Goal: Task Accomplishment & Management: Manage account settings

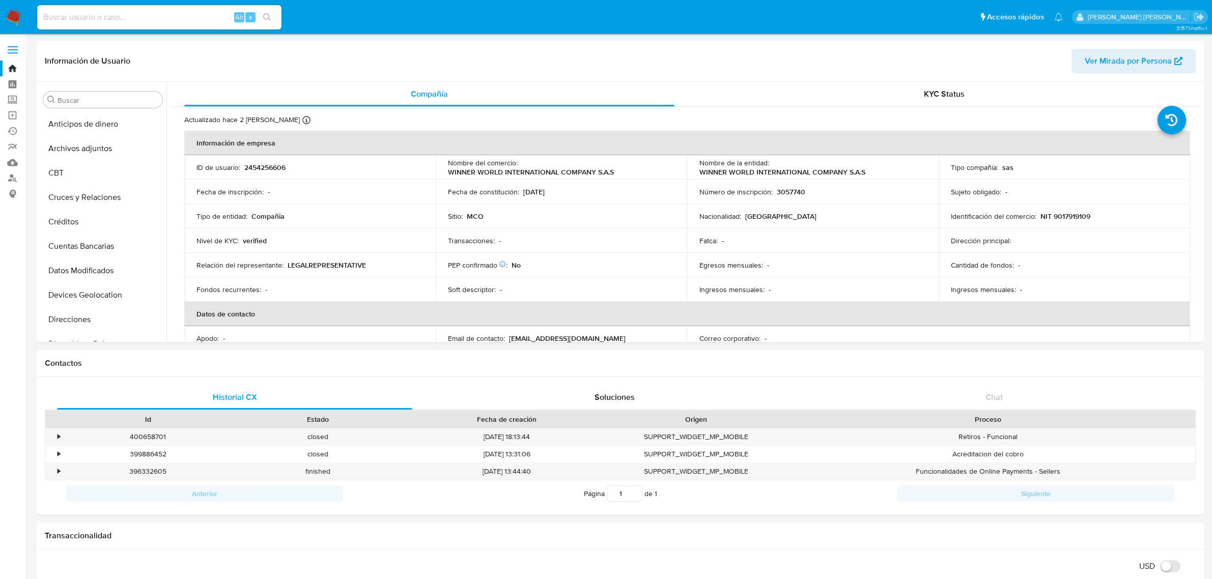
select select "10"
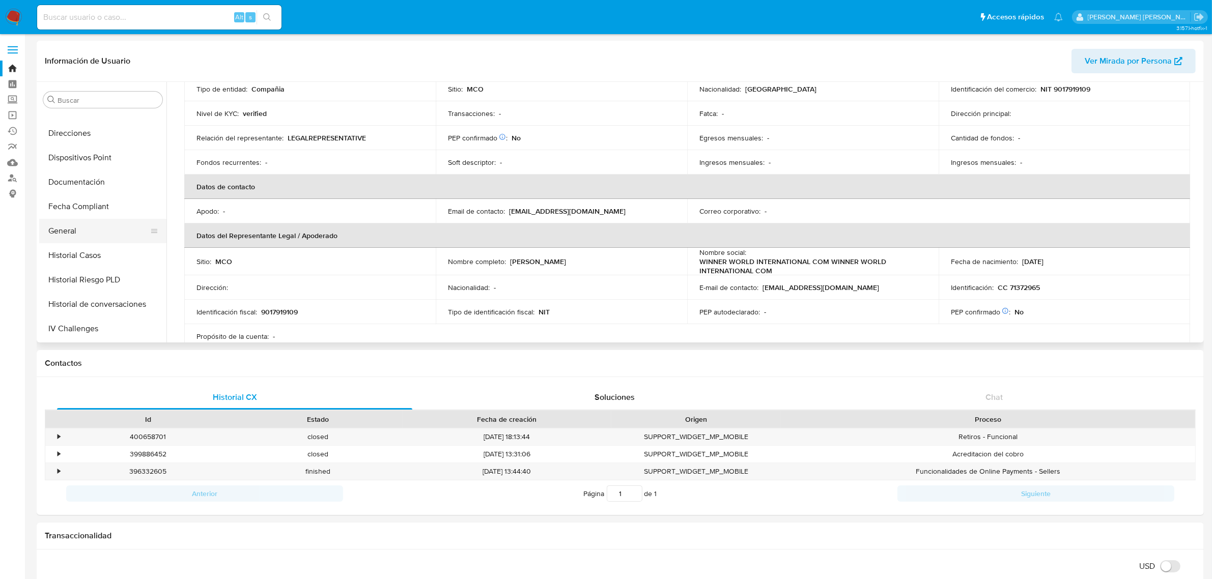
scroll to position [191, 0]
click at [82, 255] on button "Historial Casos" at bounding box center [98, 251] width 119 height 24
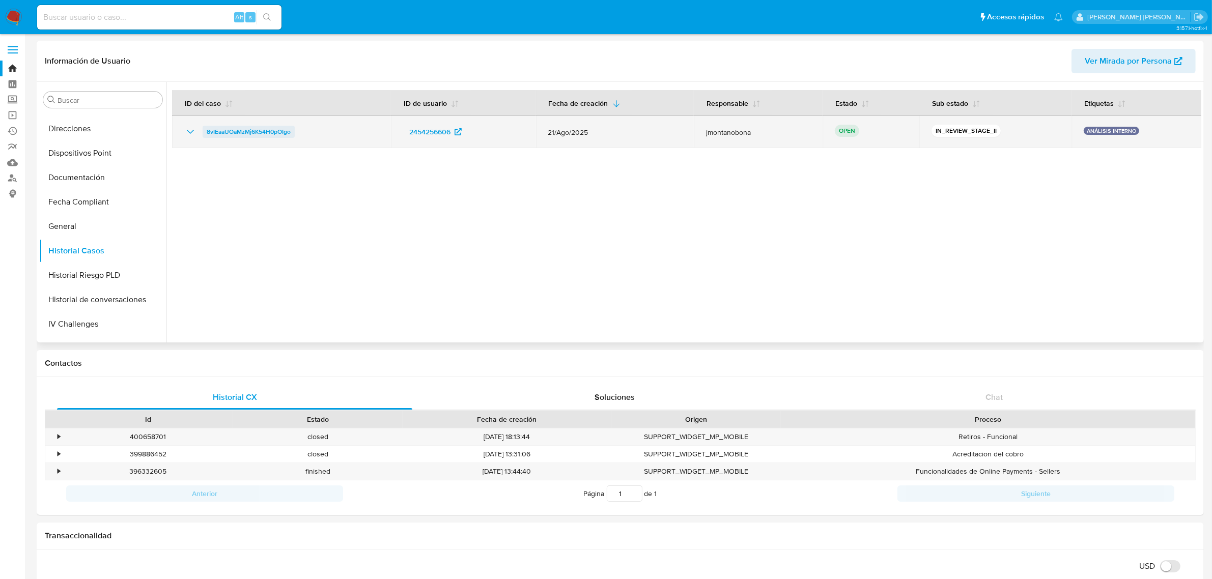
click at [271, 130] on span "8vIEaaUOaMzMj6K54H0pOIgo" at bounding box center [249, 132] width 84 height 12
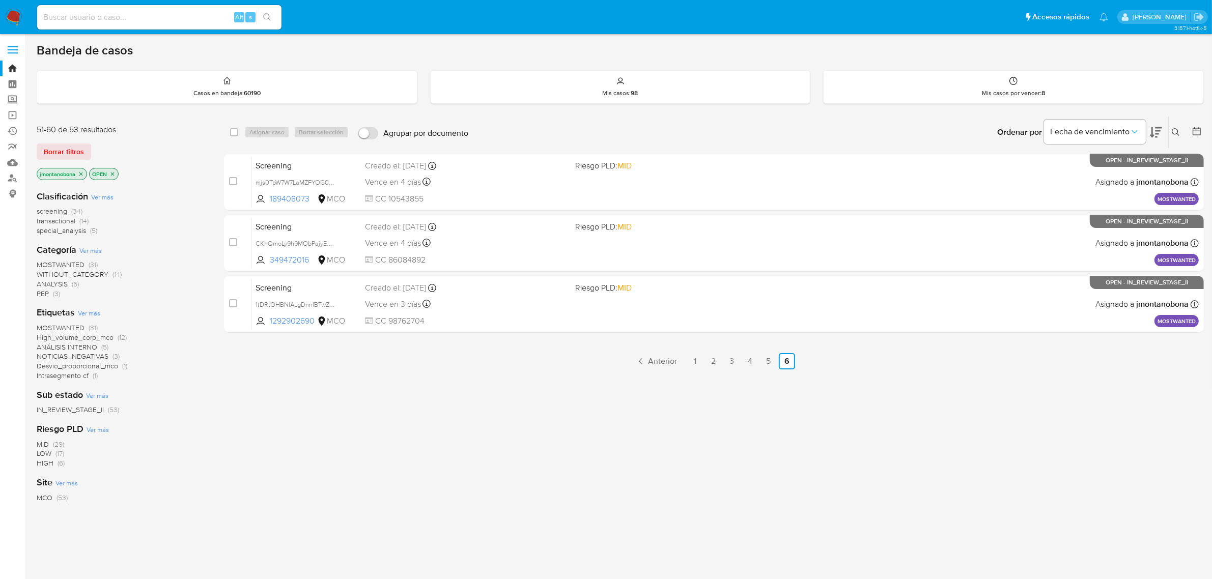
click at [175, 18] on input at bounding box center [159, 17] width 244 height 13
paste input "8vIEaaUOaMzMj6K54H0pOIgo"
type input "8vIEaaUOaMzMj6K54H0pOIgo"
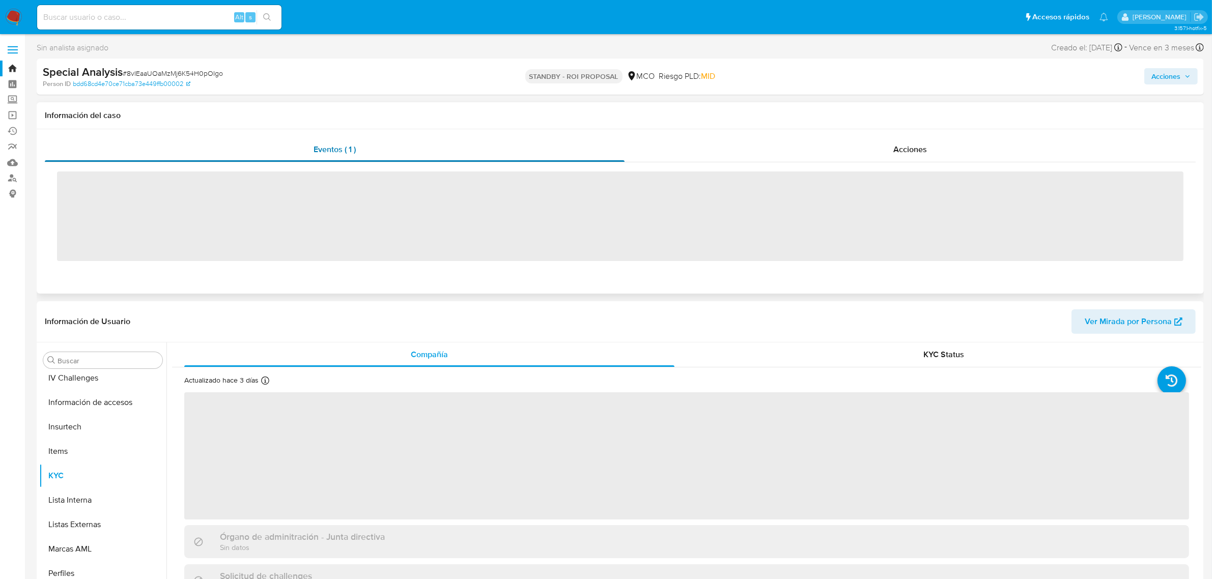
scroll to position [429, 0]
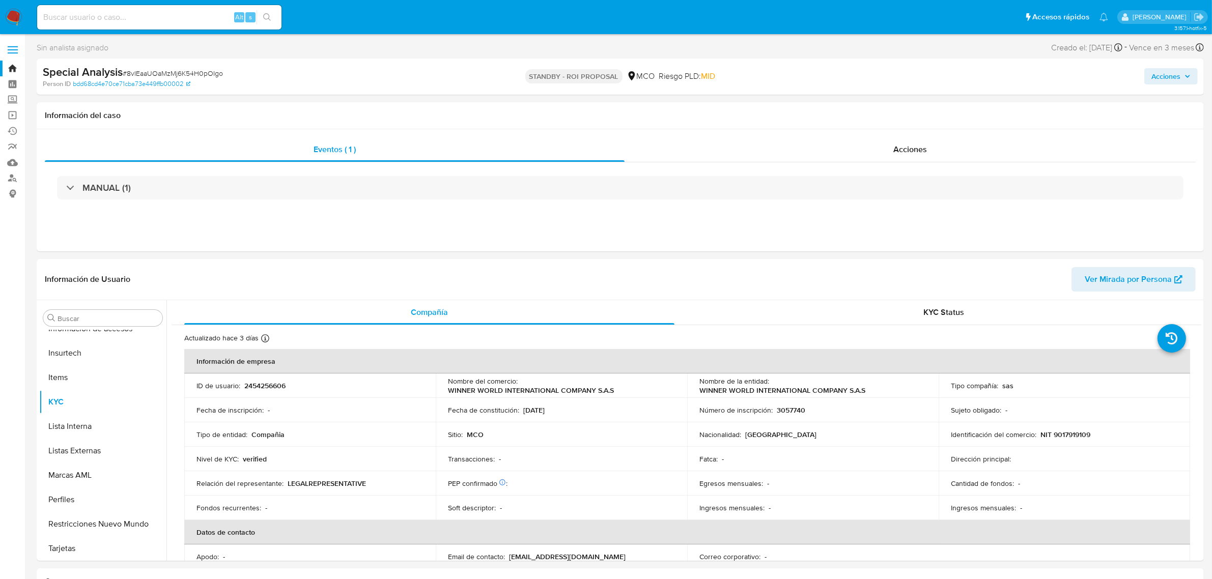
select select "10"
click at [13, 70] on link "Bandeja" at bounding box center [60, 69] width 121 height 16
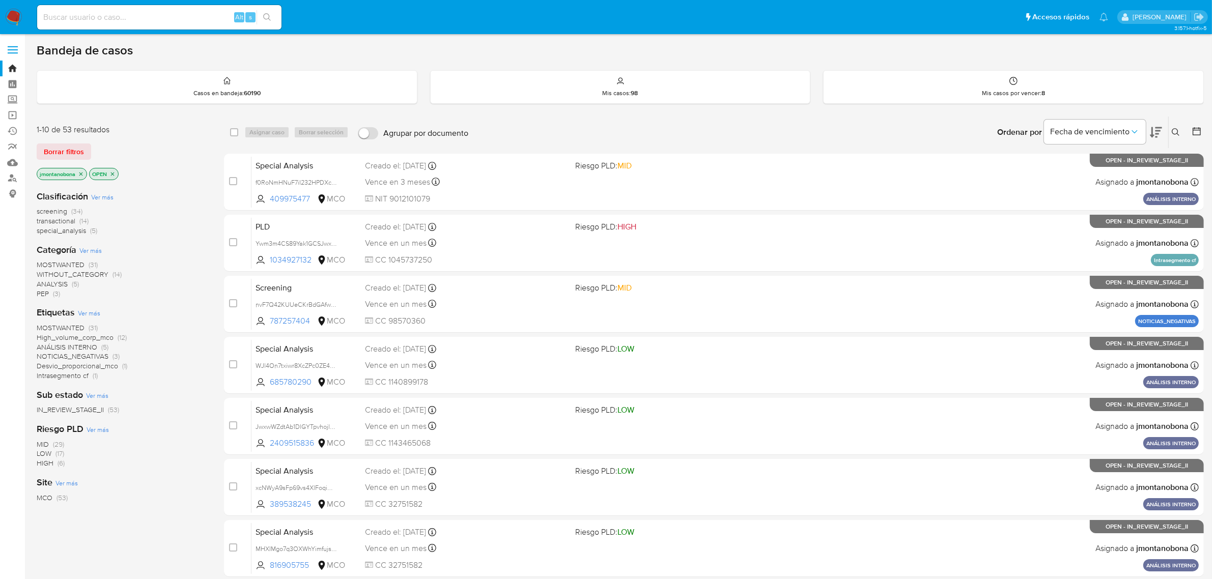
click at [1181, 133] on button at bounding box center [1177, 132] width 17 height 12
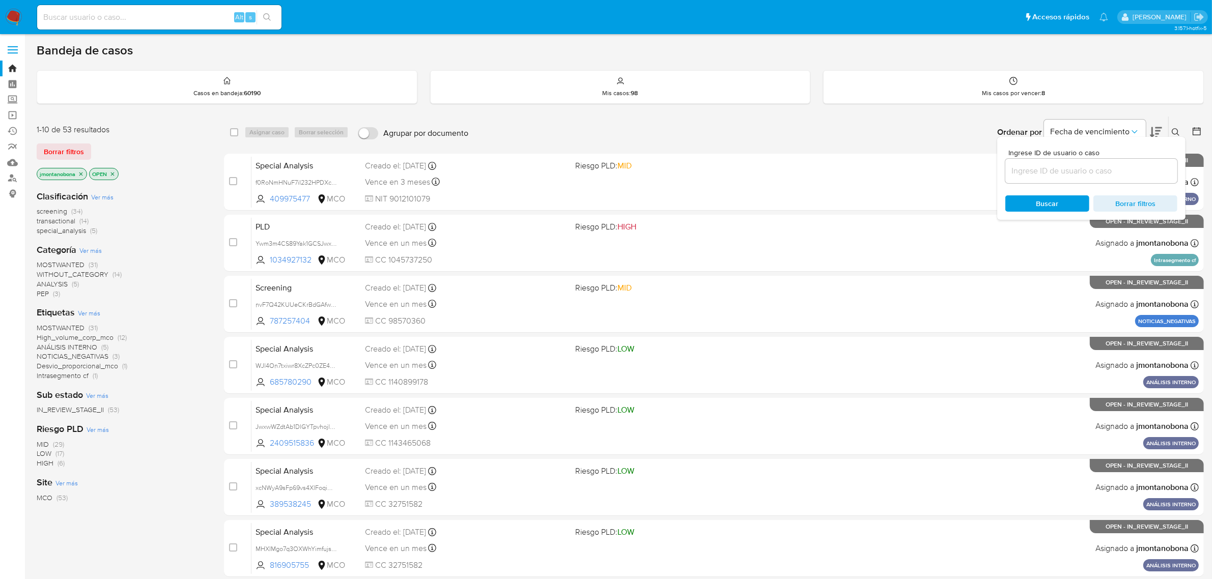
click at [1085, 164] on input at bounding box center [1091, 170] width 172 height 13
type input "8vIEaaUOaMzMj6K54H0pOIgo"
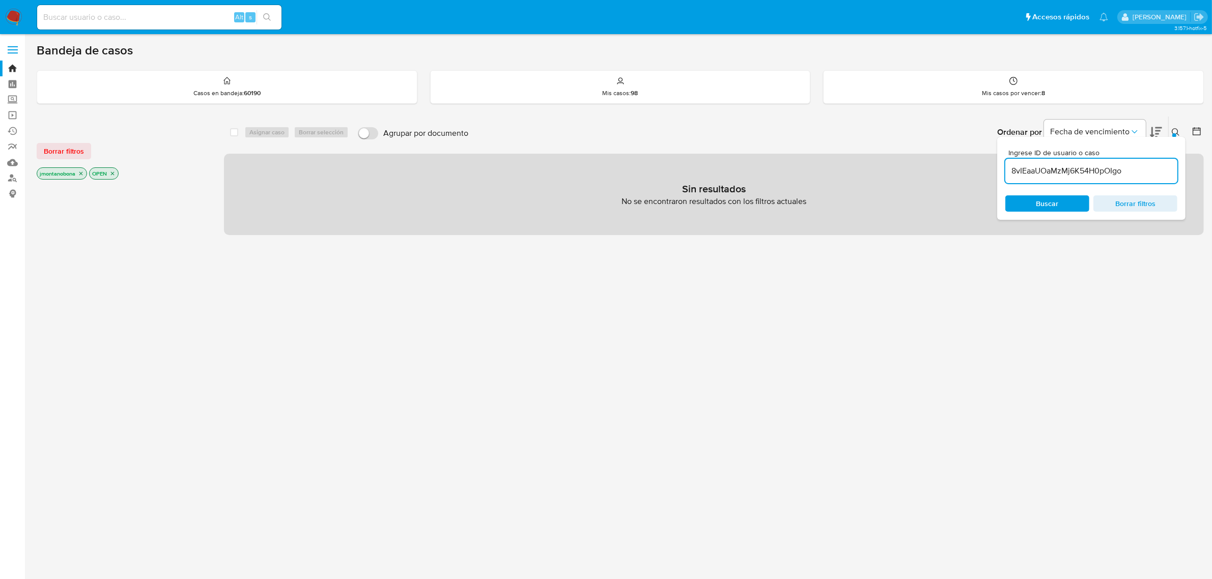
click at [80, 170] on icon "close-filter" at bounding box center [81, 173] width 6 height 6
click at [62, 174] on icon "close-filter" at bounding box center [60, 173] width 6 height 6
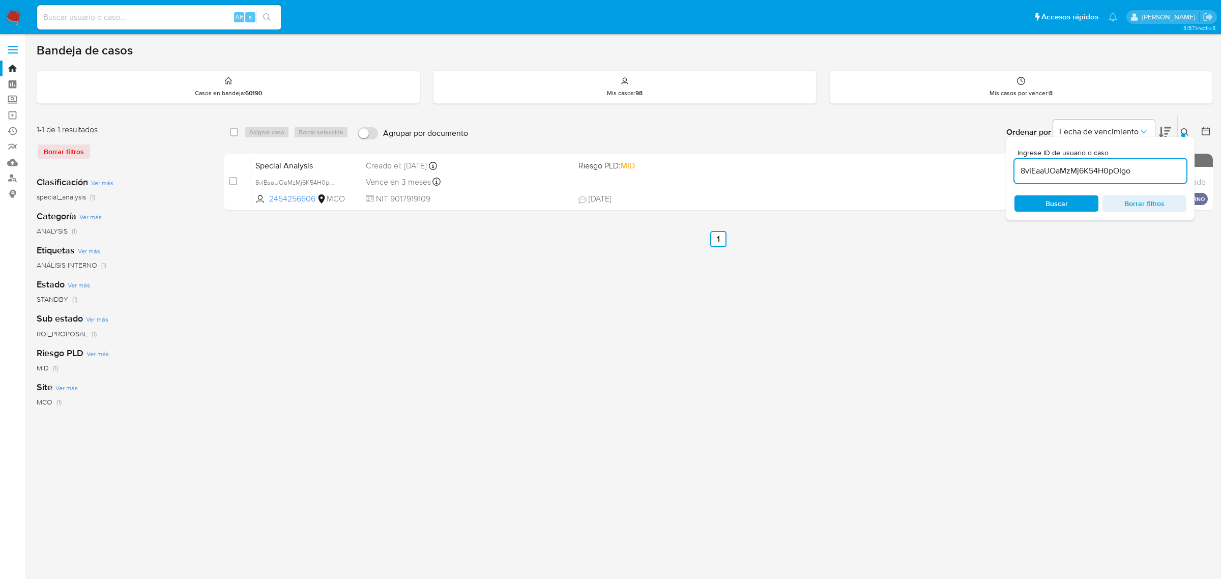
click at [1097, 275] on div "select-all-cases-checkbox Asignar caso Borrar selección Agrupar por documento O…" at bounding box center [718, 339] width 989 height 447
click at [1184, 131] on icon at bounding box center [1185, 132] width 8 height 8
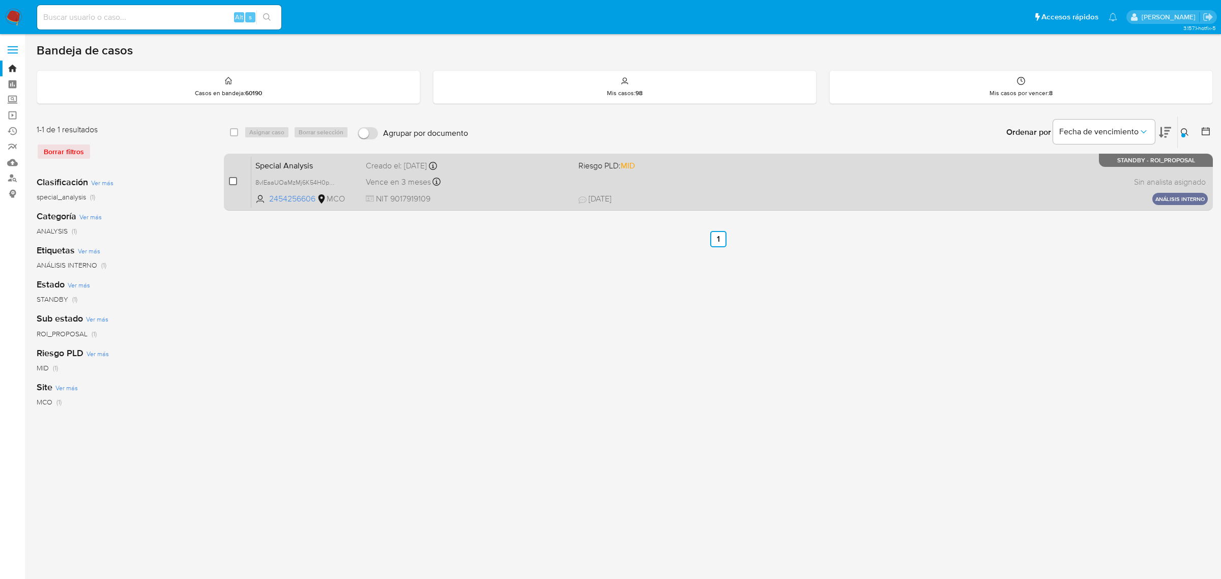
click at [232, 182] on input "checkbox" at bounding box center [233, 181] width 8 height 8
checkbox input "true"
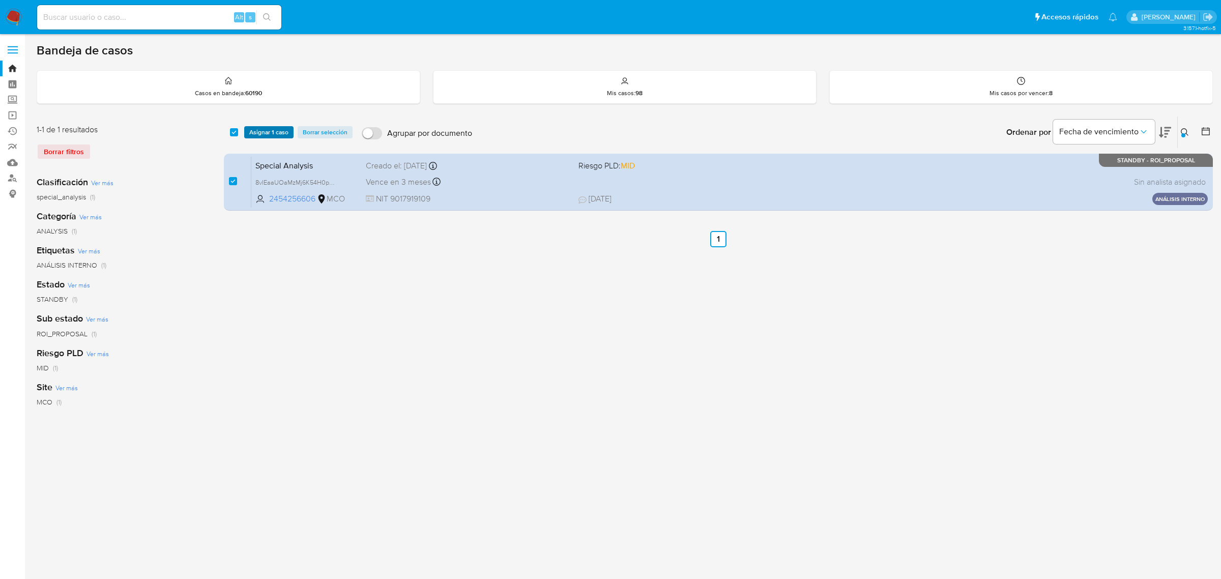
click at [279, 131] on span "Asignar 1 caso" at bounding box center [268, 132] width 39 height 10
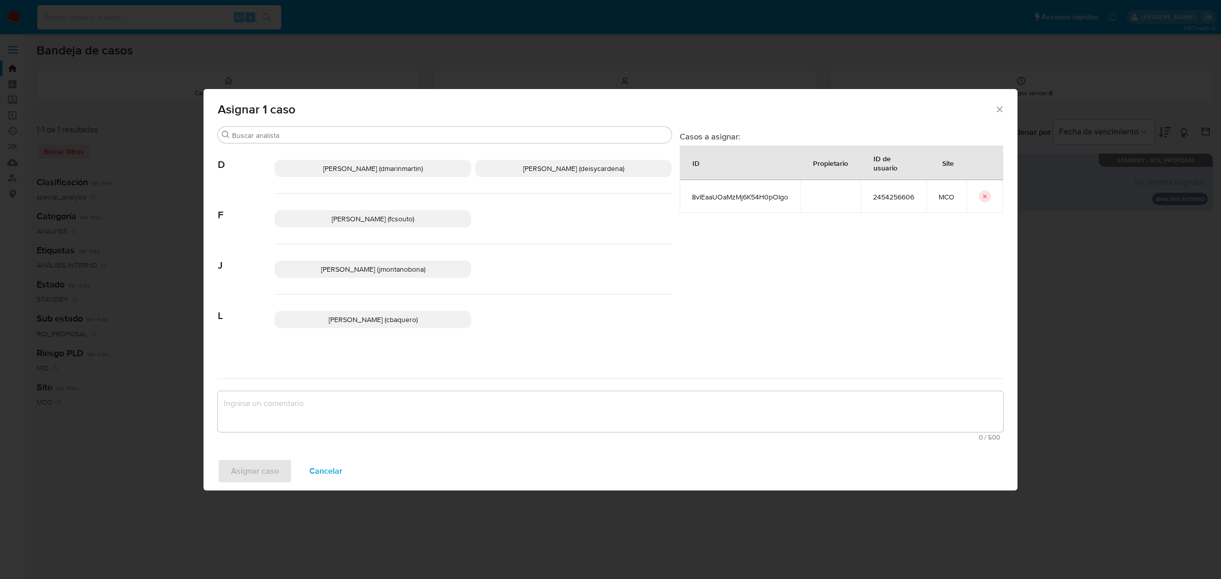
click at [372, 266] on span "Juan Pablo Montano Obonaga (jmontanobona)" at bounding box center [373, 269] width 104 height 10
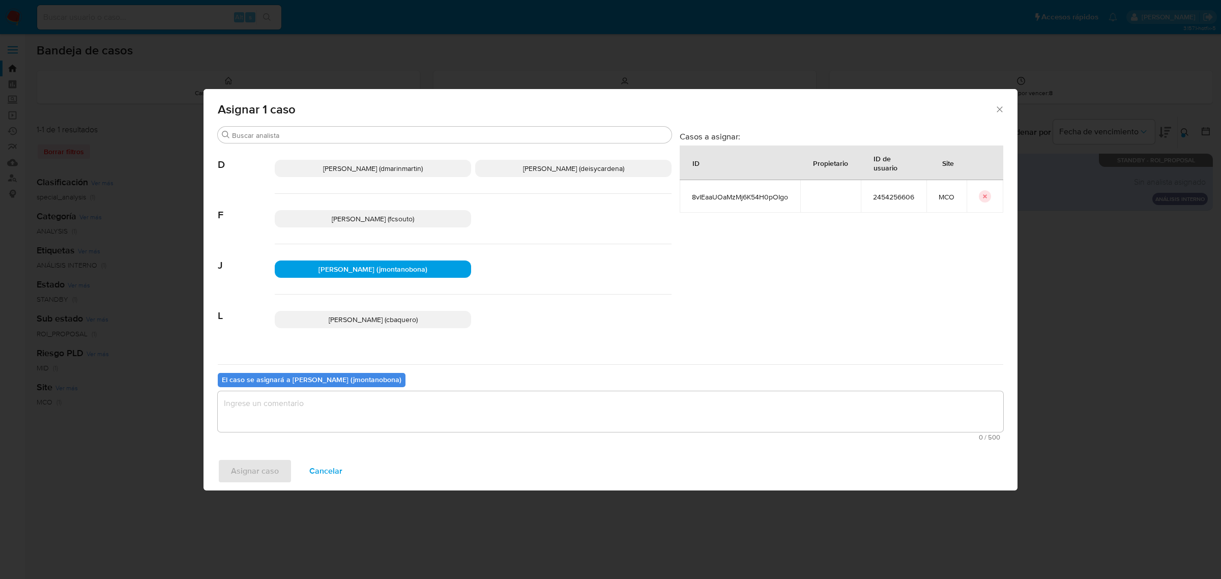
click at [316, 395] on textarea "assign-modal" at bounding box center [611, 411] width 786 height 41
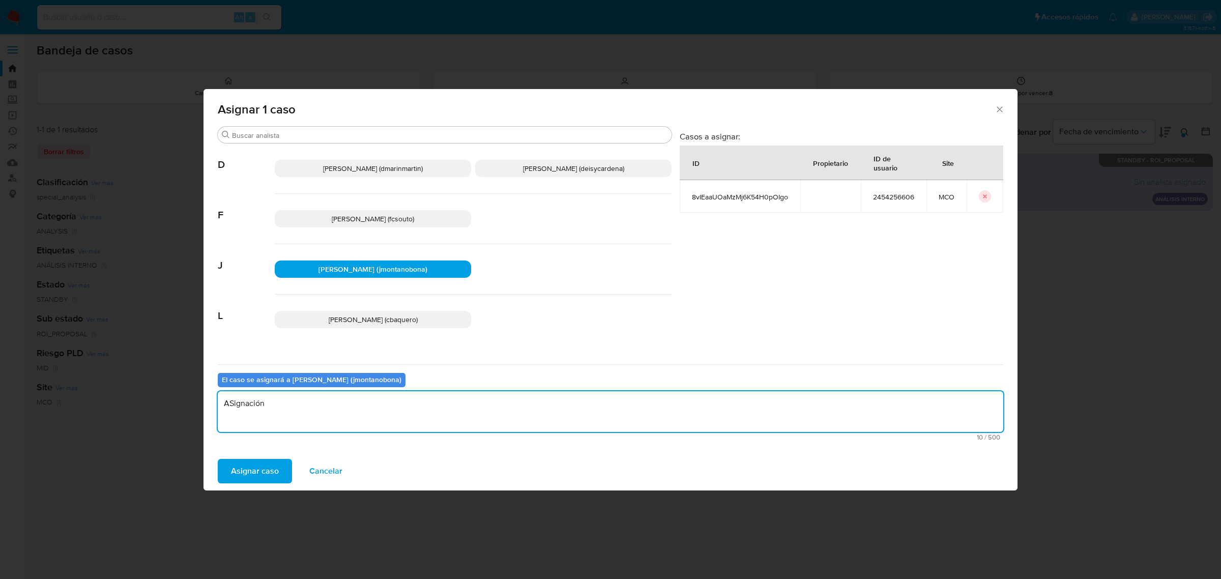
click at [230, 402] on textarea "ASignación" at bounding box center [611, 411] width 786 height 41
type textarea "Asignación"
click at [276, 467] on span "Asignar caso" at bounding box center [255, 471] width 48 height 22
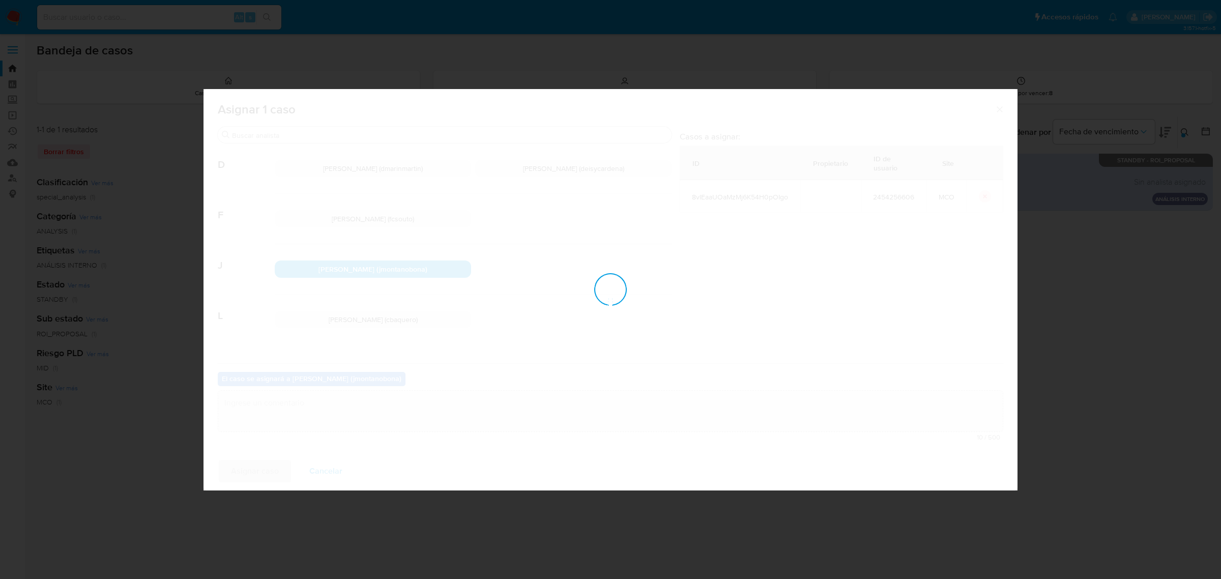
checkbox input "false"
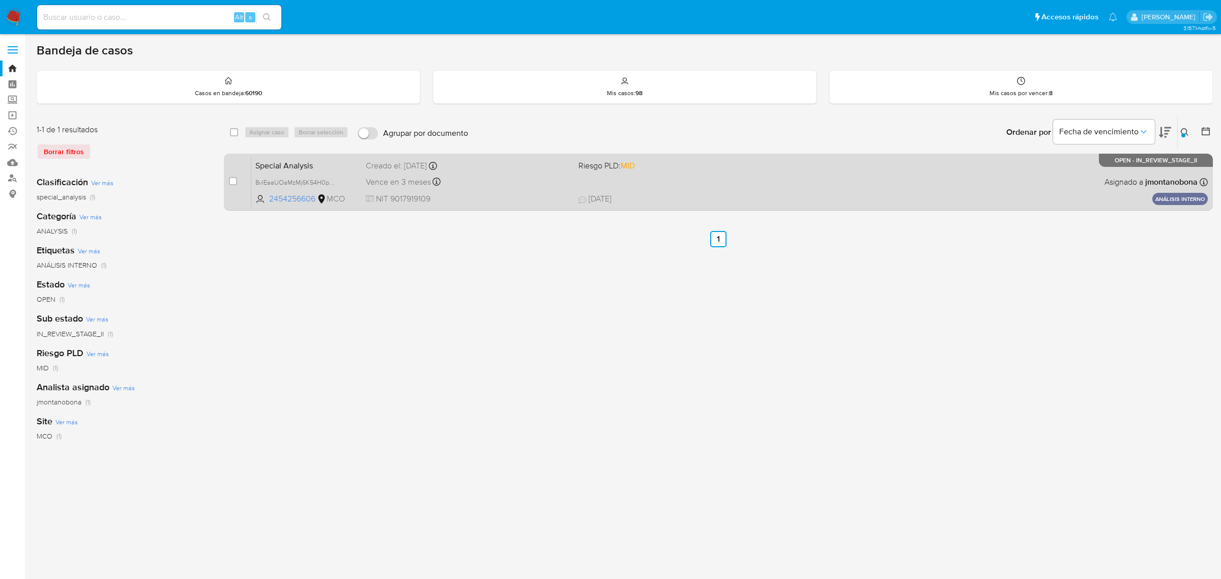
click at [297, 171] on span "Special Analysis" at bounding box center [306, 164] width 102 height 13
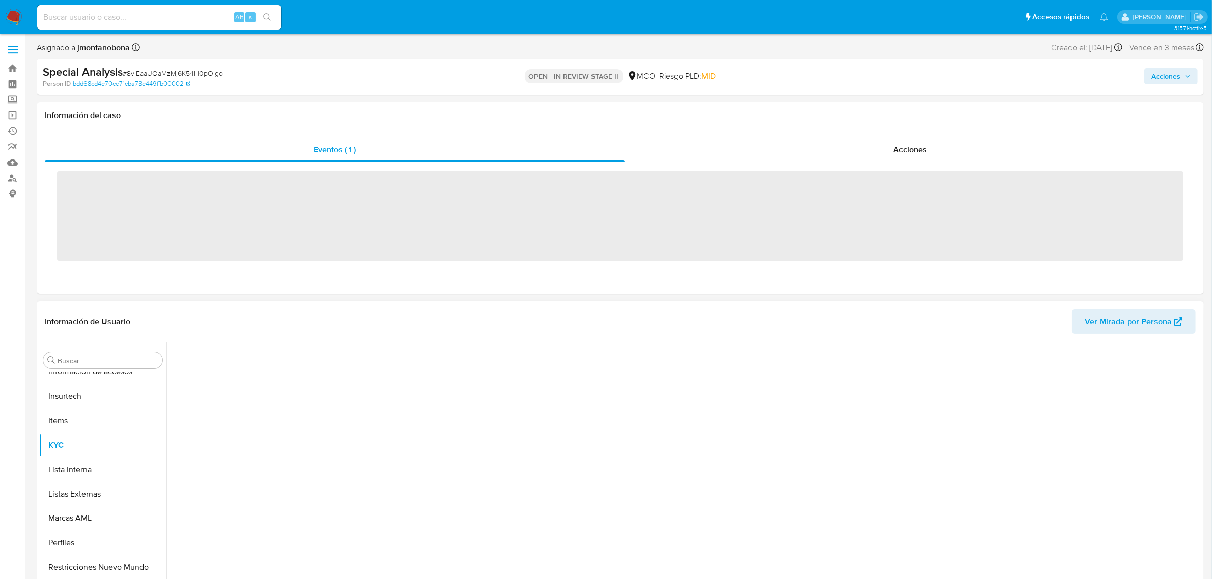
scroll to position [429, 0]
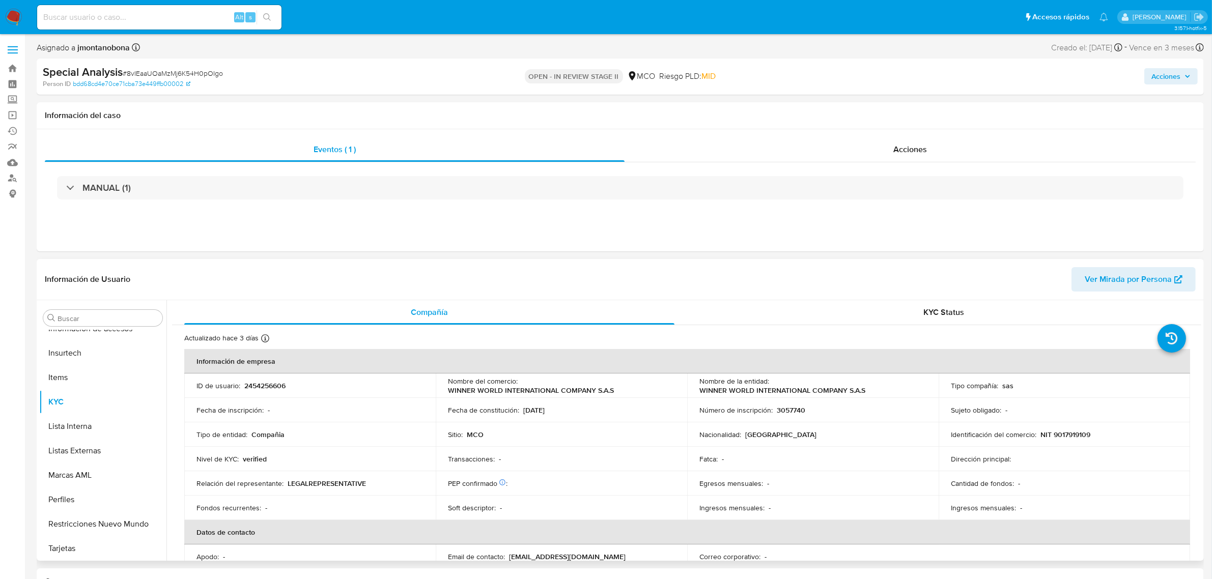
select select "10"
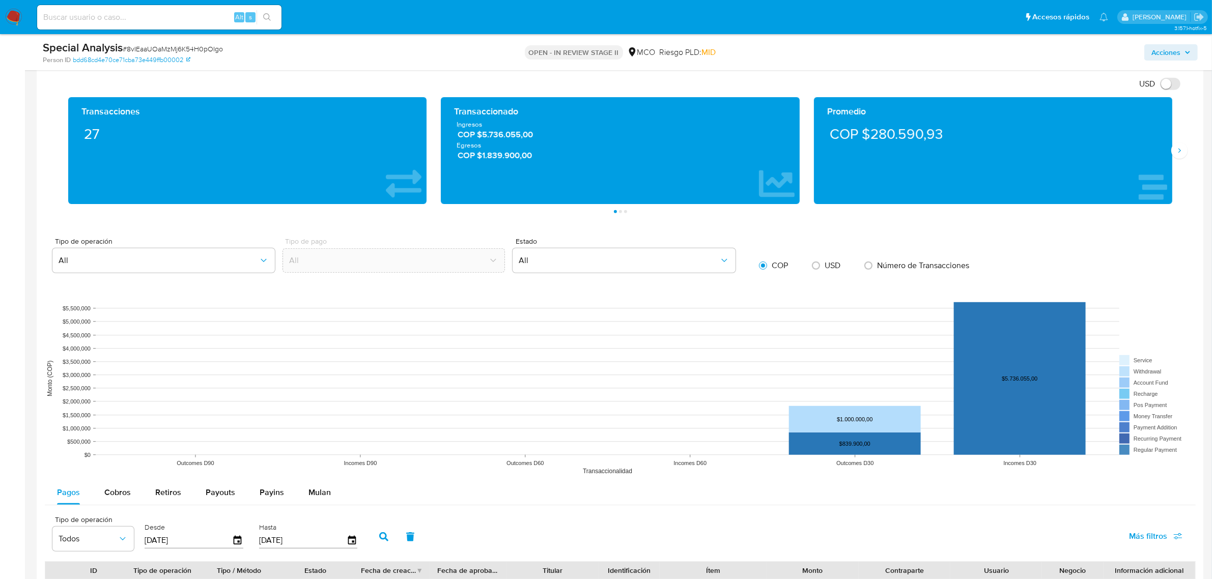
scroll to position [700, 0]
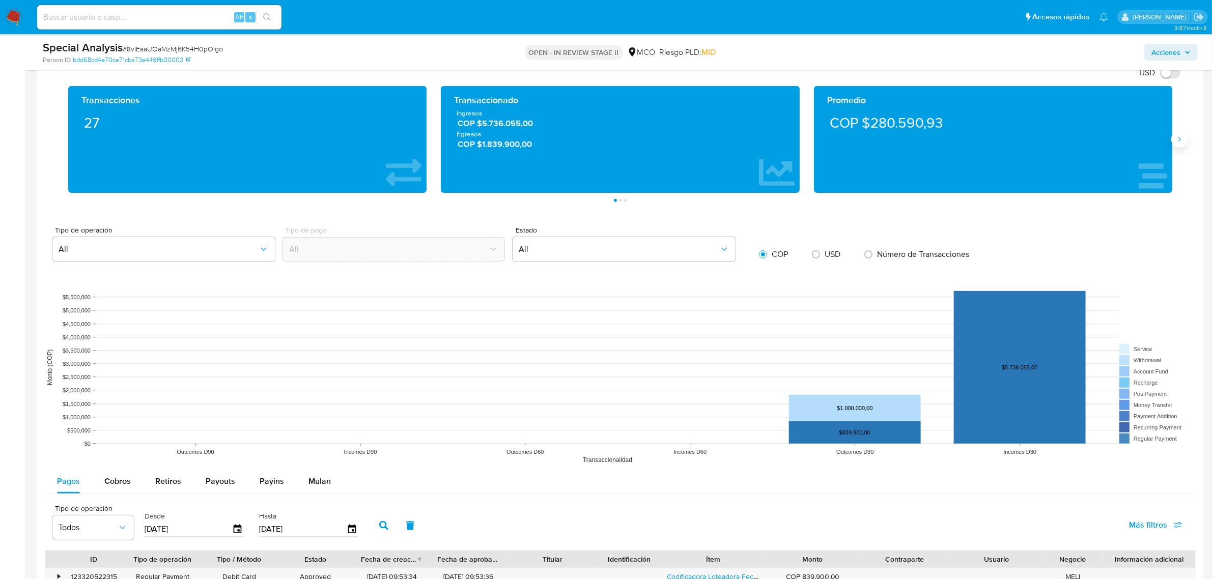
click at [1179, 143] on icon "Siguiente" at bounding box center [1179, 139] width 8 height 8
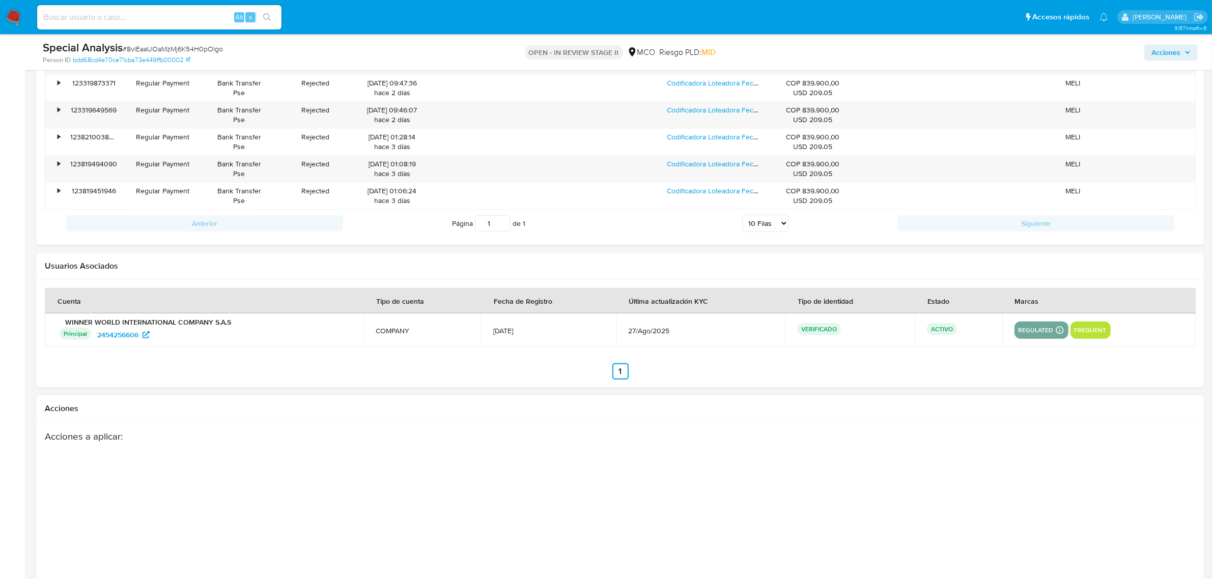
scroll to position [1304, 0]
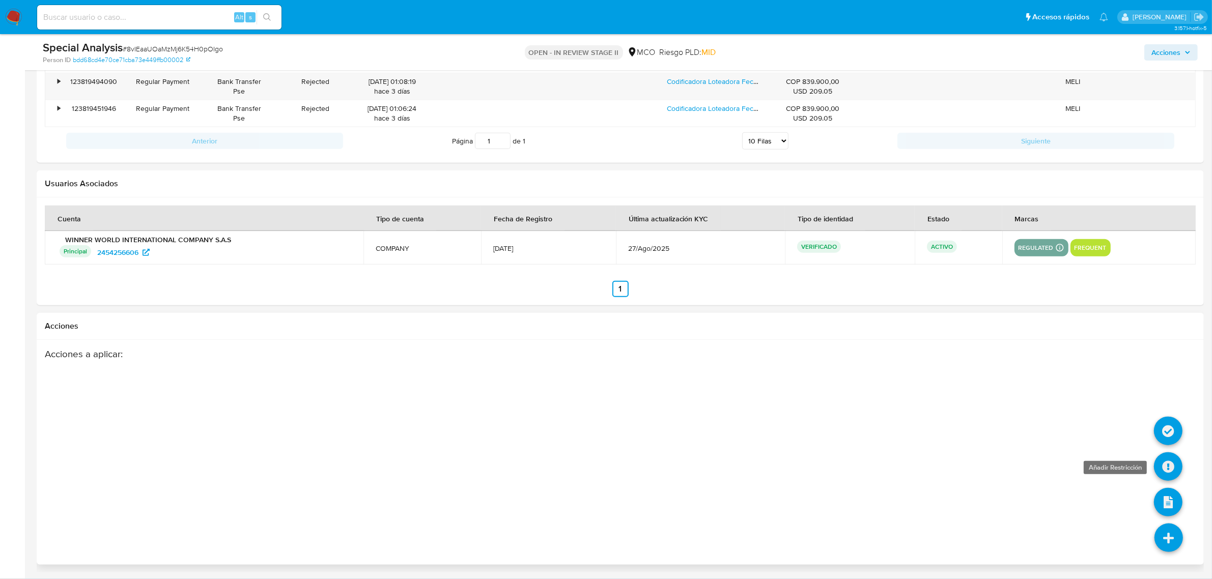
click at [1173, 466] on icon at bounding box center [1168, 466] width 29 height 29
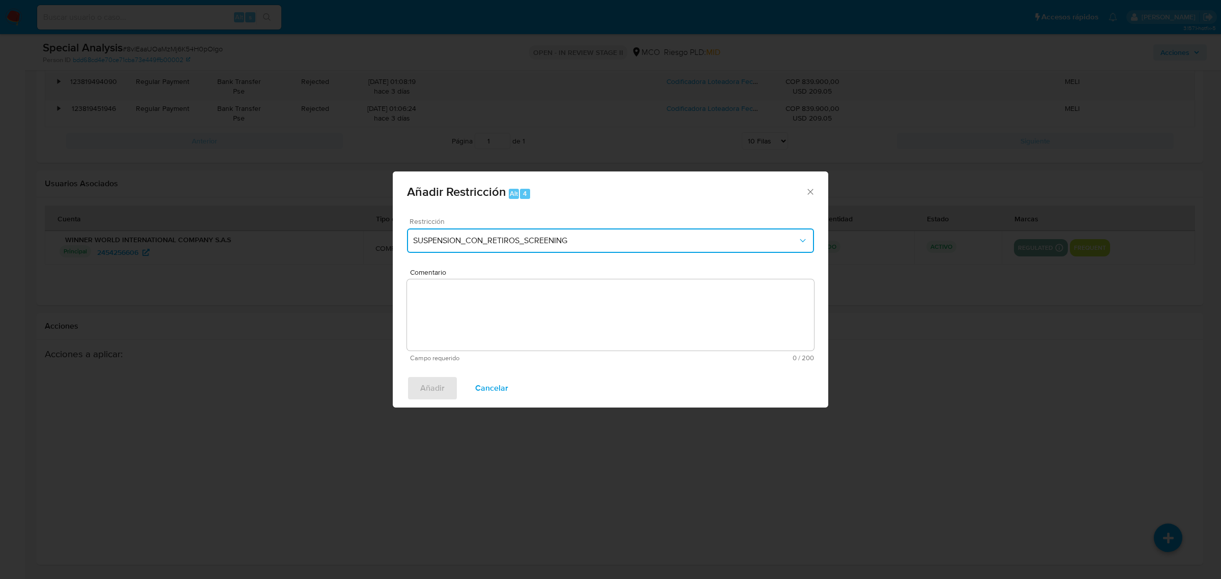
click at [491, 233] on button "SUSPENSION_CON_RETIROS_SCREENING" at bounding box center [610, 241] width 407 height 24
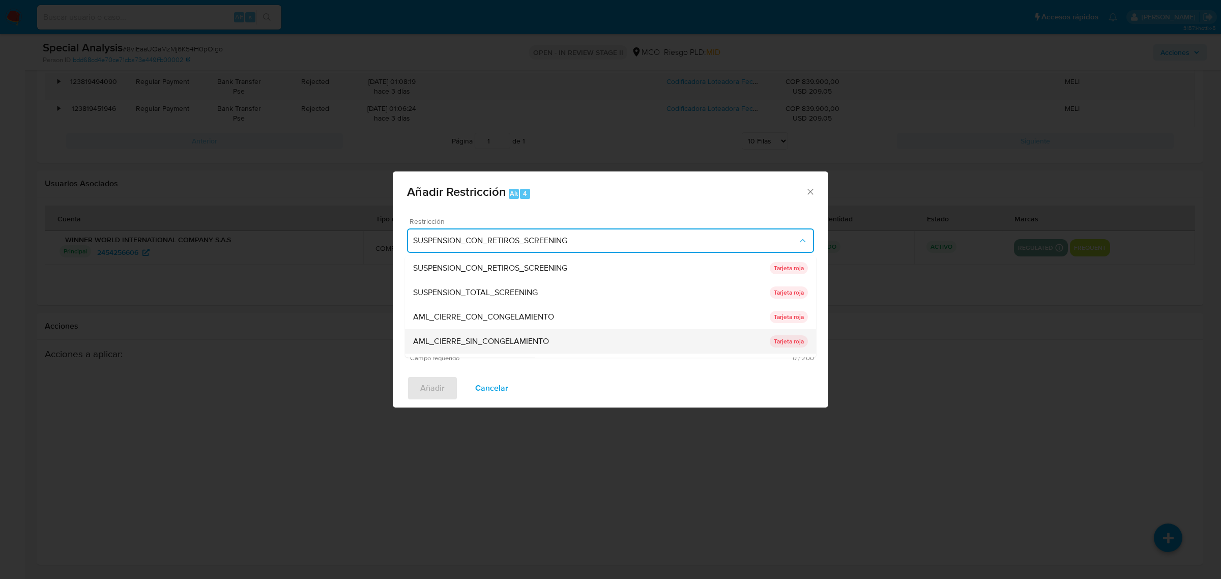
click at [483, 338] on span "AML_CIERRE_SIN_CONGELAMIENTO" at bounding box center [481, 341] width 136 height 10
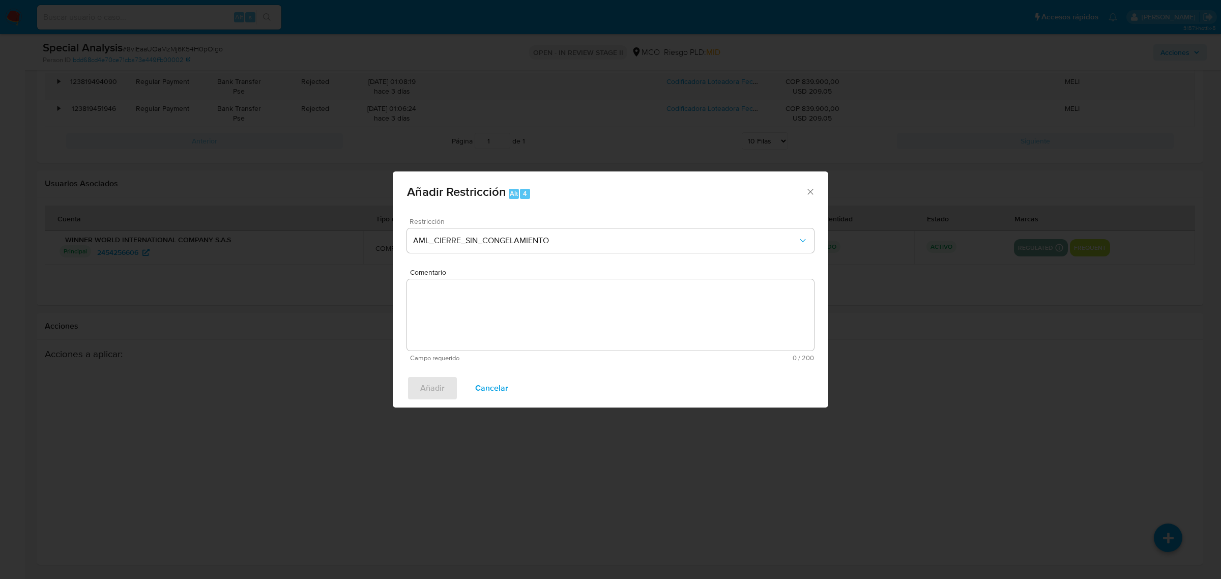
click at [532, 316] on textarea "Comentario" at bounding box center [610, 314] width 407 height 71
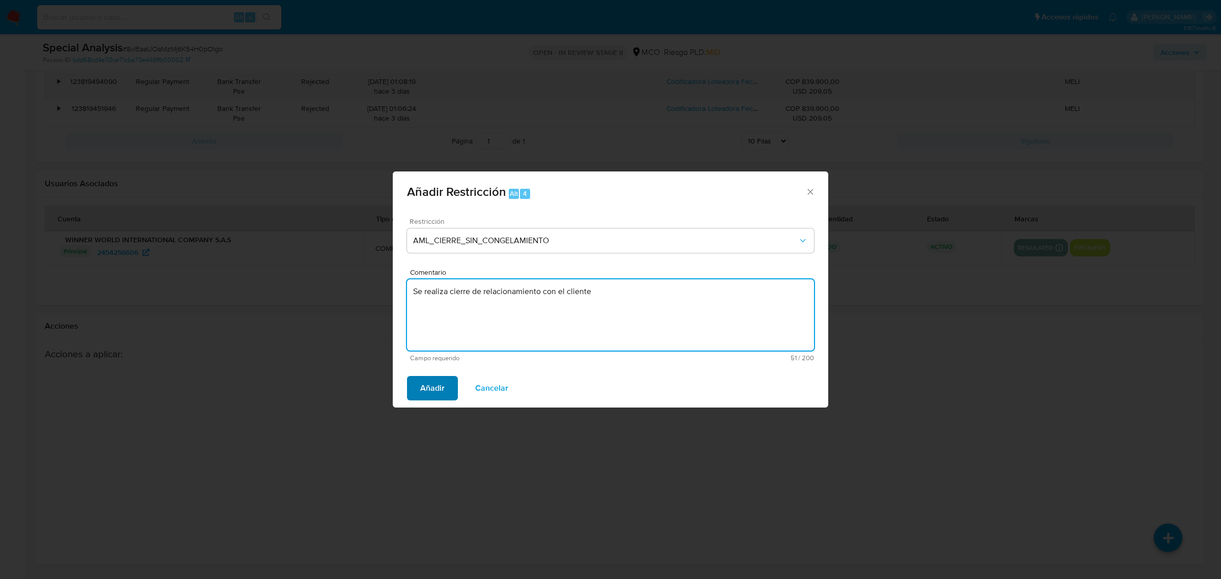
type textarea "Se realiza cierre de relacionamiento con el cliente"
click at [439, 381] on span "Añadir" at bounding box center [432, 388] width 24 height 22
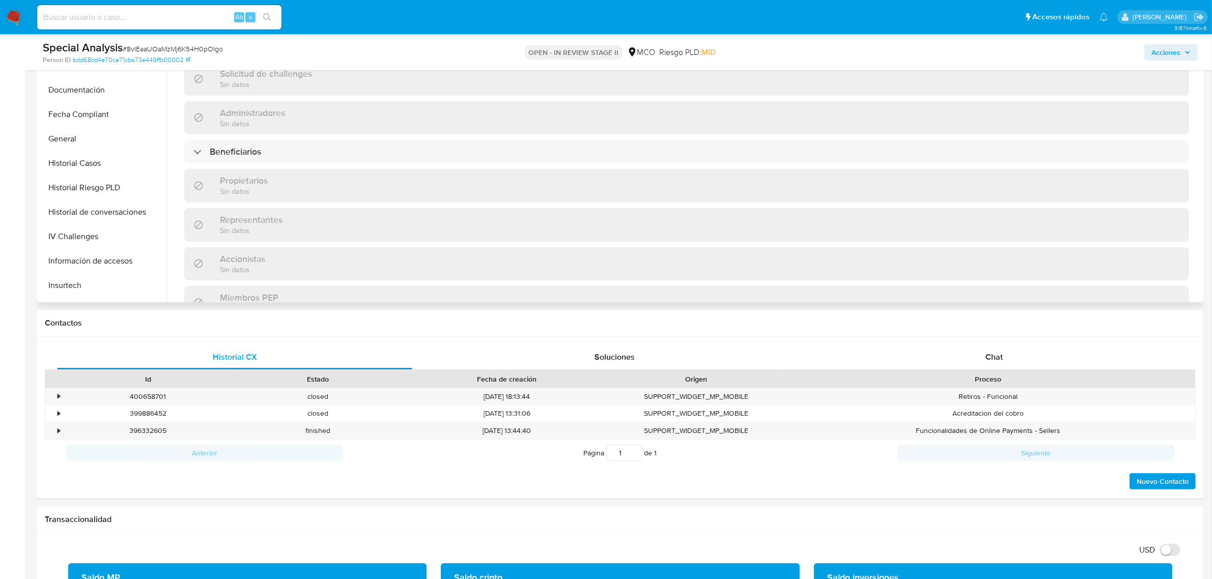
scroll to position [333, 0]
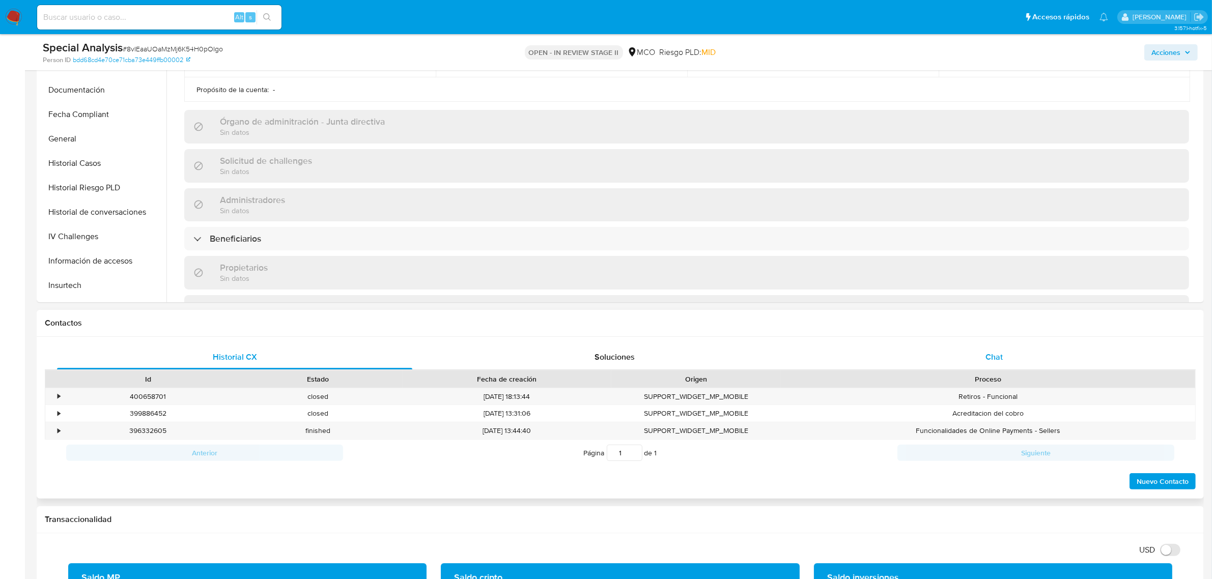
click at [984, 356] on div "Chat" at bounding box center [993, 357] width 355 height 24
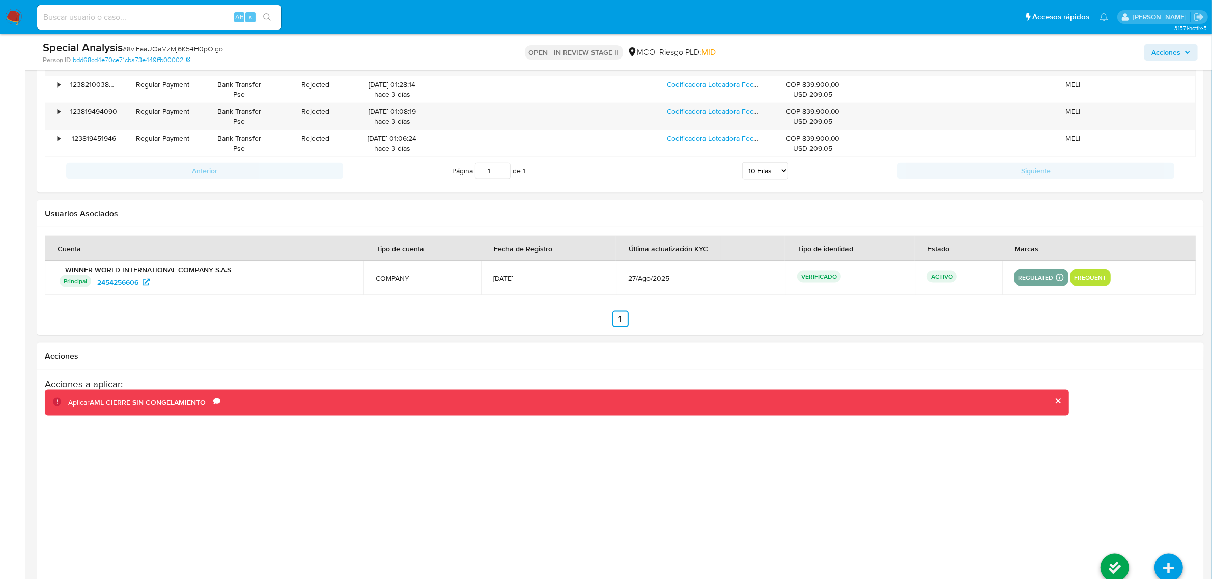
scroll to position [1685, 0]
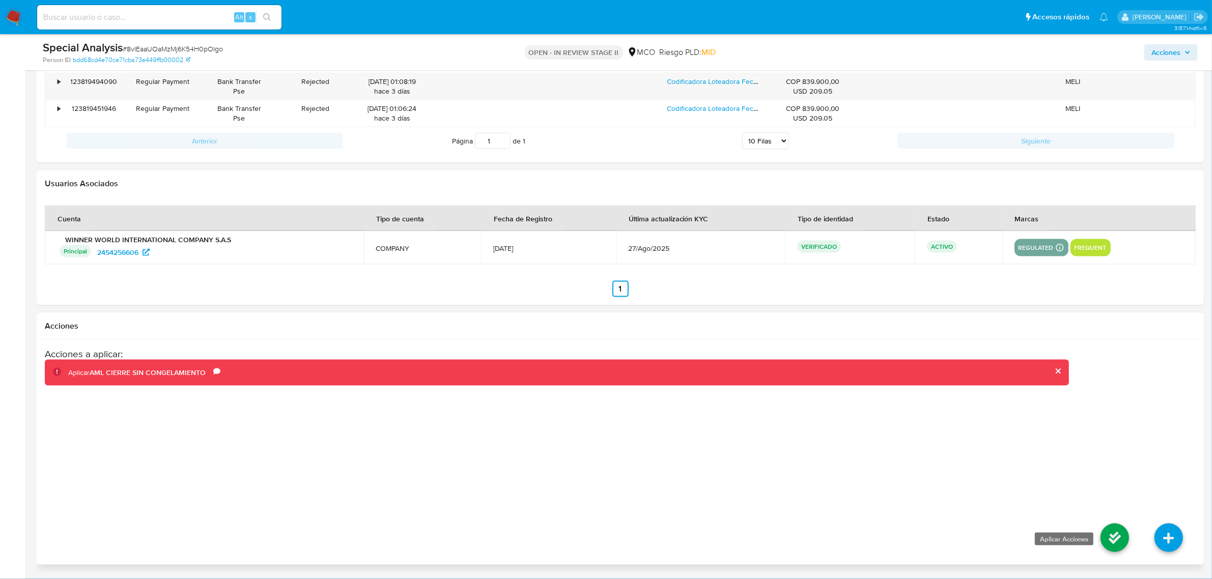
click at [1124, 540] on icon at bounding box center [1114, 538] width 29 height 29
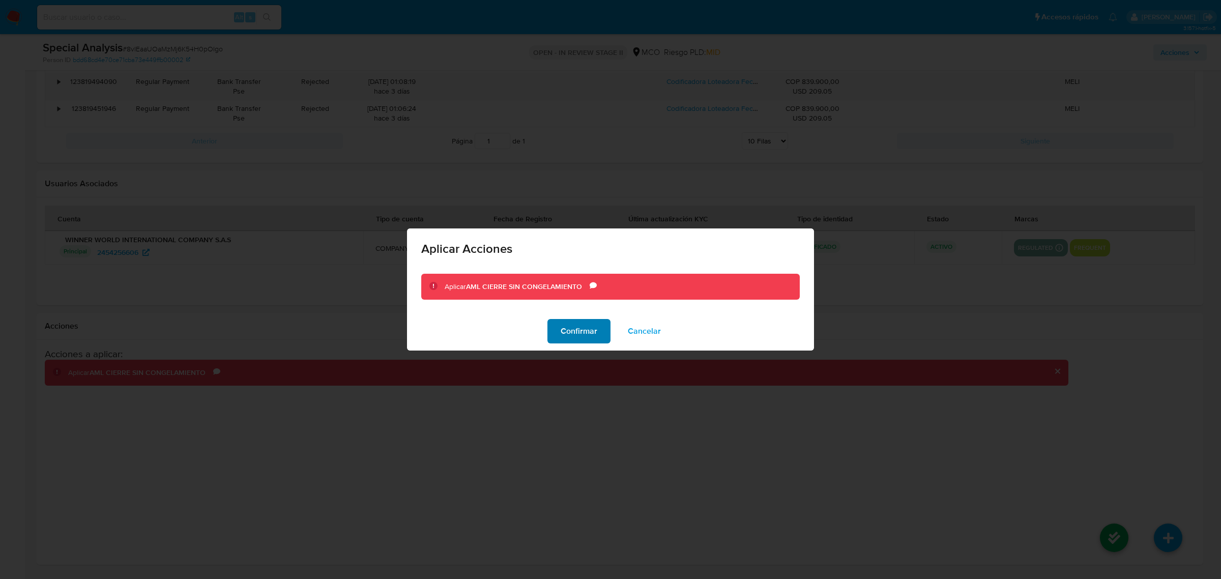
click at [586, 331] on span "Confirmar" at bounding box center [579, 331] width 37 height 22
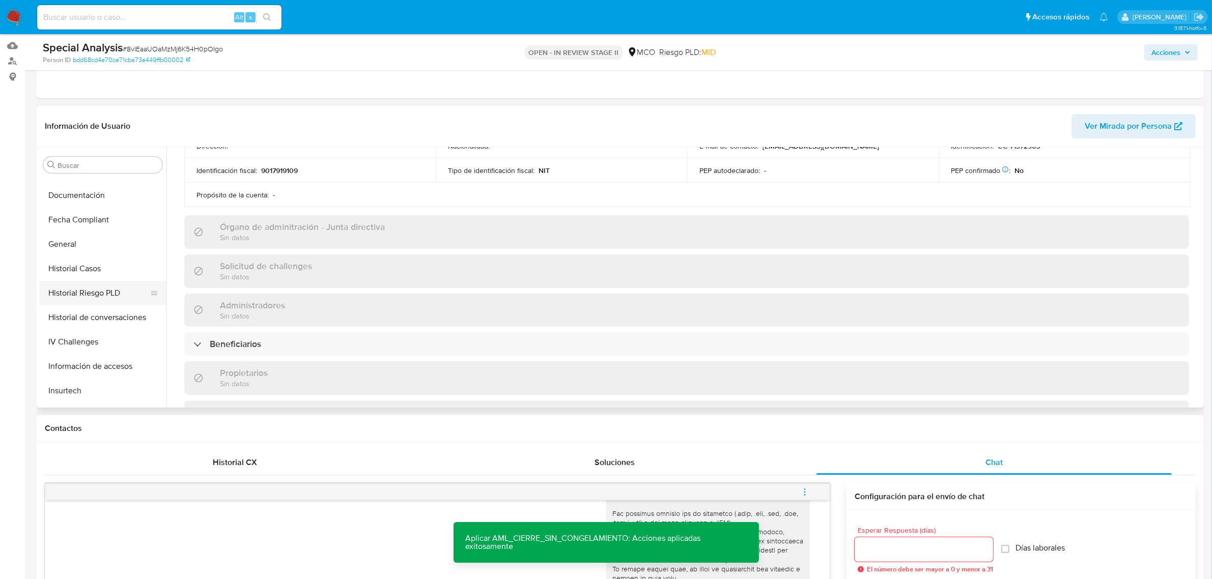
scroll to position [94, 0]
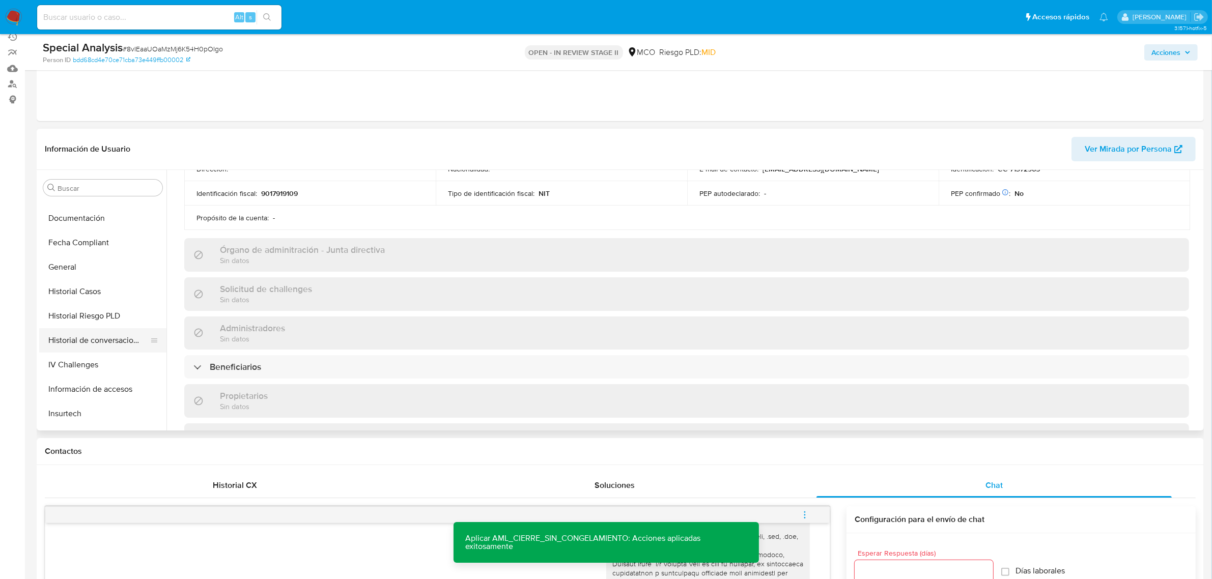
click at [106, 337] on button "Historial de conversaciones" at bounding box center [98, 340] width 119 height 24
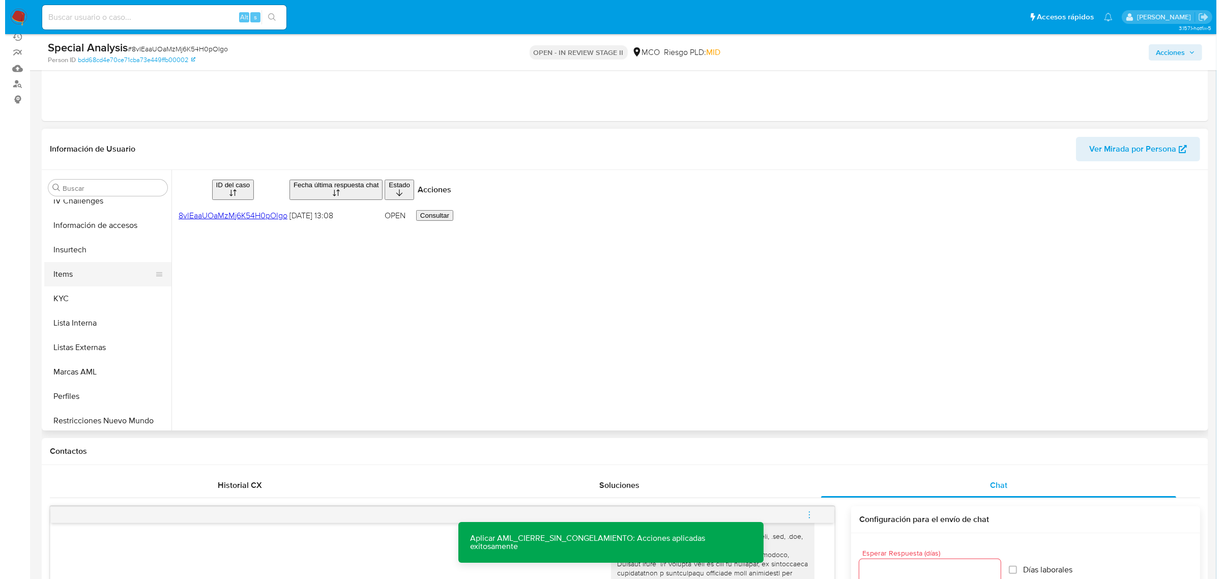
scroll to position [429, 0]
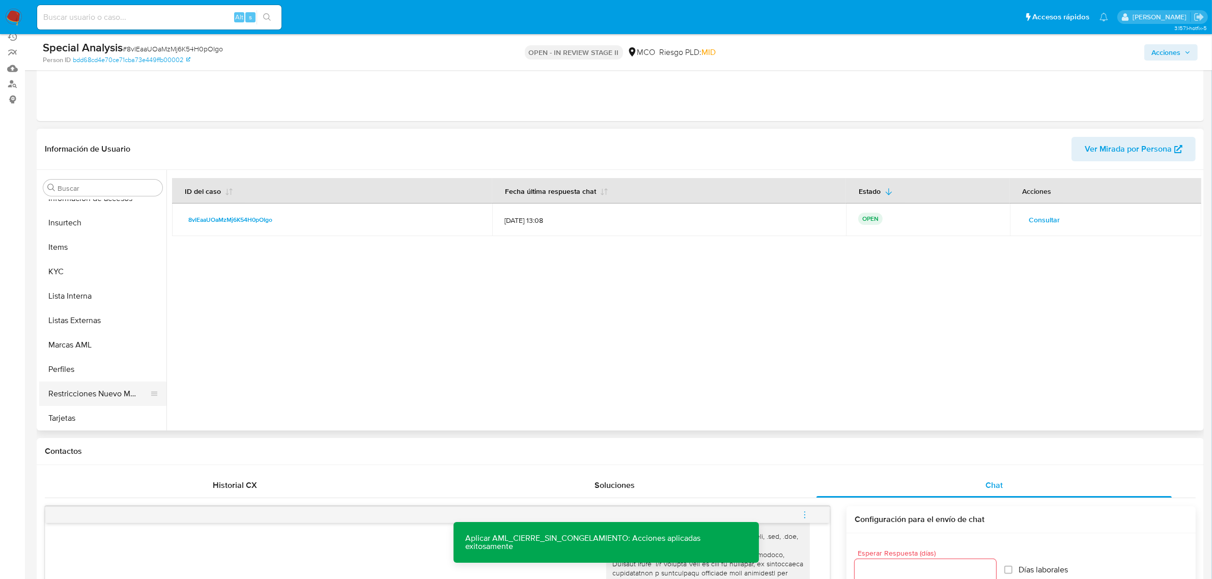
click at [99, 385] on button "Restricciones Nuevo Mundo" at bounding box center [98, 394] width 119 height 24
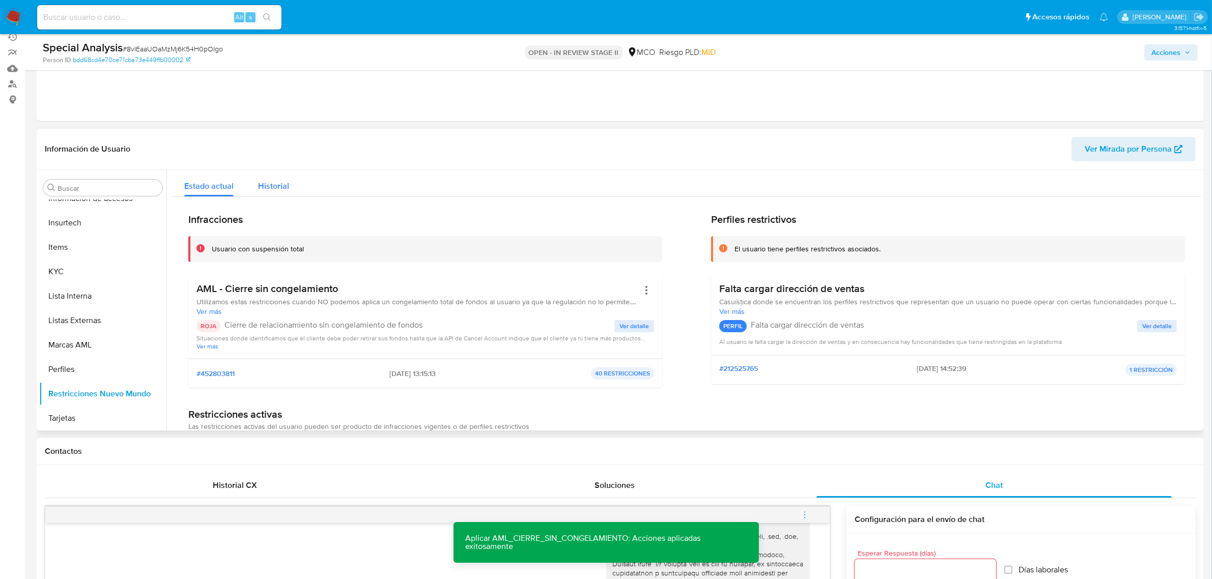
click at [282, 183] on span "Historial" at bounding box center [273, 186] width 31 height 12
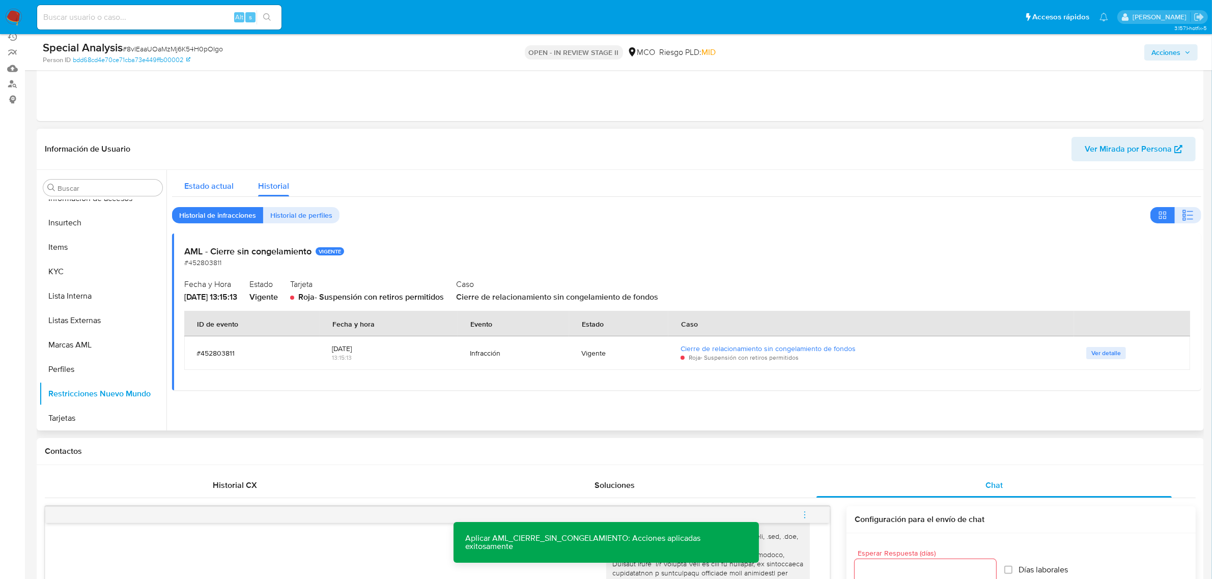
click at [201, 186] on span "Estado actual" at bounding box center [208, 186] width 49 height 12
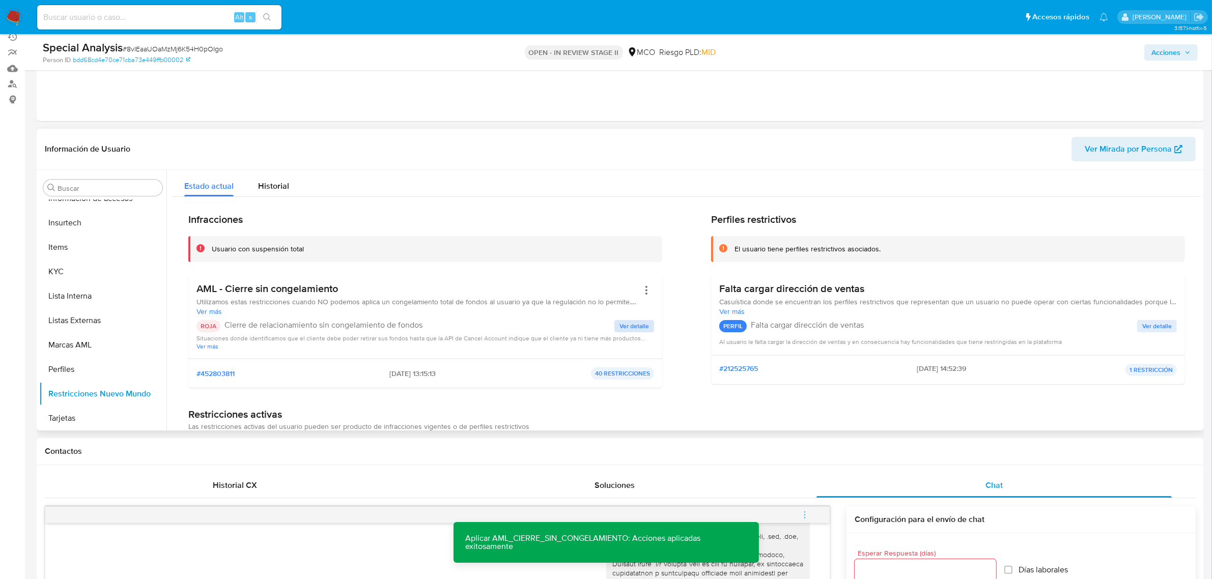
click at [635, 330] on span "Ver detalle" at bounding box center [634, 326] width 30 height 10
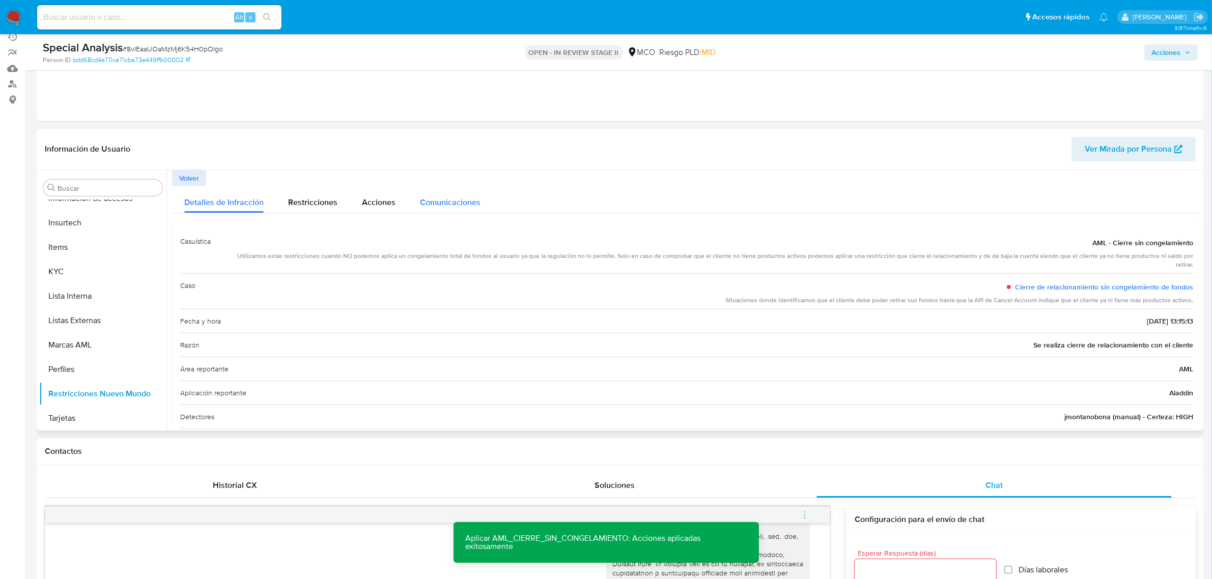
click at [451, 202] on span "Comunicaciones" at bounding box center [450, 202] width 61 height 12
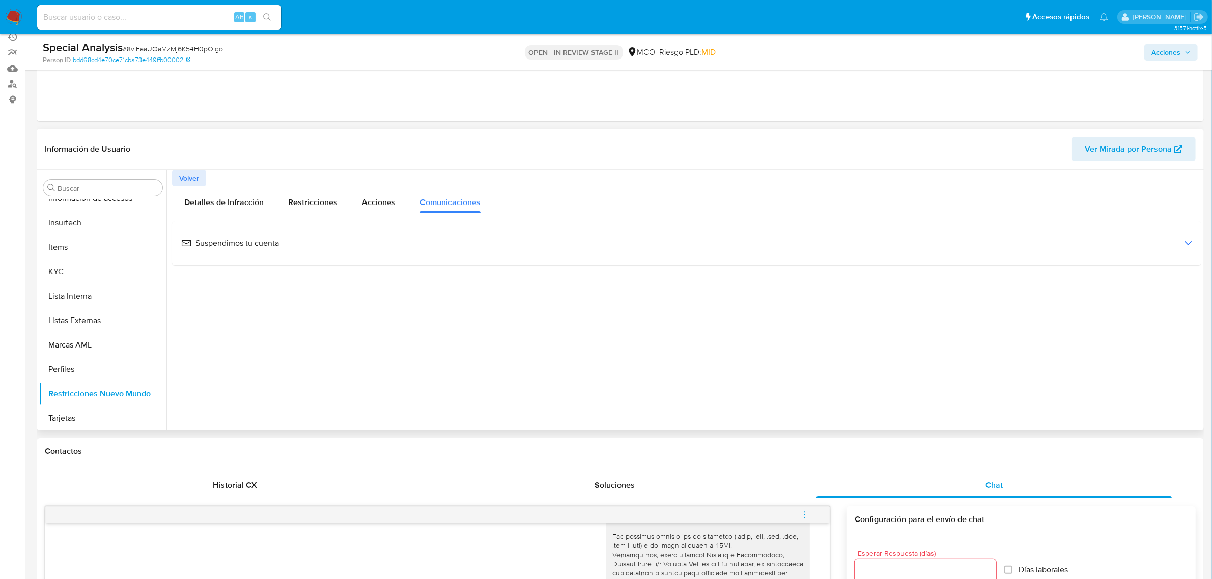
click at [281, 244] on div "Suspendimos tu cuenta" at bounding box center [686, 243] width 1013 height 27
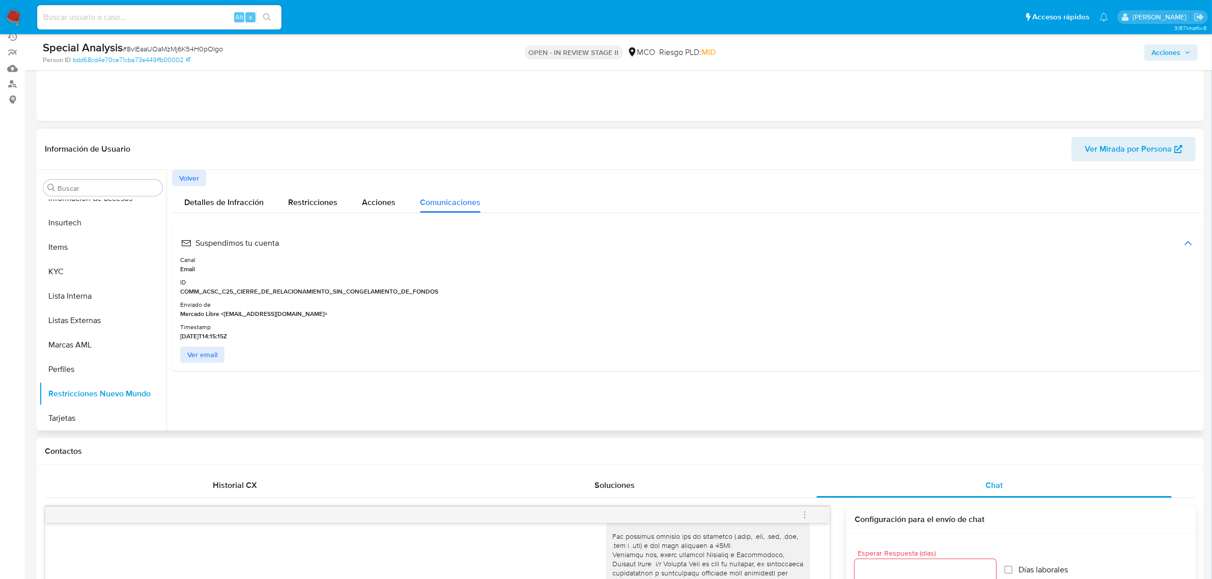
drag, startPoint x: 242, startPoint y: 336, endPoint x: 223, endPoint y: 339, distance: 19.1
click at [223, 339] on div "Timestamp 2025-08-29T14:15:15Z" at bounding box center [686, 332] width 1013 height 17
click at [265, 339] on div "Timestamp 2025-08-29T14:15:15Z" at bounding box center [686, 332] width 1013 height 17
drag, startPoint x: 245, startPoint y: 336, endPoint x: 178, endPoint y: 336, distance: 66.7
click at [178, 336] on div "Suspendimos tu cuenta Canal Email ID COMM_ACSC_C25_CIERRE_DE_RELACIONAMIENTO_SI…" at bounding box center [686, 296] width 1029 height 150
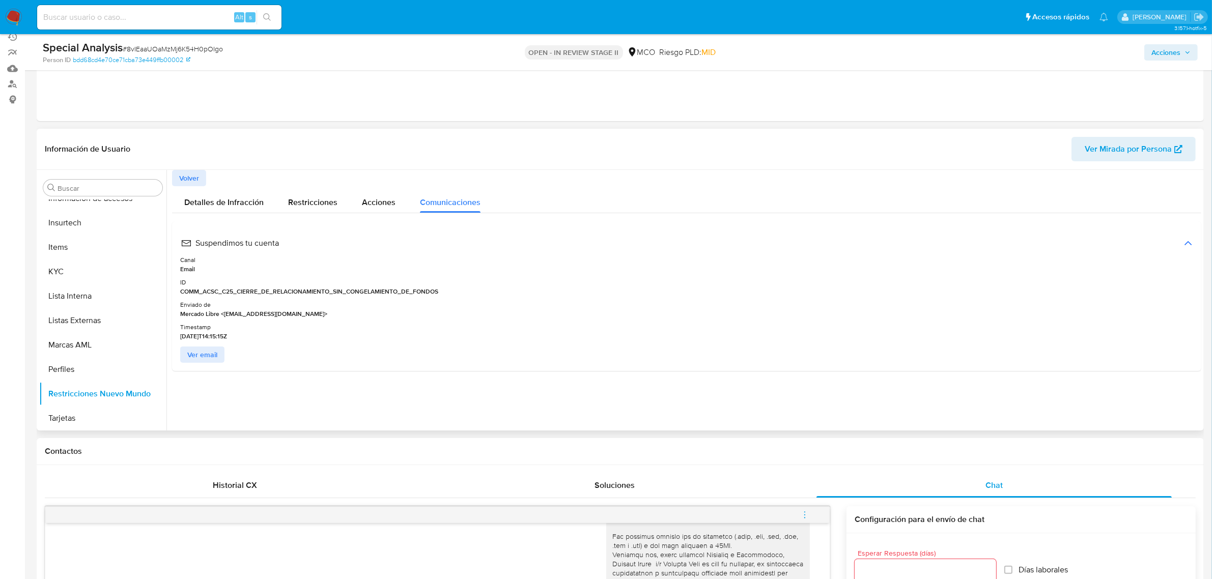
click at [210, 357] on span "Ver email" at bounding box center [202, 355] width 30 height 14
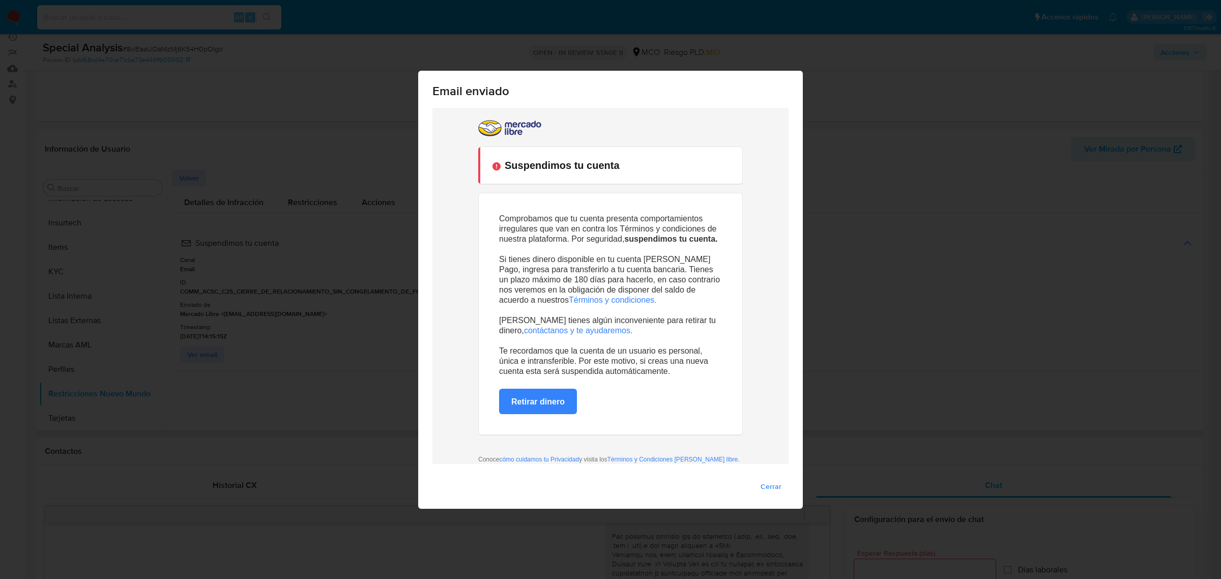
scroll to position [0, 0]
drag, startPoint x: 562, startPoint y: 255, endPoint x: 680, endPoint y: 283, distance: 121.5
click at [698, 278] on p "Si tienes dinero disponible en tu cuenta de Mercado Pago, ingresa para transfer…" at bounding box center [610, 274] width 223 height 61
click at [664, 285] on p "Si tienes dinero disponible en tu cuenta de Mercado Pago, ingresa para transfer…" at bounding box center [610, 274] width 223 height 61
drag, startPoint x: 546, startPoint y: 269, endPoint x: 691, endPoint y: 275, distance: 145.2
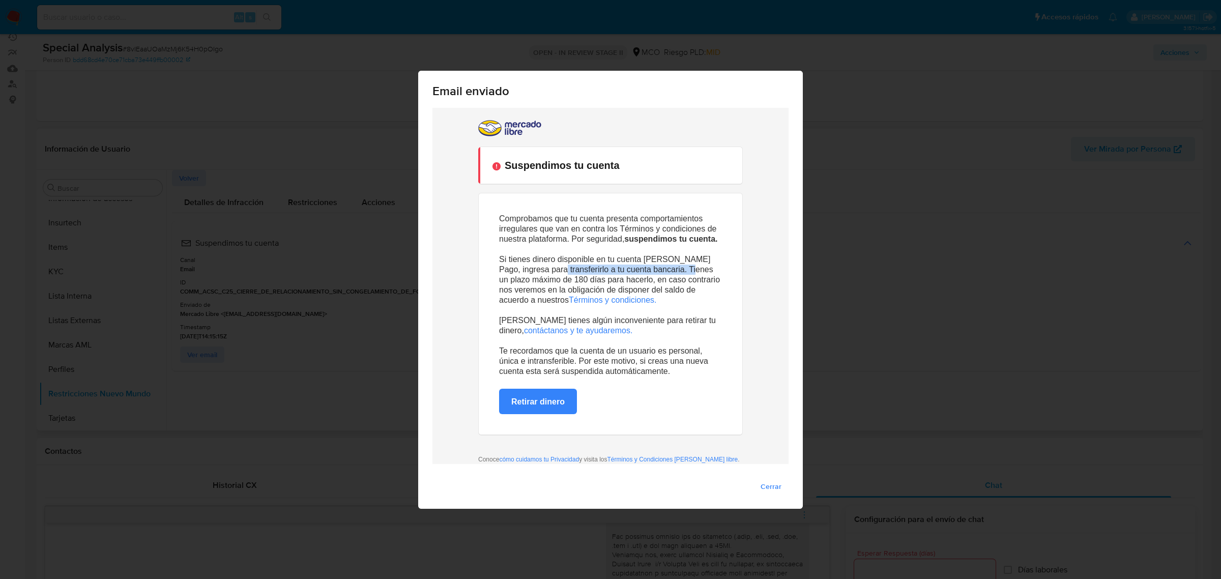
click at [686, 274] on p "Si tienes dinero disponible en tu cuenta de Mercado Pago, ingresa para transfer…" at bounding box center [610, 274] width 223 height 61
click at [696, 275] on p "Si tienes dinero disponible en tu cuenta de Mercado Pago, ingresa para transfer…" at bounding box center [610, 274] width 223 height 61
drag, startPoint x: 499, startPoint y: 282, endPoint x: 689, endPoint y: 280, distance: 189.8
click at [670, 280] on p "Si tienes dinero disponible en tu cuenta de Mercado Pago, ingresa para transfer…" at bounding box center [610, 274] width 223 height 61
click at [696, 280] on p "Si tienes dinero disponible en tu cuenta de Mercado Pago, ingresa para transfer…" at bounding box center [610, 274] width 223 height 61
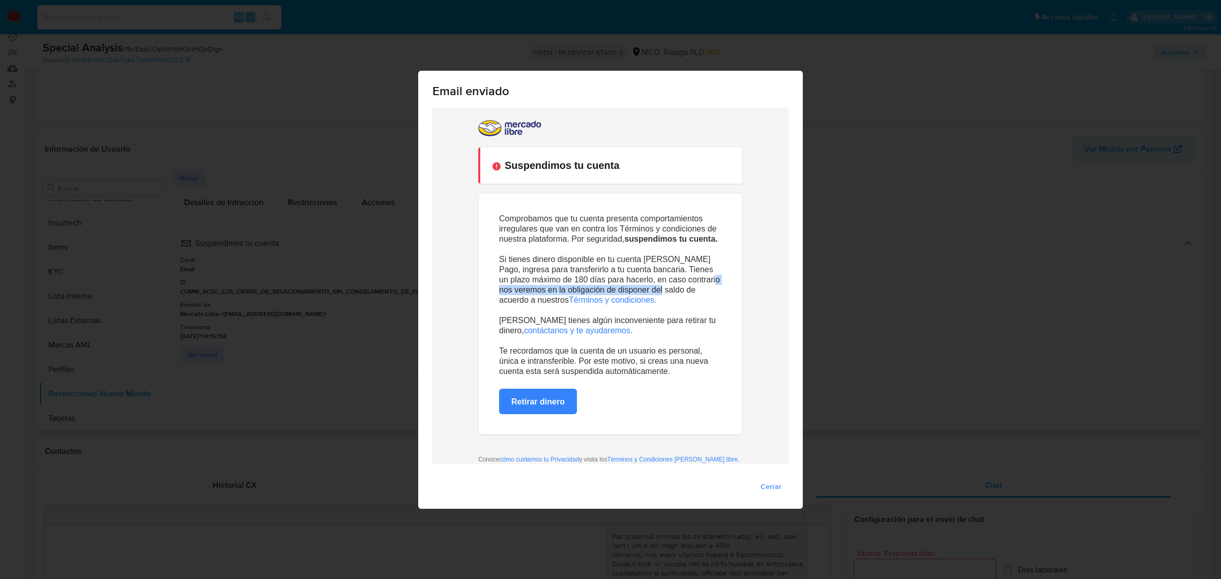
drag, startPoint x: 500, startPoint y: 292, endPoint x: 680, endPoint y: 293, distance: 180.2
click at [676, 293] on p "Si tienes dinero disponible en tu cuenta de Mercado Pago, ingresa para transfer…" at bounding box center [610, 274] width 223 height 61
click at [683, 293] on p "Si tienes dinero disponible en tu cuenta de Mercado Pago, ingresa para transfer…" at bounding box center [610, 274] width 223 height 61
drag, startPoint x: 495, startPoint y: 318, endPoint x: 662, endPoint y: 320, distance: 166.9
click at [662, 320] on p "Si tienes algún inconveniente para retirar tu dinero, contáctanos y te ayudarem…" at bounding box center [610, 325] width 223 height 41
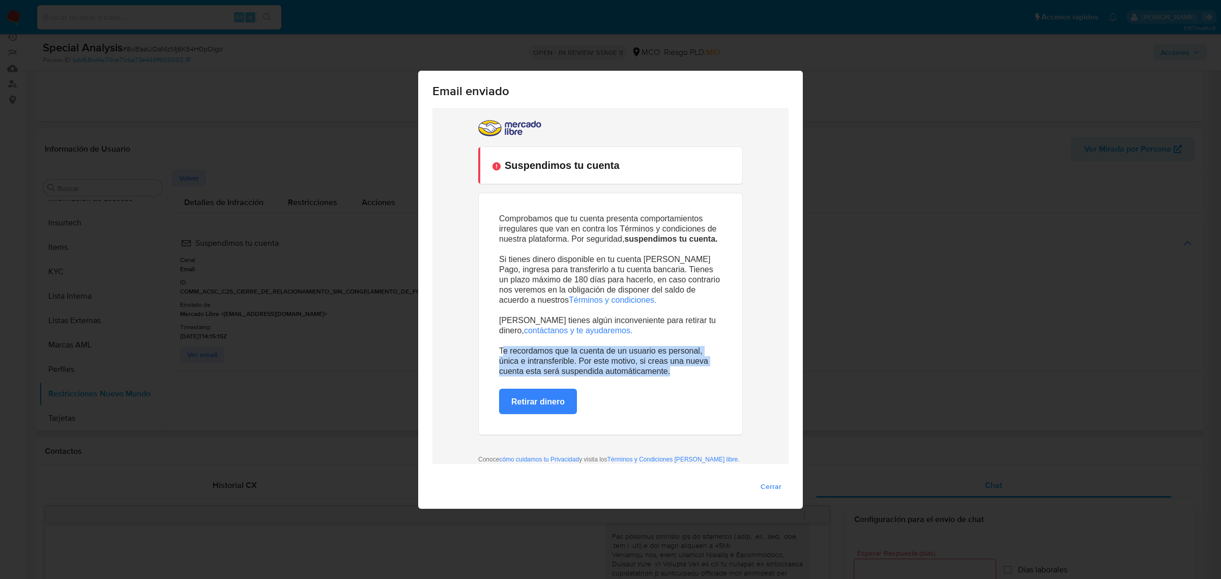
drag, startPoint x: 498, startPoint y: 354, endPoint x: 670, endPoint y: 374, distance: 173.6
click at [667, 374] on p "Te recordamos que la cuenta de un usuario es personal, única e intransferible. …" at bounding box center [610, 361] width 223 height 31
click at [767, 485] on span "Cerrar" at bounding box center [771, 486] width 21 height 14
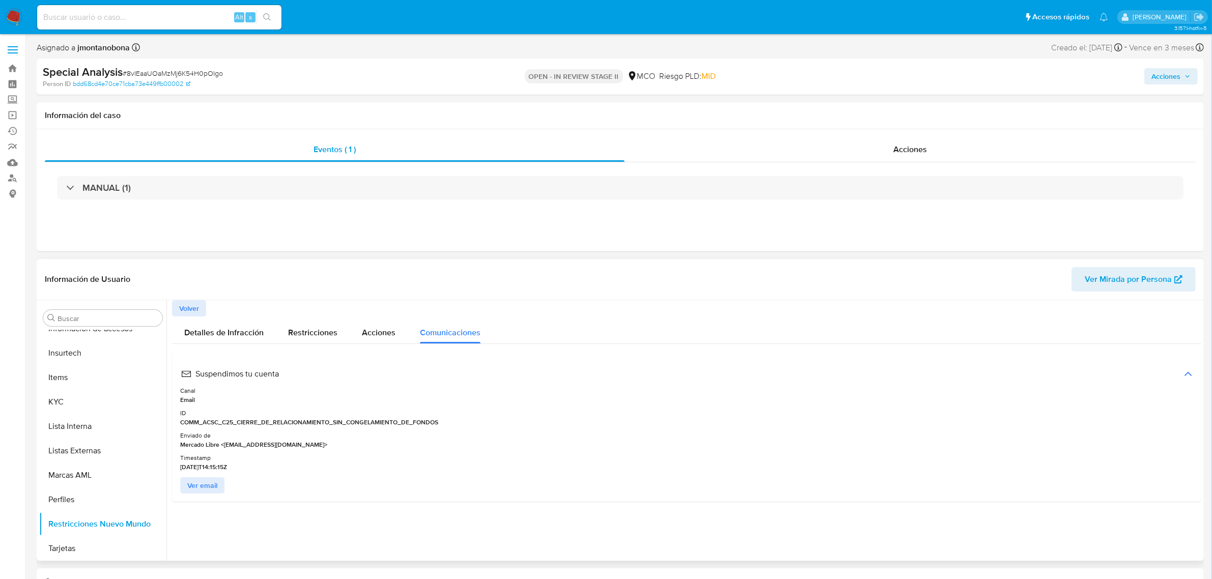
click at [158, 17] on input at bounding box center [159, 17] width 244 height 13
paste input "1tDRtOHBNIALgDnnfBTwZDHg"
type input "1tDRtOHBNIALgDnnfBTwZDHg"
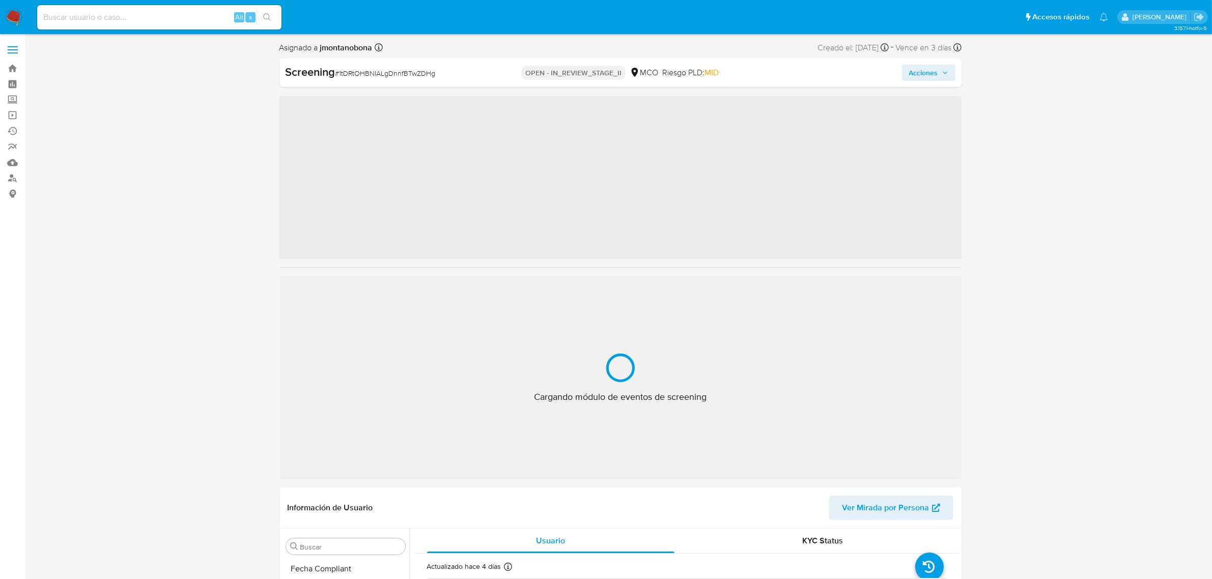
scroll to position [429, 0]
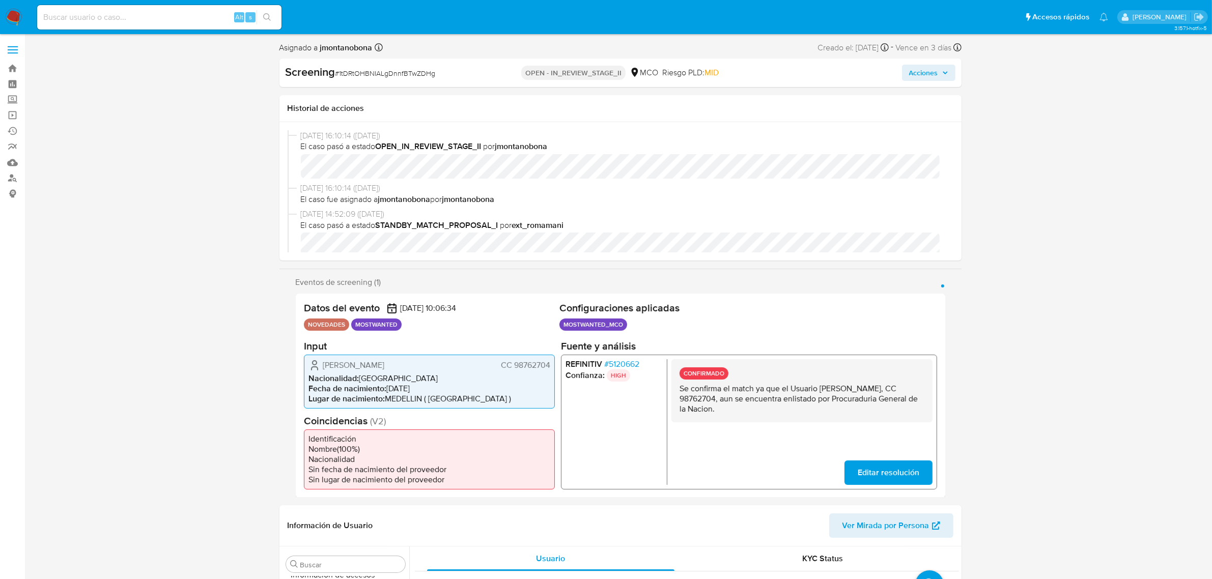
select select "10"
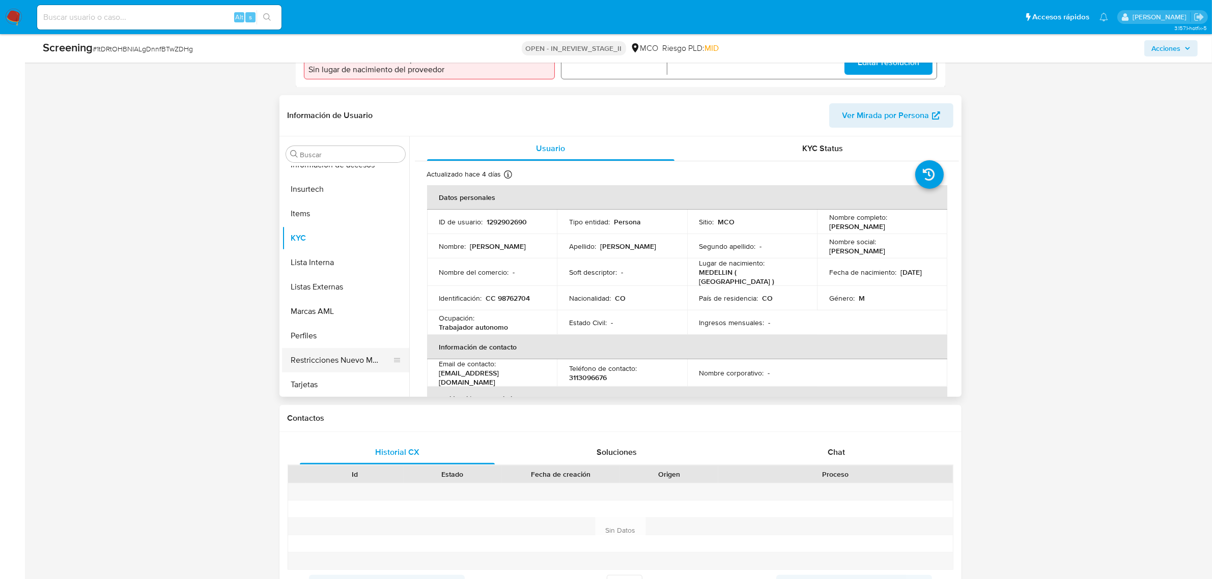
click at [340, 357] on button "Restricciones Nuevo Mundo" at bounding box center [341, 360] width 119 height 24
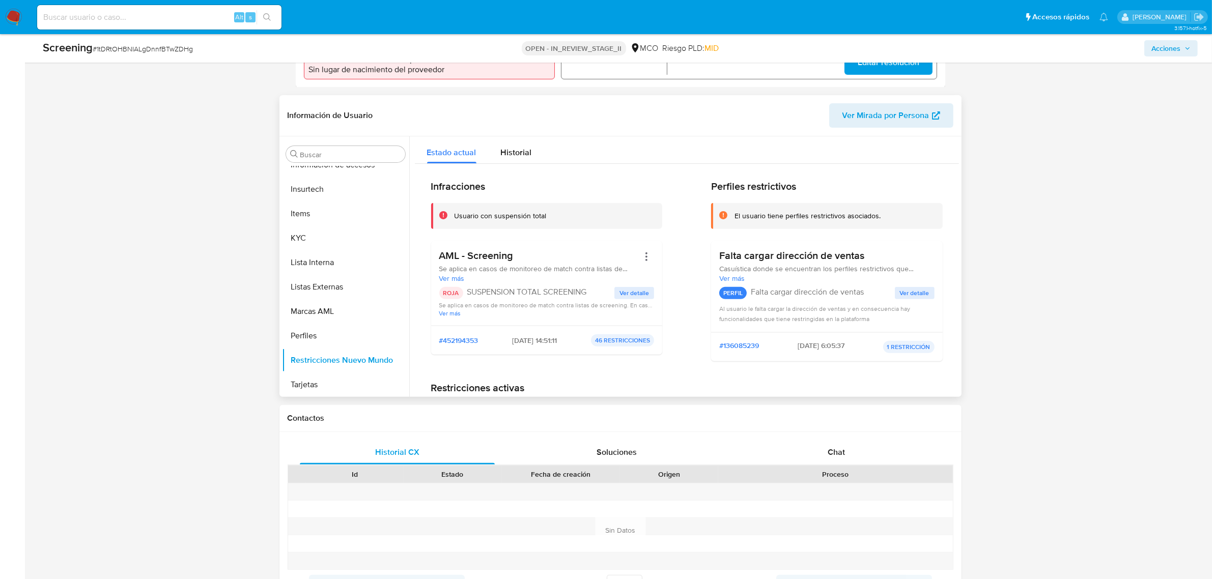
drag, startPoint x: 467, startPoint y: 293, endPoint x: 590, endPoint y: 290, distance: 123.7
click at [590, 290] on p "SUSPENSION TOTAL SCREENING" at bounding box center [541, 292] width 148 height 10
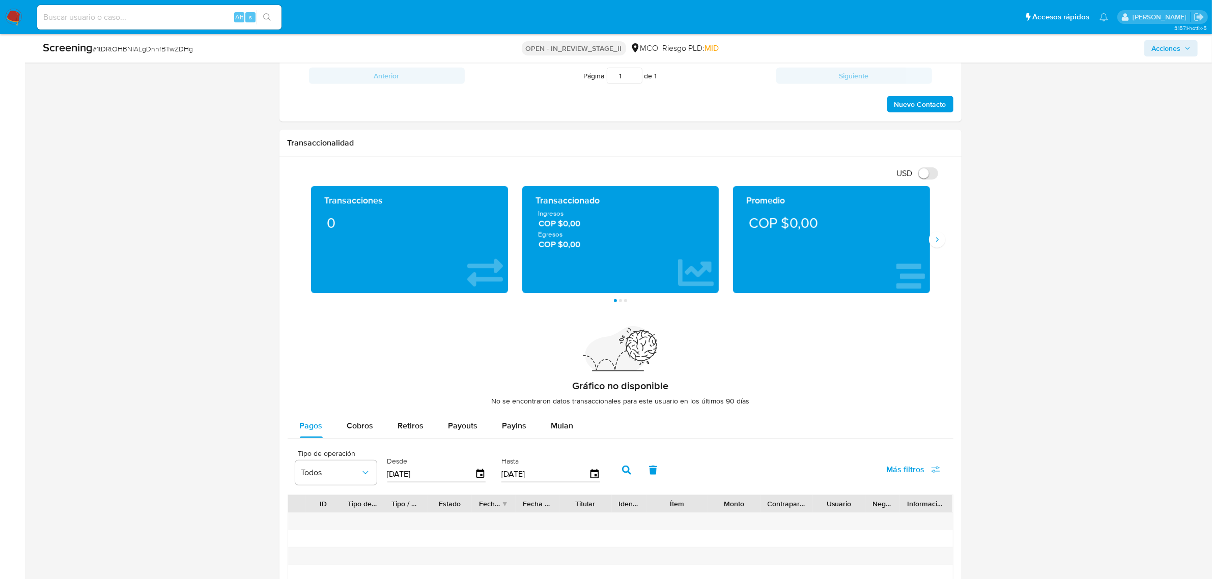
scroll to position [891, 0]
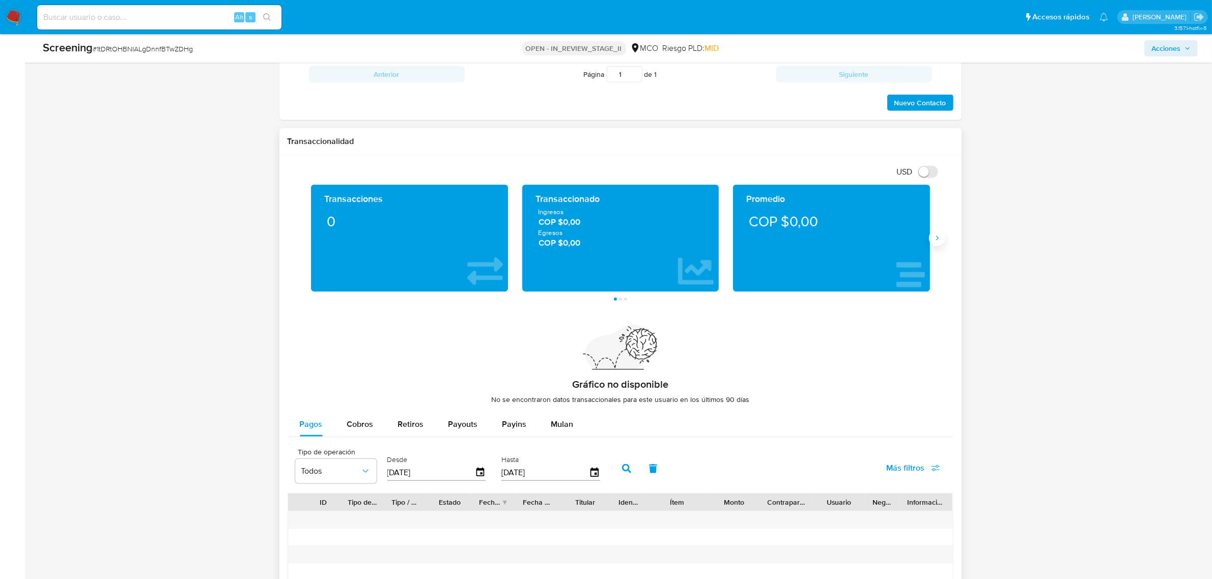
click at [939, 242] on icon "Siguiente" at bounding box center [937, 238] width 8 height 8
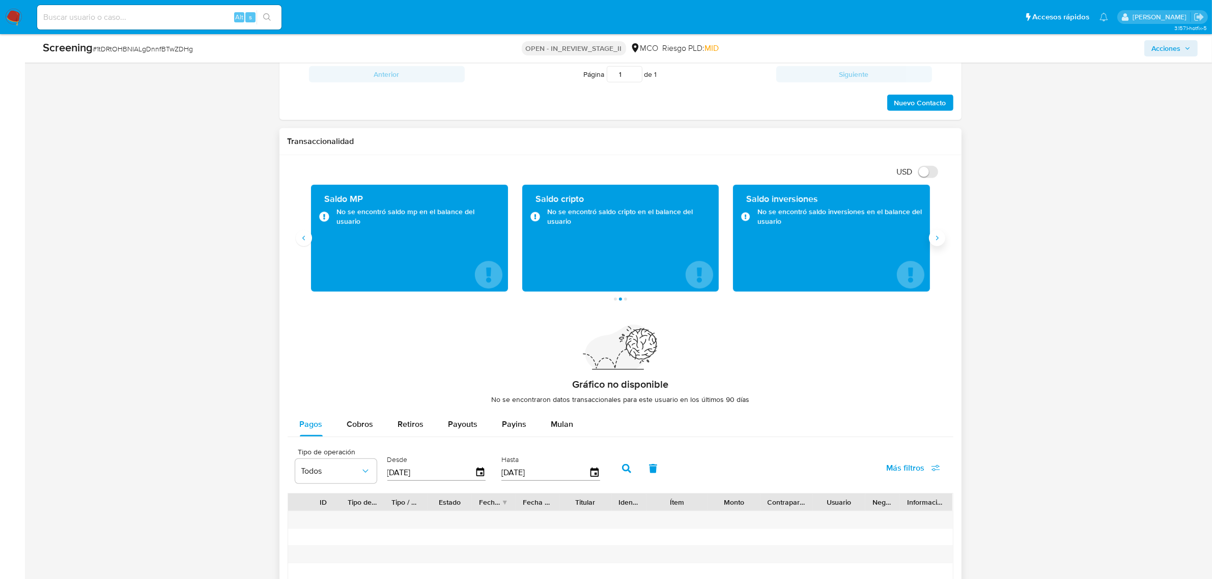
click at [939, 242] on icon "Siguiente" at bounding box center [937, 238] width 8 height 8
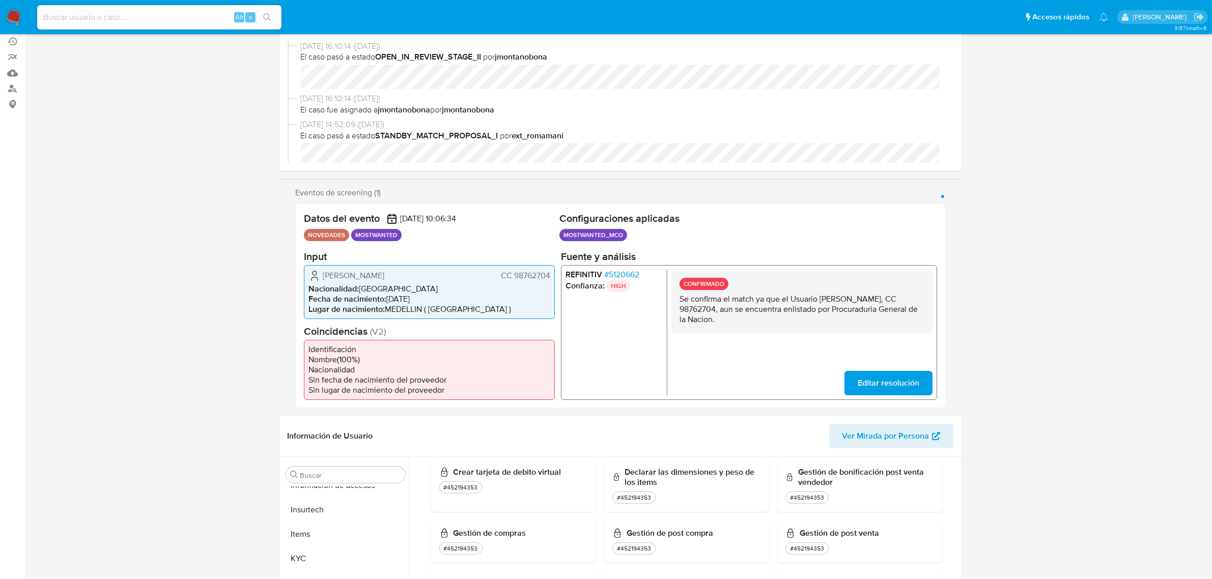
scroll to position [0, 0]
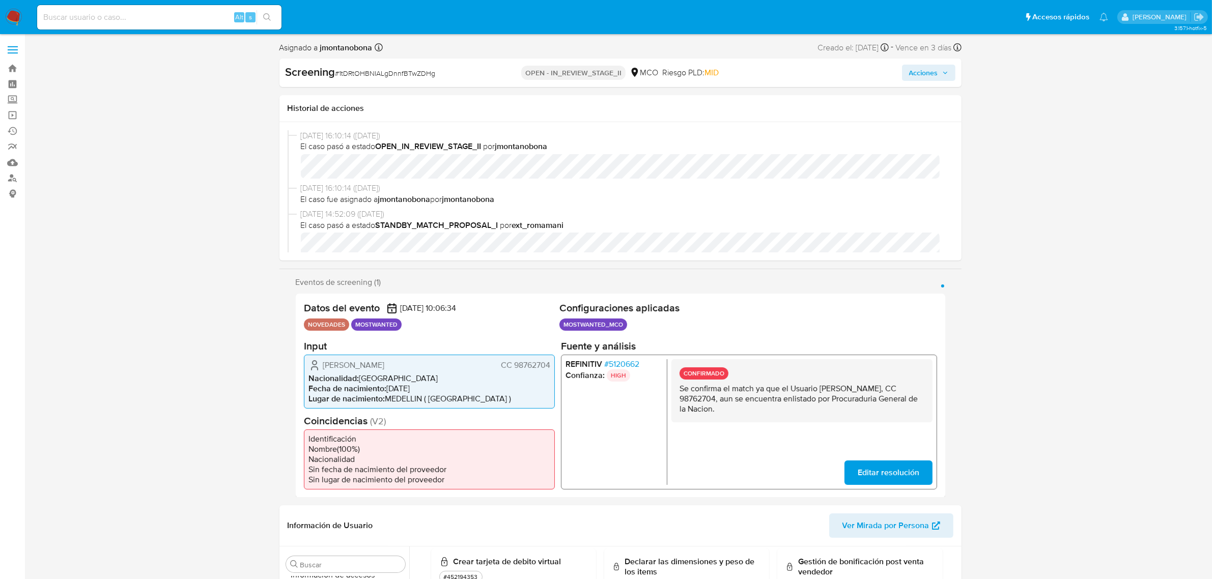
click at [202, 12] on input at bounding box center [159, 17] width 244 height 13
paste input "8vIEaaUOaMzMj6K54H0pOIgo"
type input "8vIEaaUOaMzMj6K54H0pOIgo"
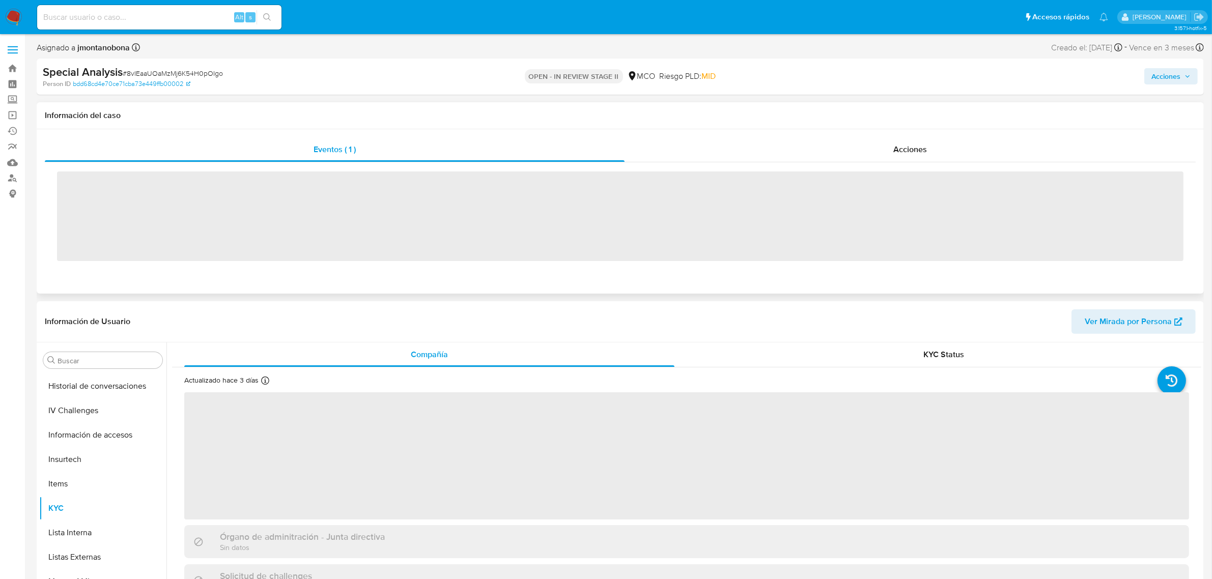
scroll to position [429, 0]
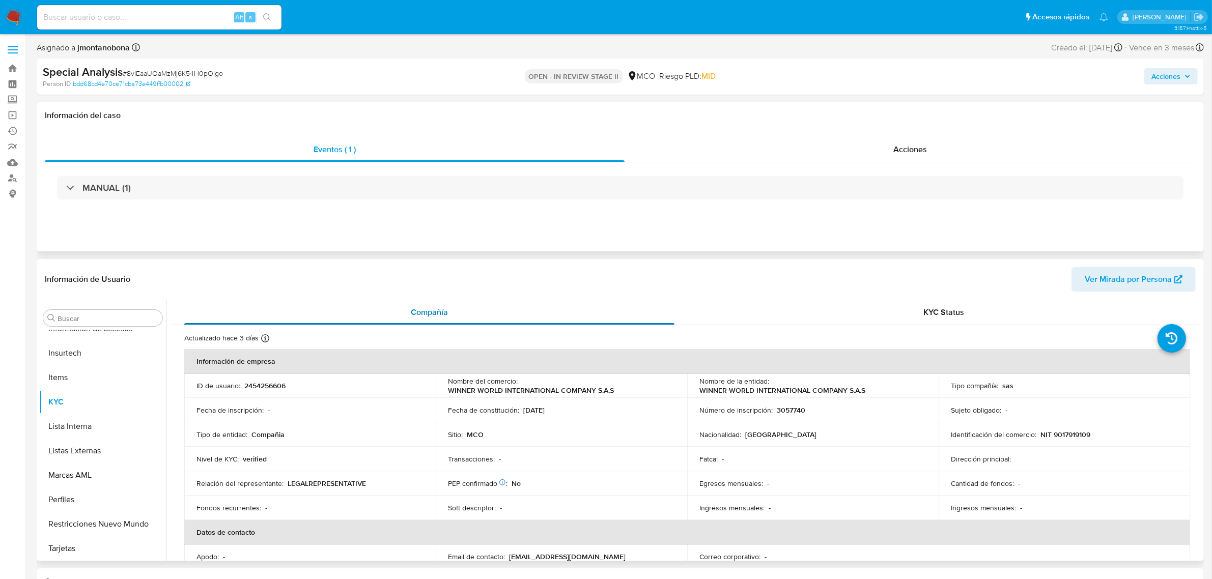
select select "10"
click at [1175, 78] on span "Acciones" at bounding box center [1165, 76] width 29 height 16
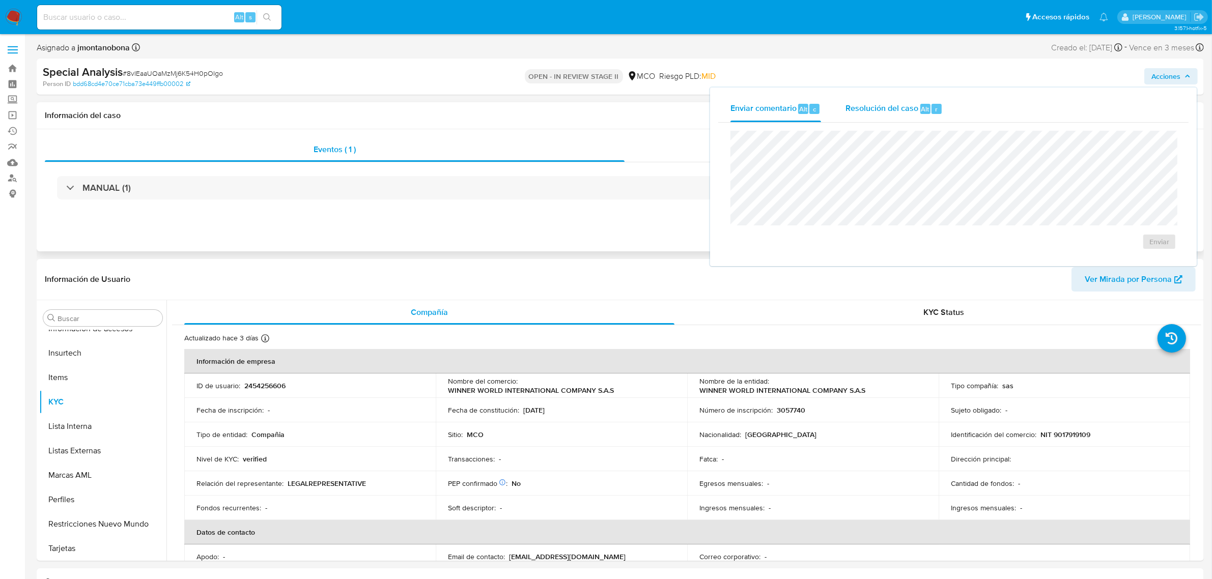
click at [885, 108] on span "Resolución del caso" at bounding box center [881, 109] width 73 height 12
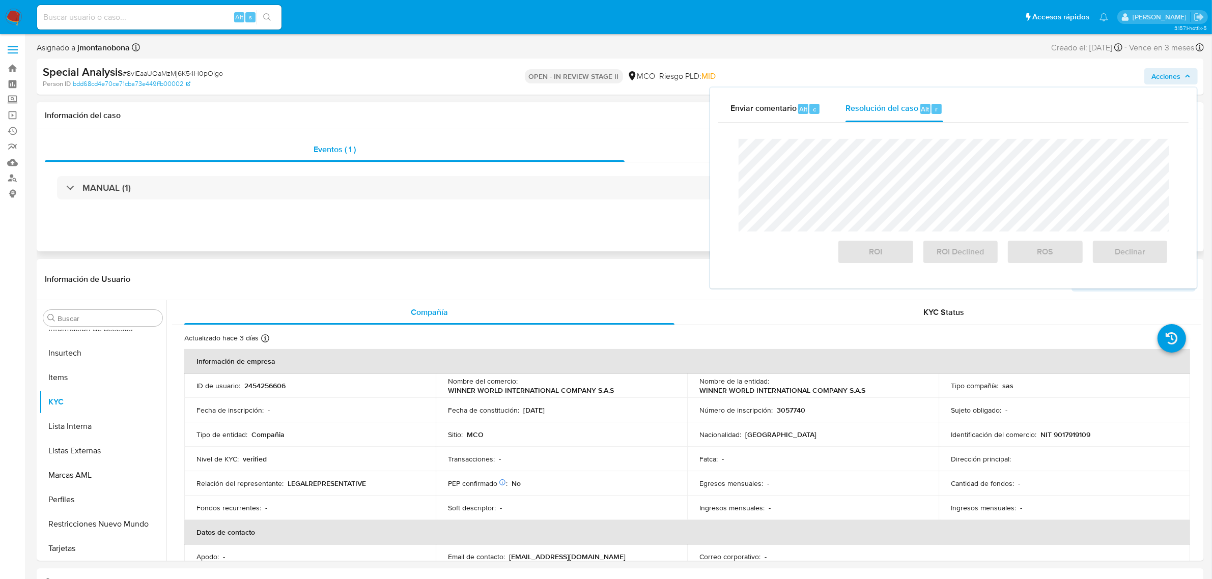
click at [528, 110] on div "Información del caso" at bounding box center [620, 115] width 1167 height 27
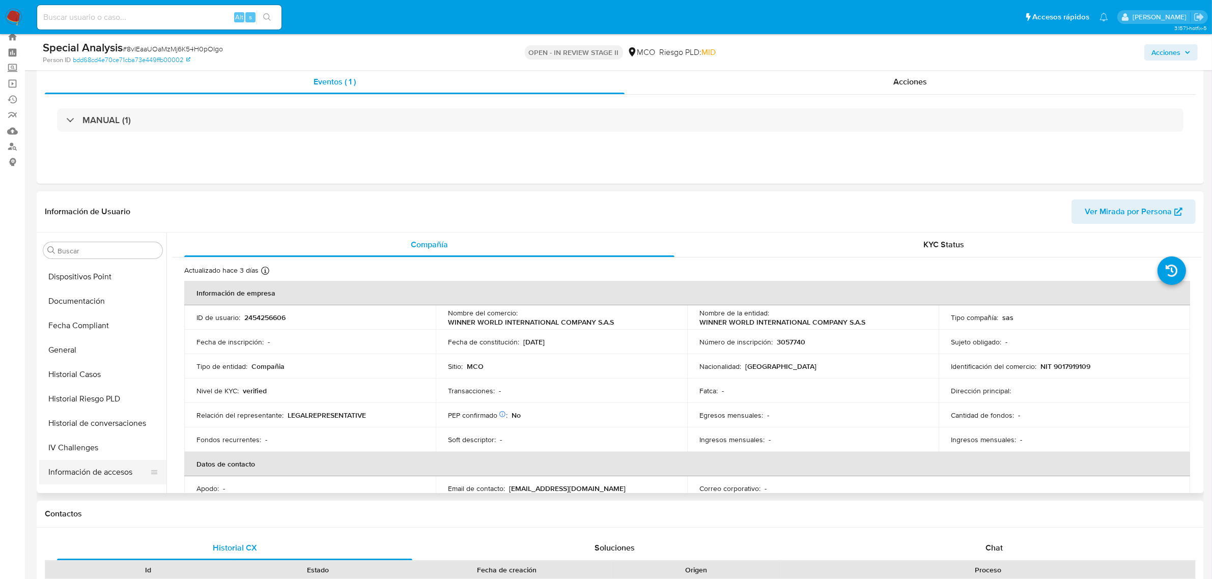
scroll to position [239, 0]
click at [93, 423] on button "IV Challenges" at bounding box center [98, 426] width 119 height 24
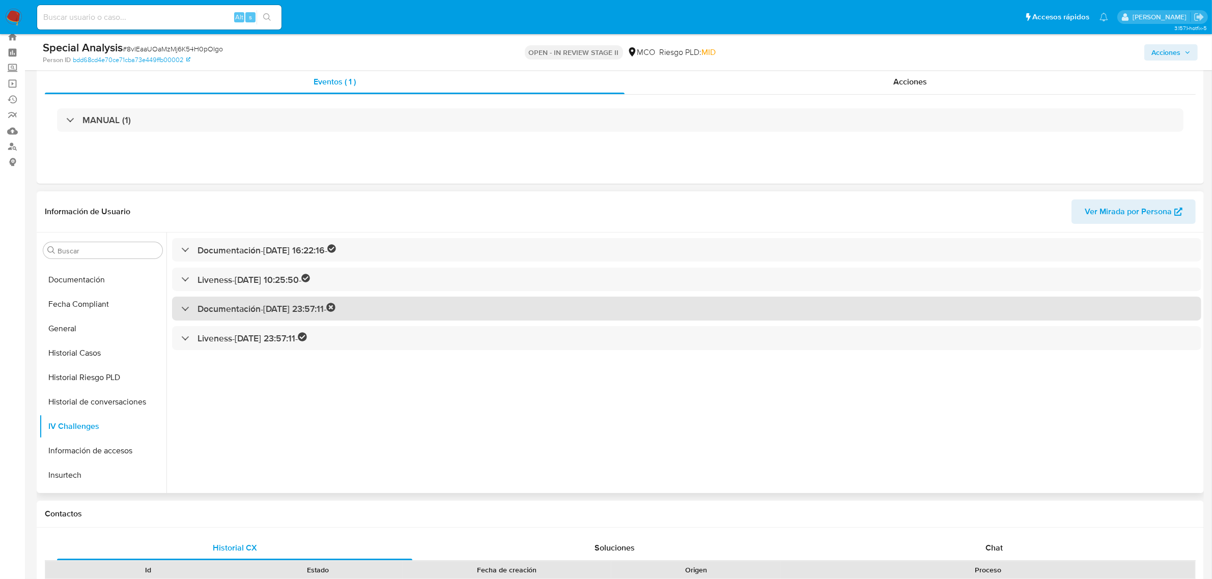
click at [215, 315] on h3 "Documentación - 23/05/2025 23:57:11 -" at bounding box center [266, 309] width 138 height 12
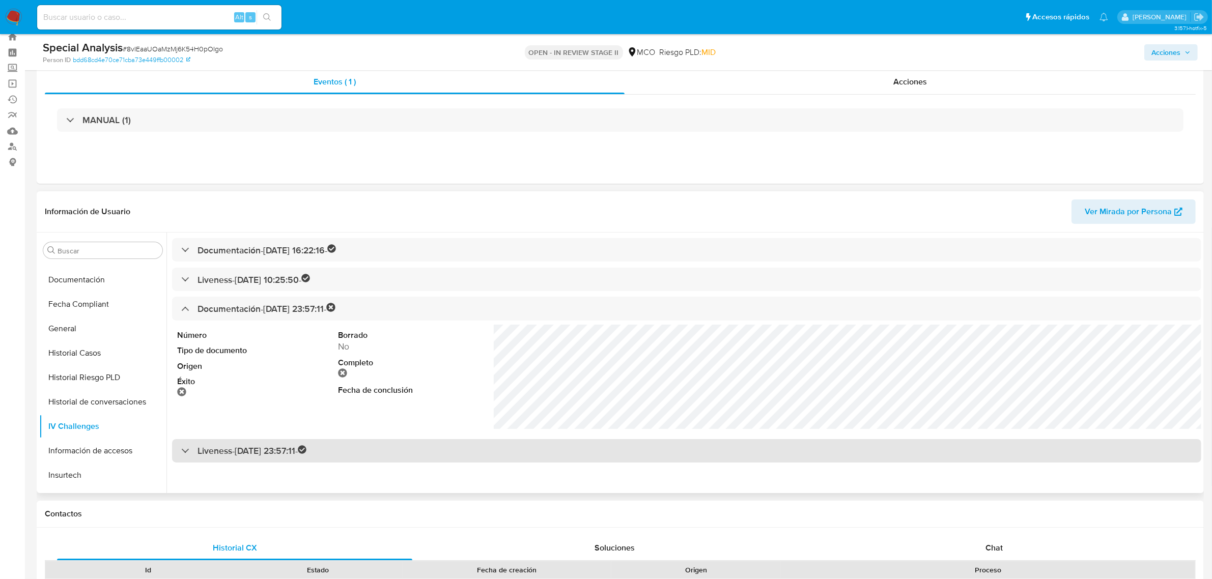
click at [234, 453] on h3 "Liveness - 23/05/2025 23:57:11 -" at bounding box center [251, 451] width 109 height 12
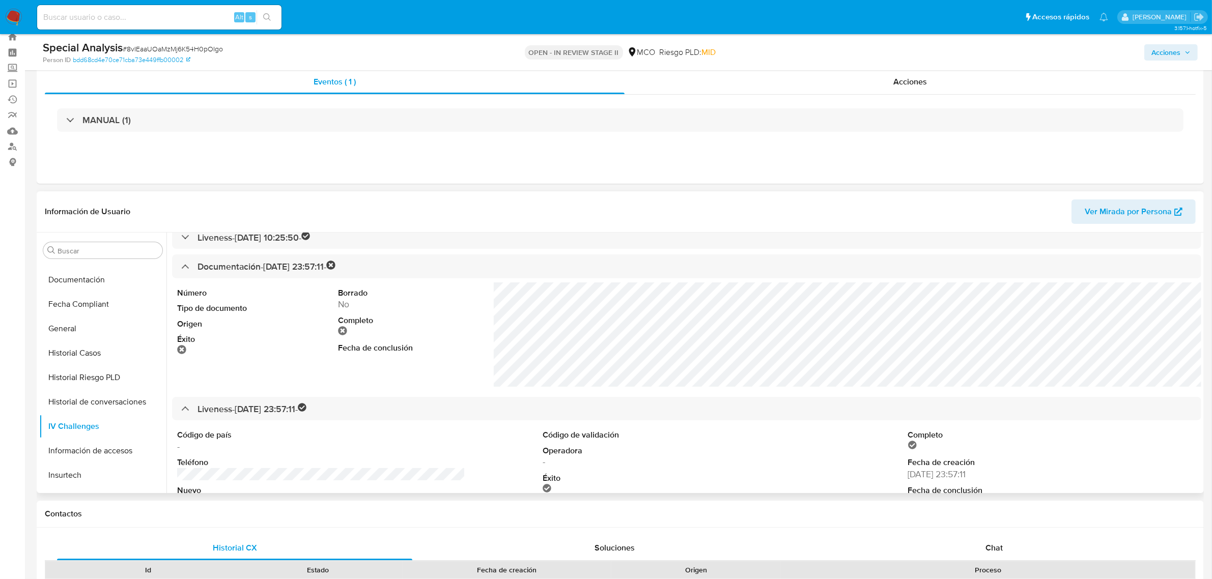
scroll to position [0, 0]
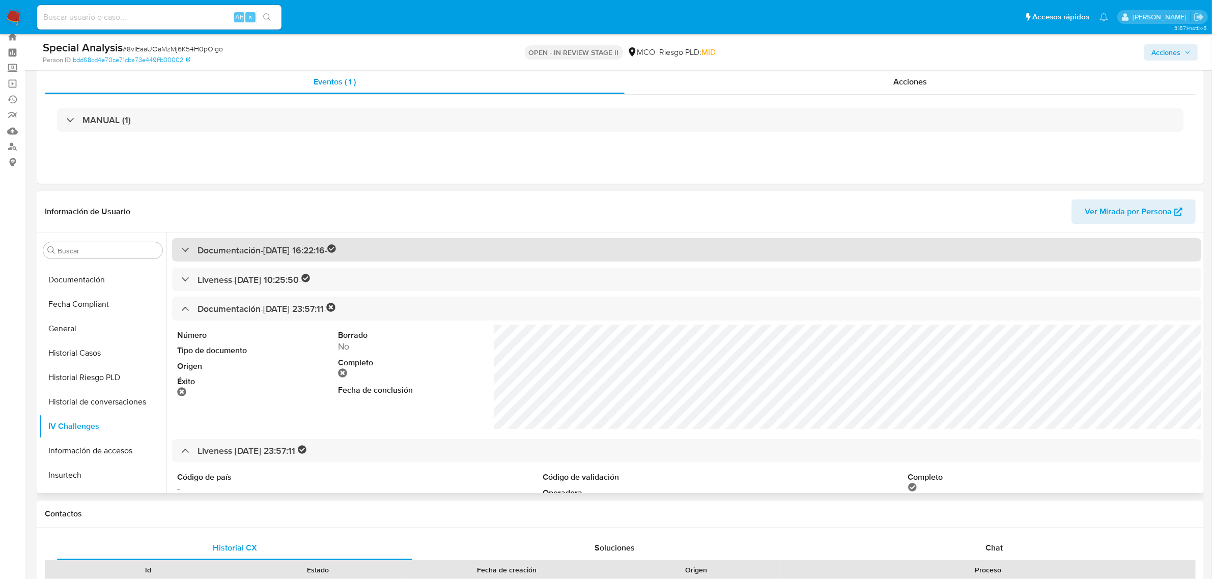
click at [252, 247] on h3 "Documentación - 22/05/2025 16:22:16 -" at bounding box center [266, 250] width 139 height 12
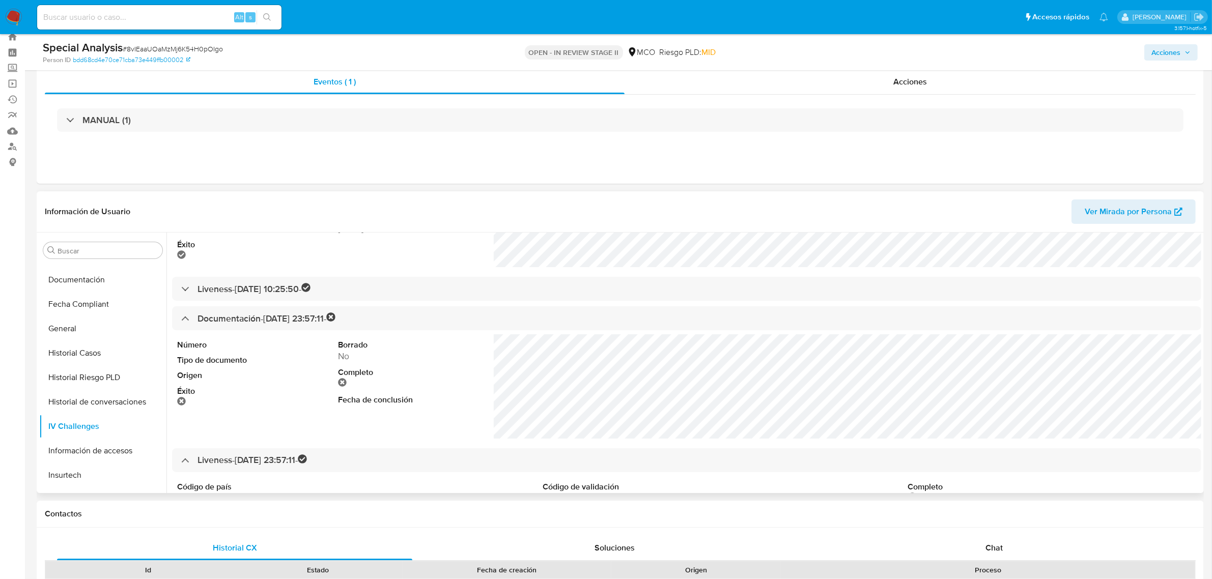
scroll to position [127, 0]
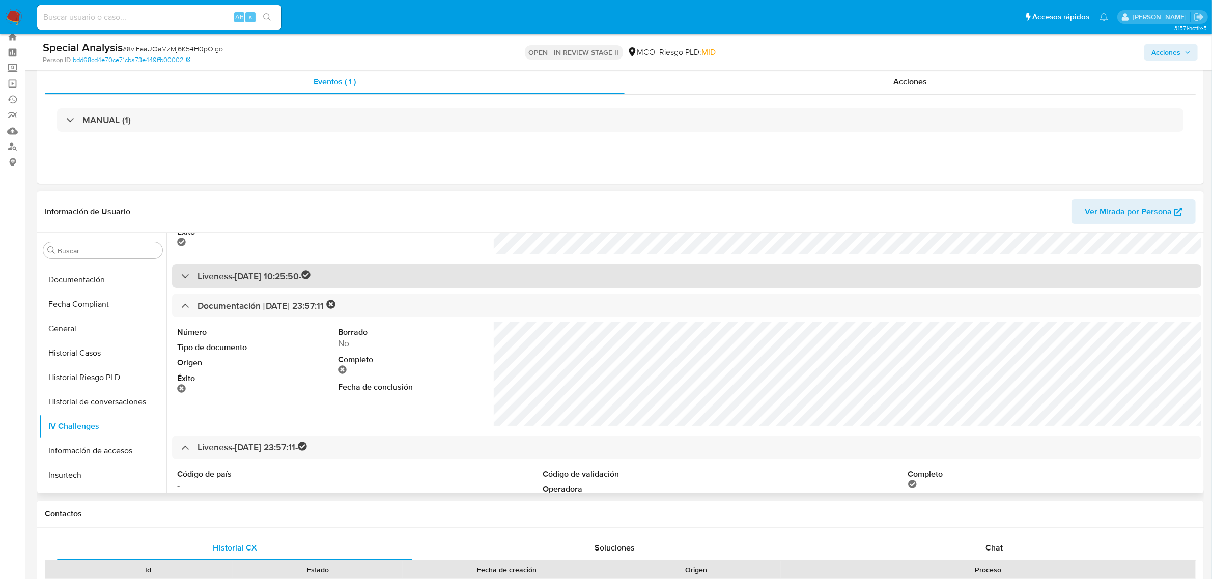
click at [253, 278] on h3 "Liveness - 23/05/2025 10:25:50 -" at bounding box center [253, 276] width 113 height 12
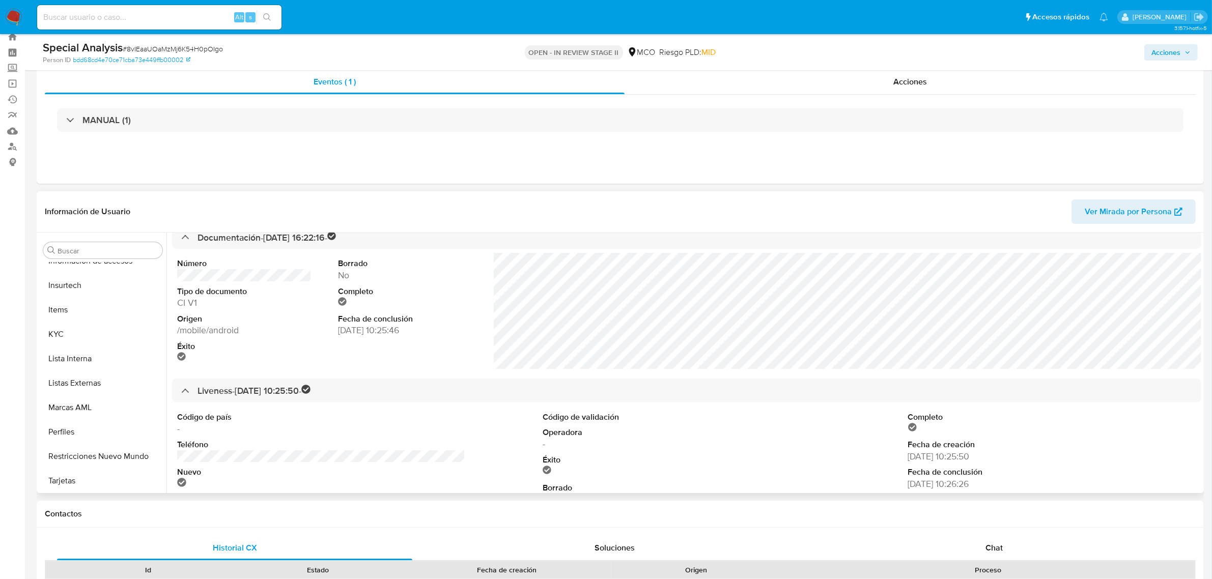
scroll to position [0, 0]
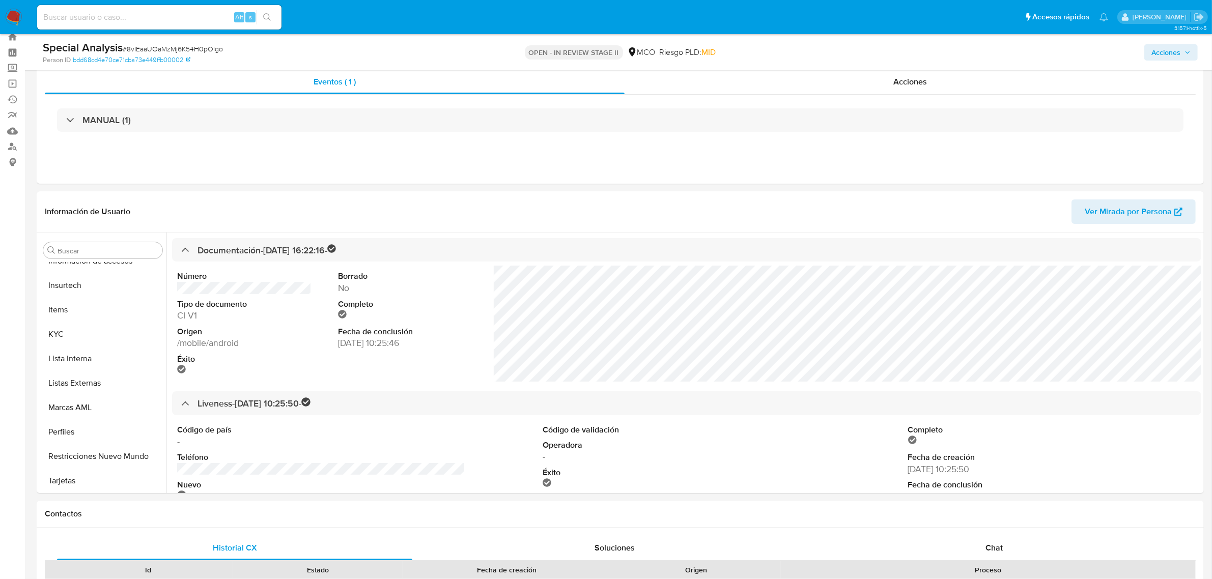
click at [175, 13] on input at bounding box center [159, 17] width 244 height 13
paste input "8vIEaaUOaMzMj6K54H0pOIgo"
type input "8vIEaaUOaMzMj6K54H0pOIgo"
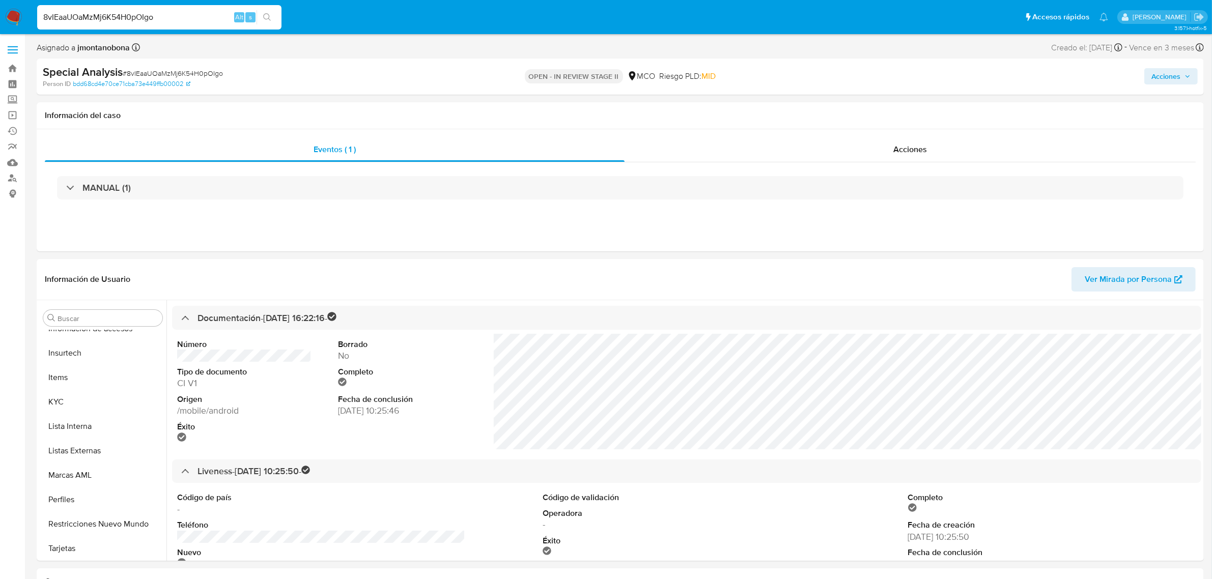
click at [1167, 73] on span "Acciones" at bounding box center [1165, 76] width 29 height 16
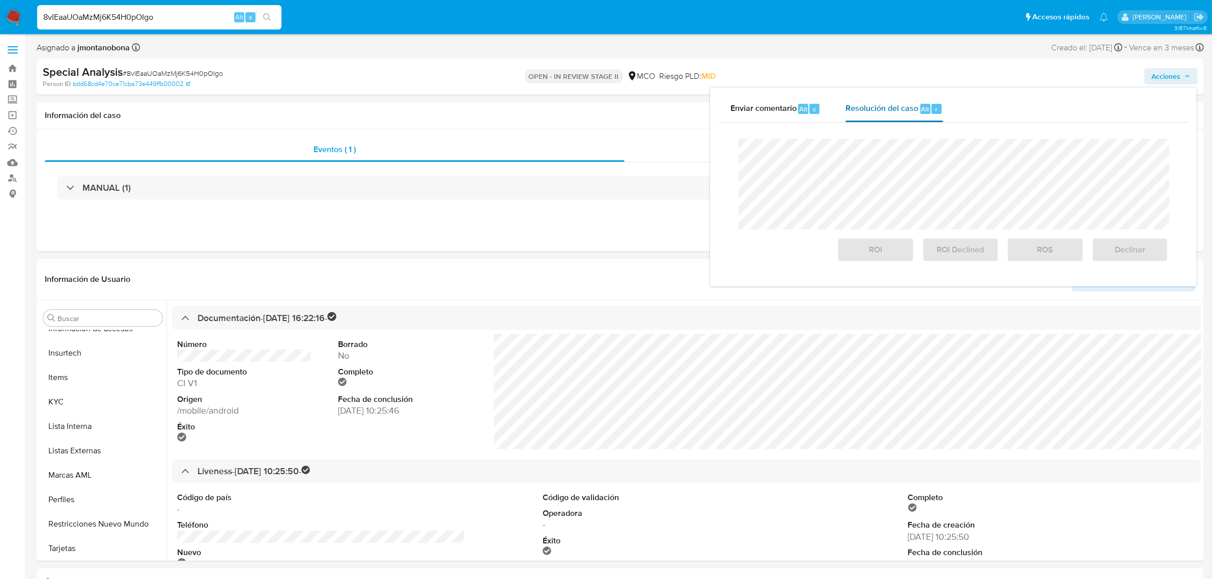
click at [896, 104] on span "Resolución del caso" at bounding box center [881, 109] width 73 height 12
click at [737, 141] on div "ROI ROI Declined ROS Declinar" at bounding box center [953, 200] width 446 height 139
click at [945, 67] on div "Acciones Enviar comentario Alt c Resolución del caso Alt r Cierre de caso ROI R…" at bounding box center [1006, 77] width 382 height 24
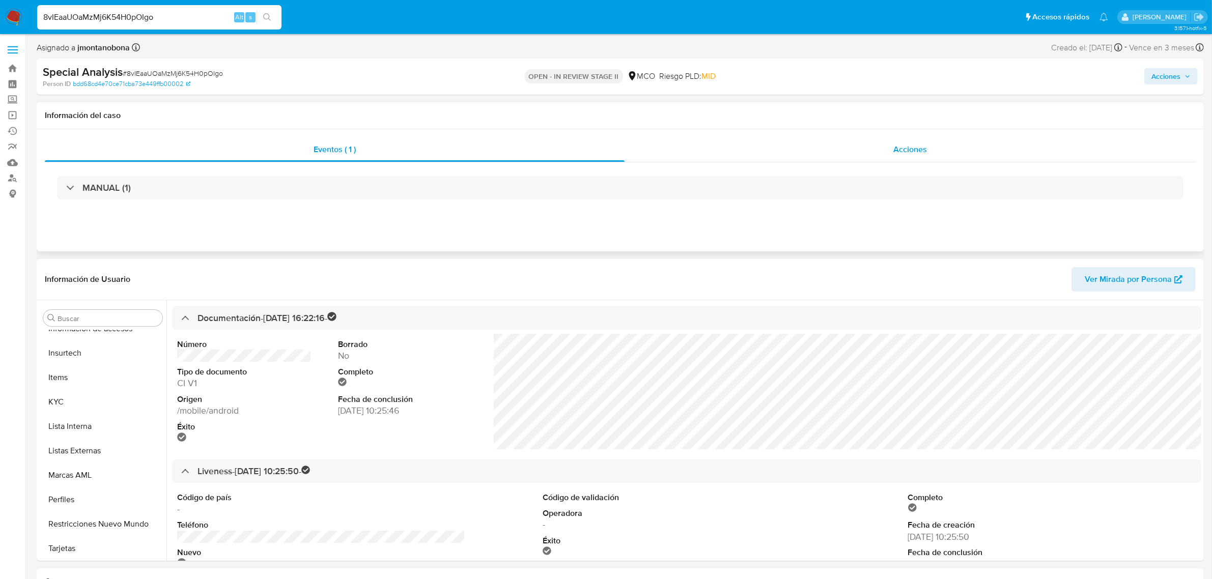
click at [828, 149] on div "Acciones" at bounding box center [909, 149] width 571 height 24
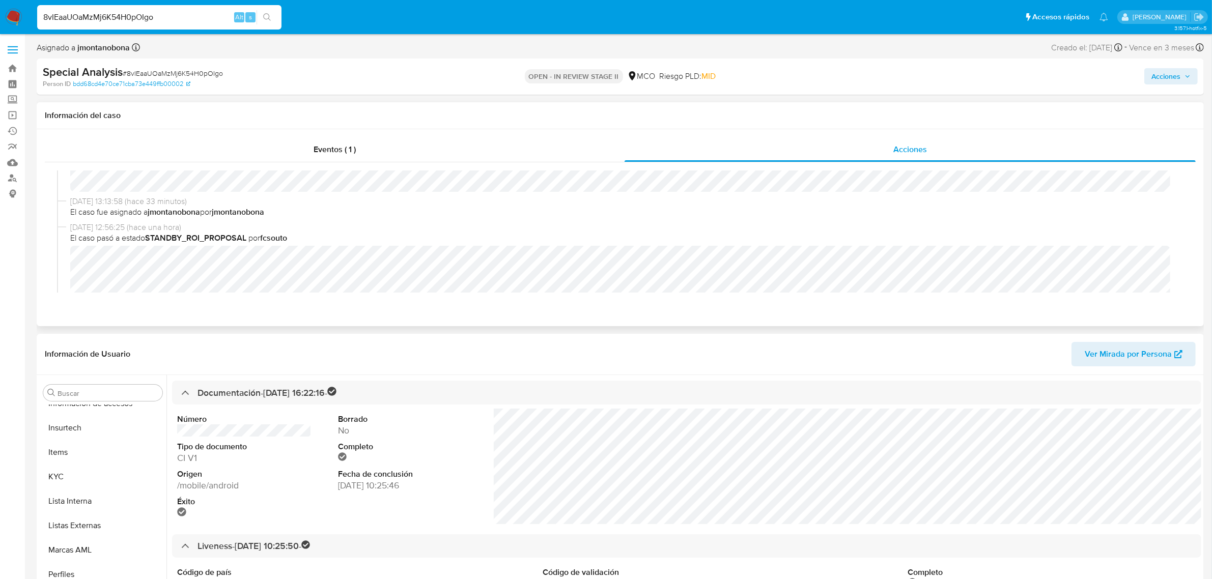
scroll to position [127, 0]
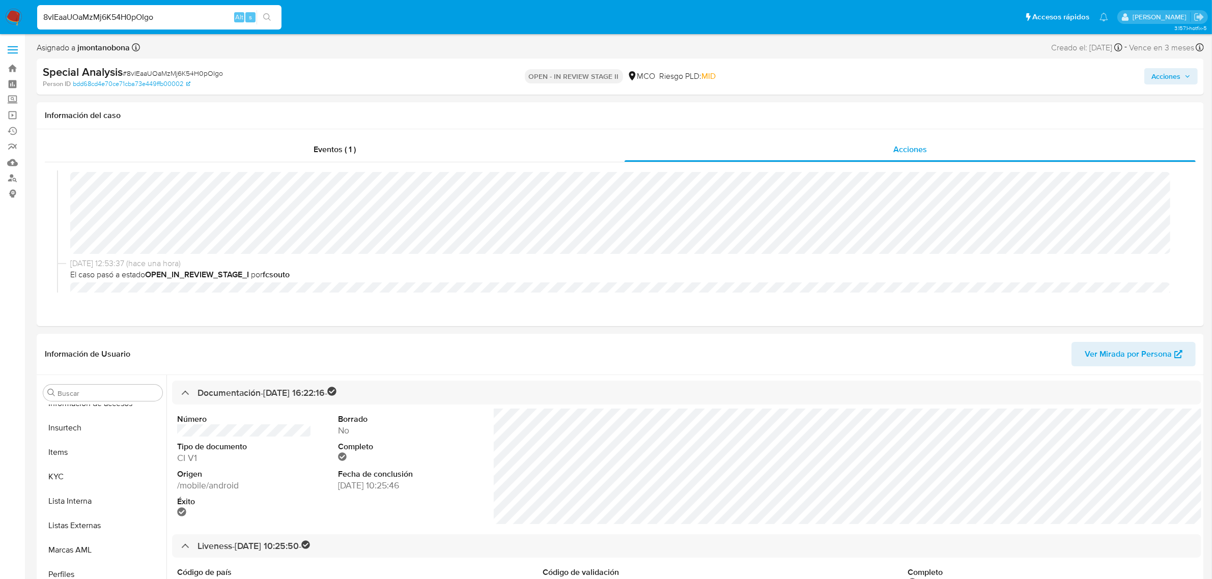
click at [1164, 80] on span "Acciones" at bounding box center [1165, 76] width 29 height 16
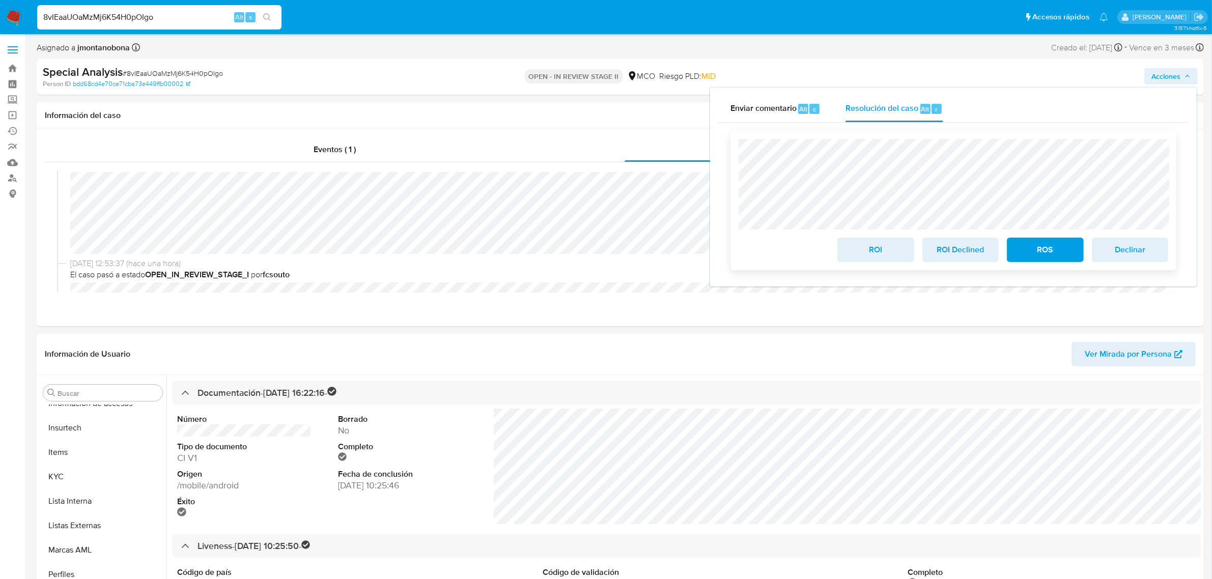
click at [1037, 255] on span "ROS" at bounding box center [1045, 250] width 50 height 22
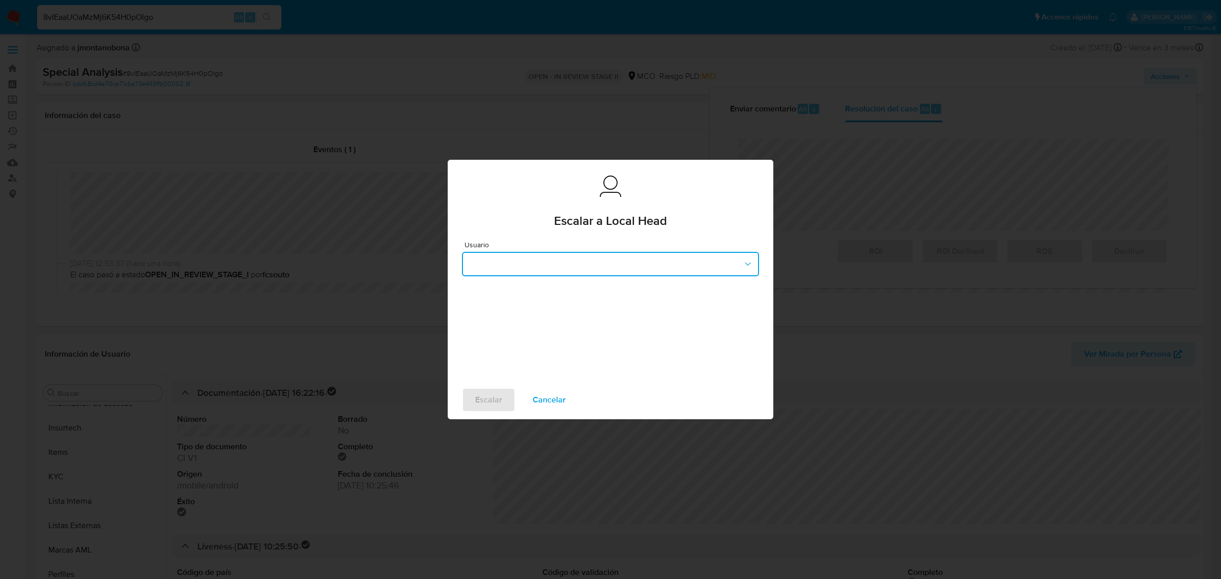
click at [635, 269] on button "button" at bounding box center [610, 264] width 297 height 24
click at [515, 285] on span "deisycardena" at bounding box center [491, 287] width 47 height 10
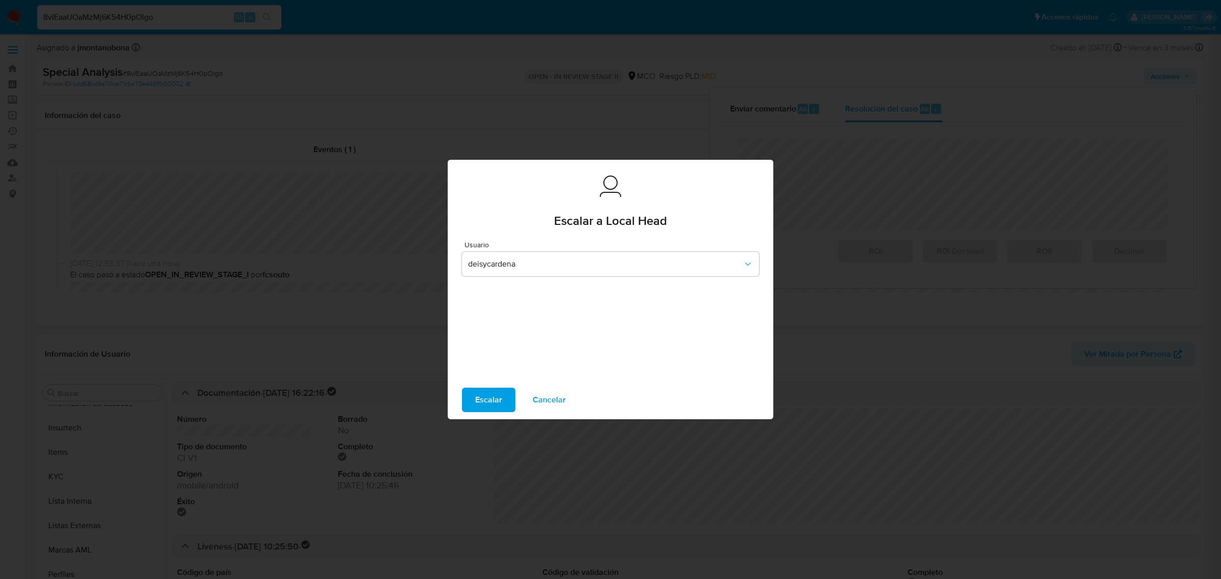
click at [485, 400] on span "Escalar" at bounding box center [488, 400] width 27 height 22
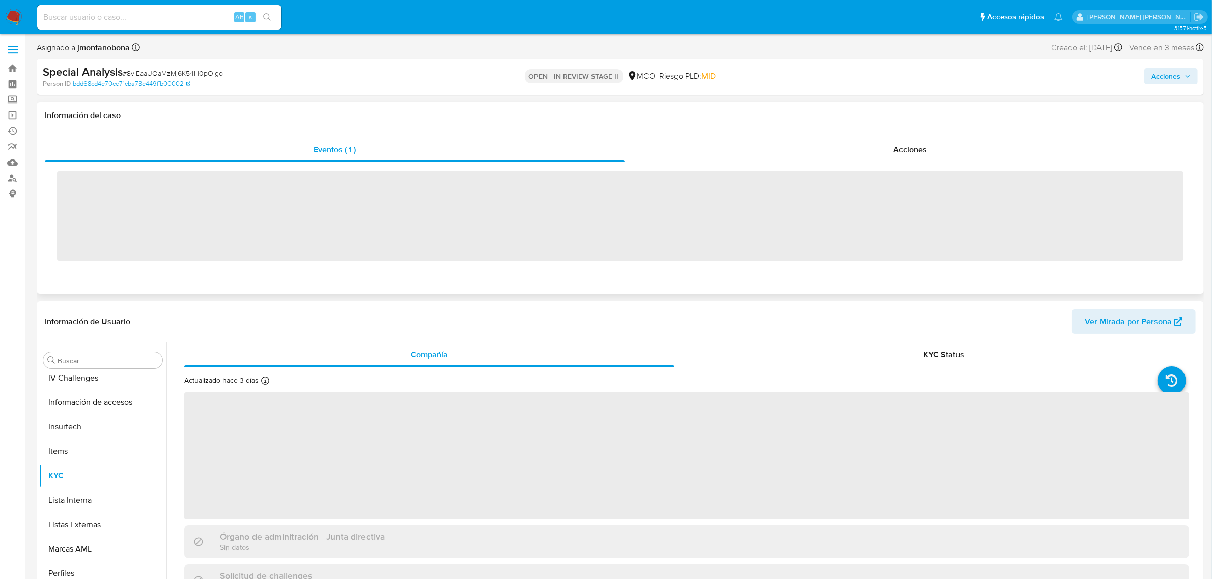
scroll to position [429, 0]
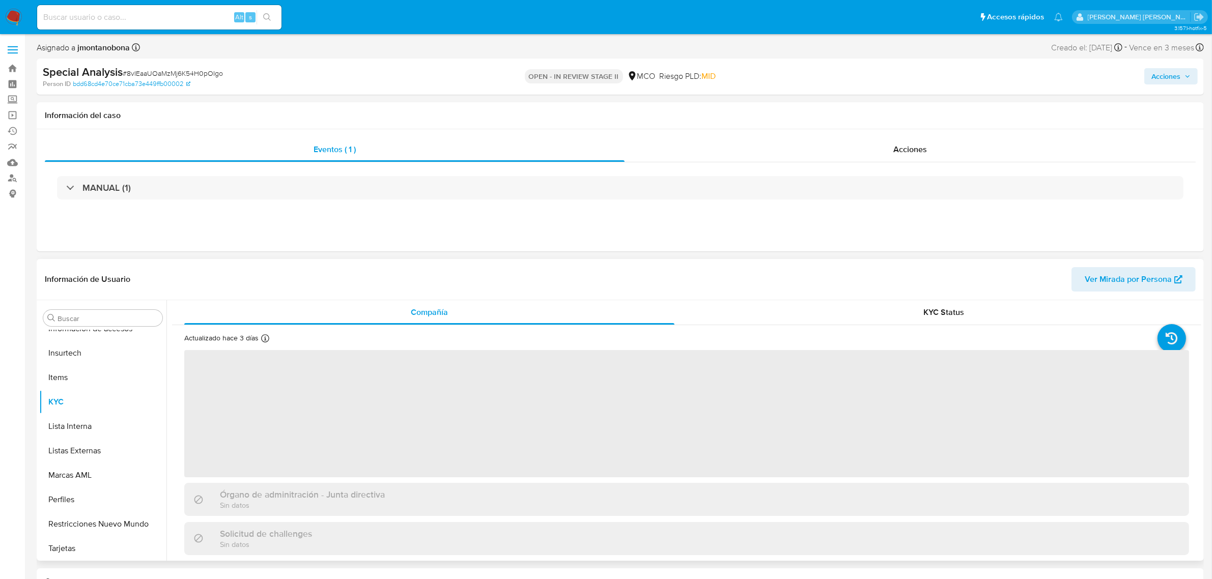
select select "10"
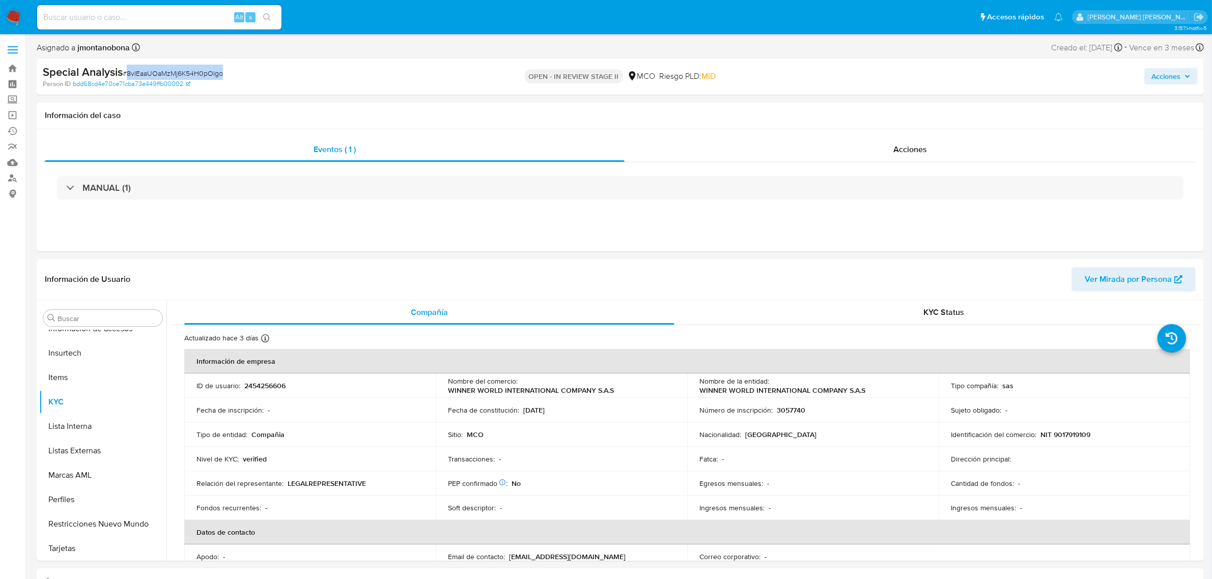
drag, startPoint x: 232, startPoint y: 75, endPoint x: 128, endPoint y: 74, distance: 104.3
click at [128, 74] on div "Special Analysis # 8vIEaaUOaMzMj6K54H0pOIgo" at bounding box center [233, 72] width 381 height 15
copy span "8vIEaaUOaMzMj6K54H0pOIgo"
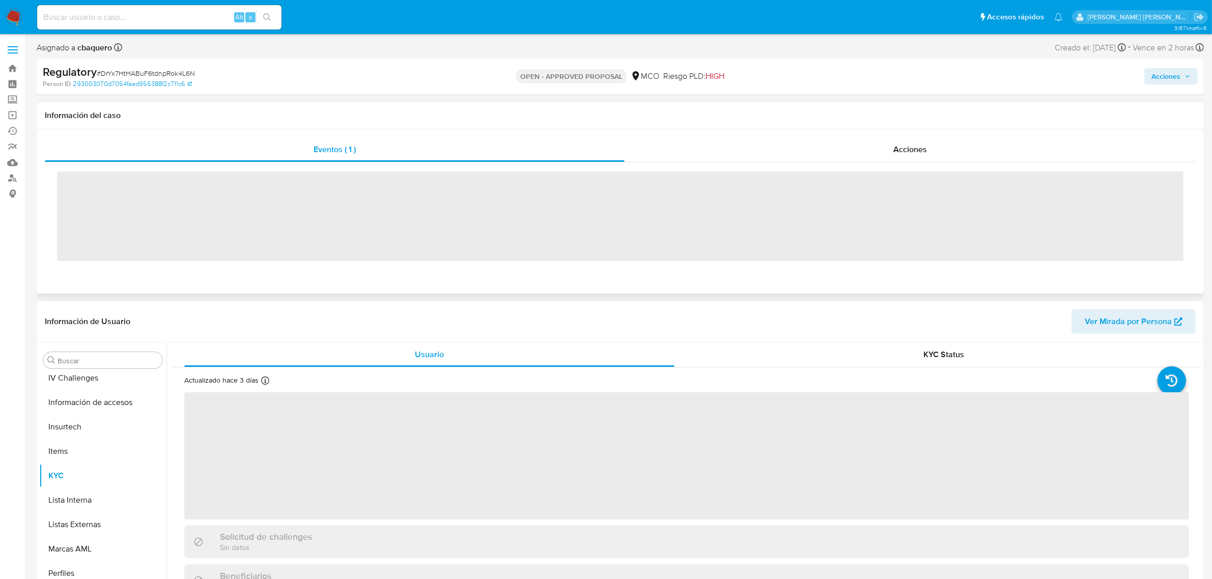
scroll to position [429, 0]
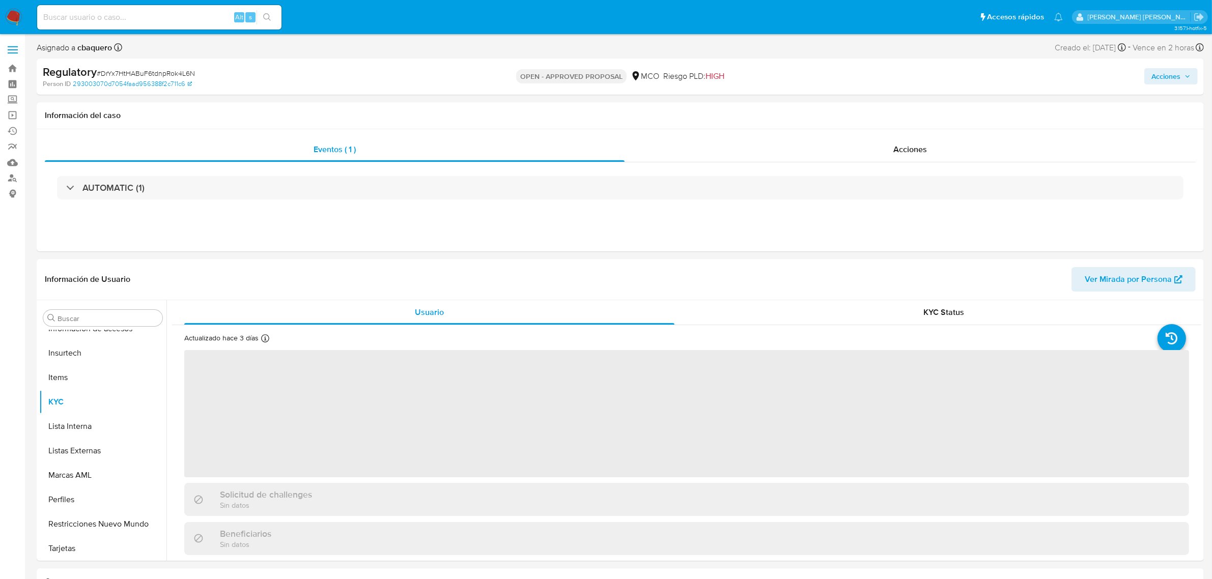
select select "10"
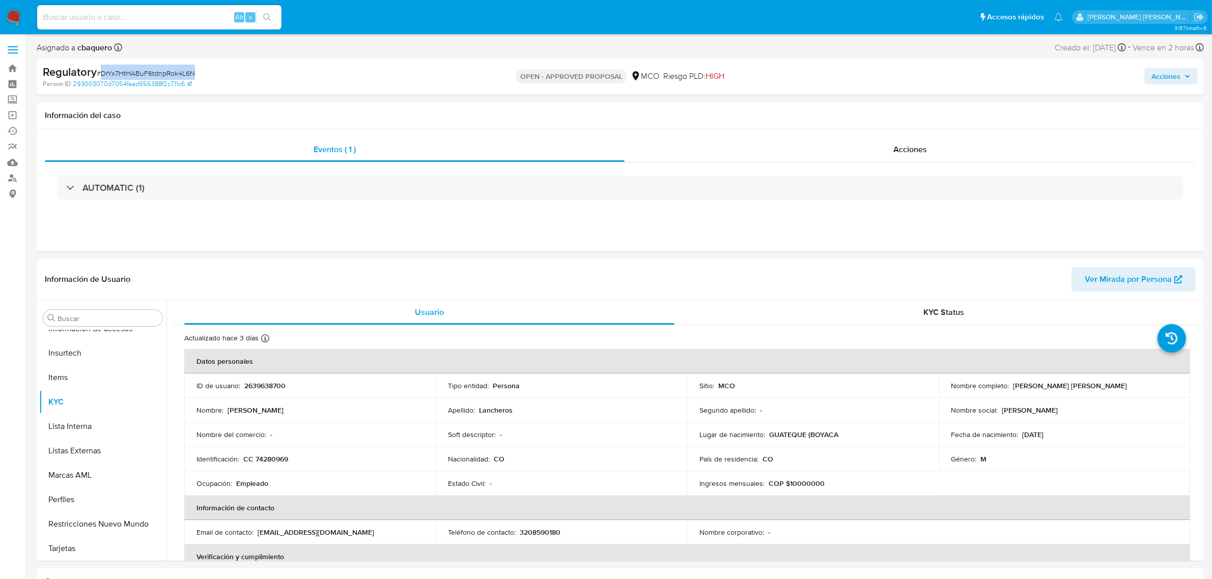
drag, startPoint x: 208, startPoint y: 70, endPoint x: 101, endPoint y: 77, distance: 107.1
click at [101, 77] on div "Regulatory # DrYx7HtHABuF6tdnpRok4L6N" at bounding box center [233, 72] width 381 height 15
copy span "DrYx7HtHABuF6tdnpRok4L6N"
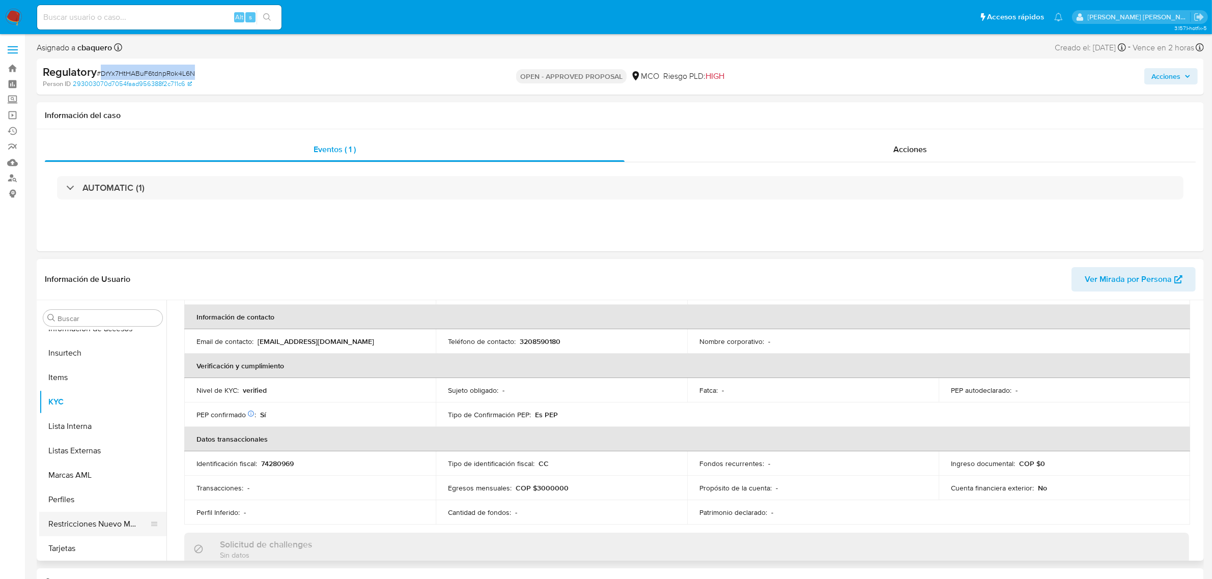
click at [94, 515] on button "Restricciones Nuevo Mundo" at bounding box center [98, 524] width 119 height 24
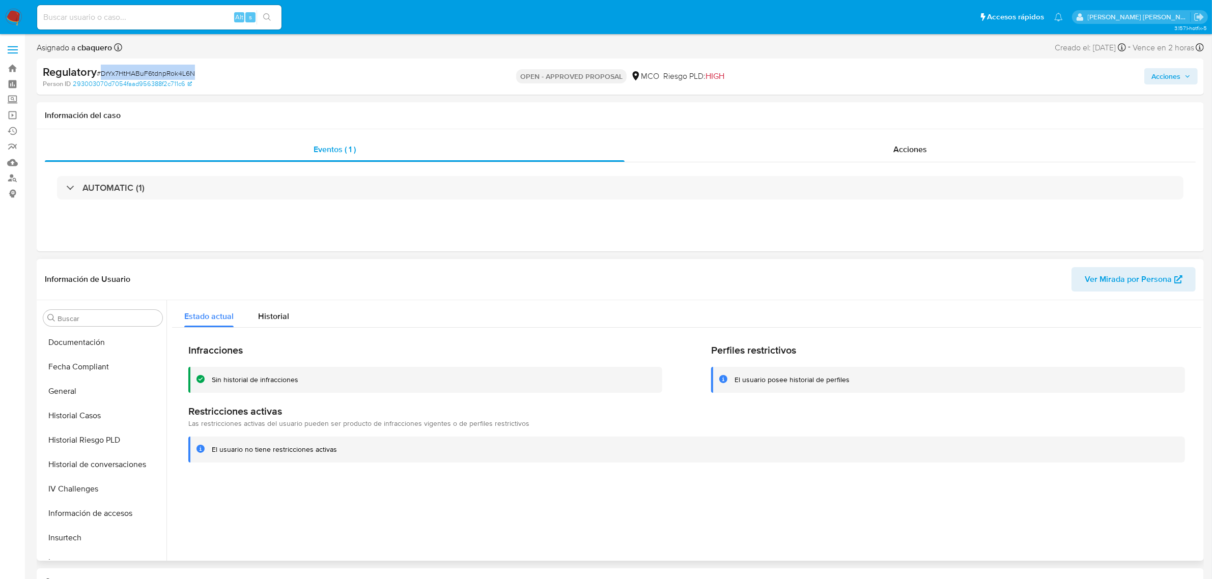
scroll to position [238, 0]
click at [83, 423] on button "Historial Casos" at bounding box center [98, 422] width 119 height 24
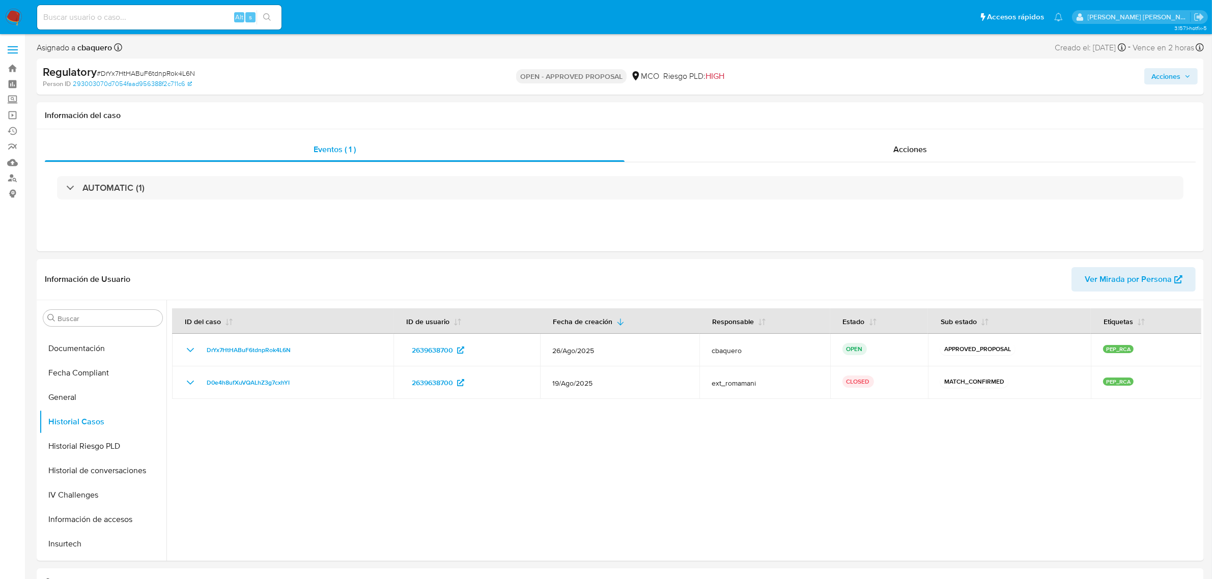
click at [9, 48] on label at bounding box center [12, 49] width 25 height 21
click at [0, 0] on input "checkbox" at bounding box center [0, 0] width 0 height 0
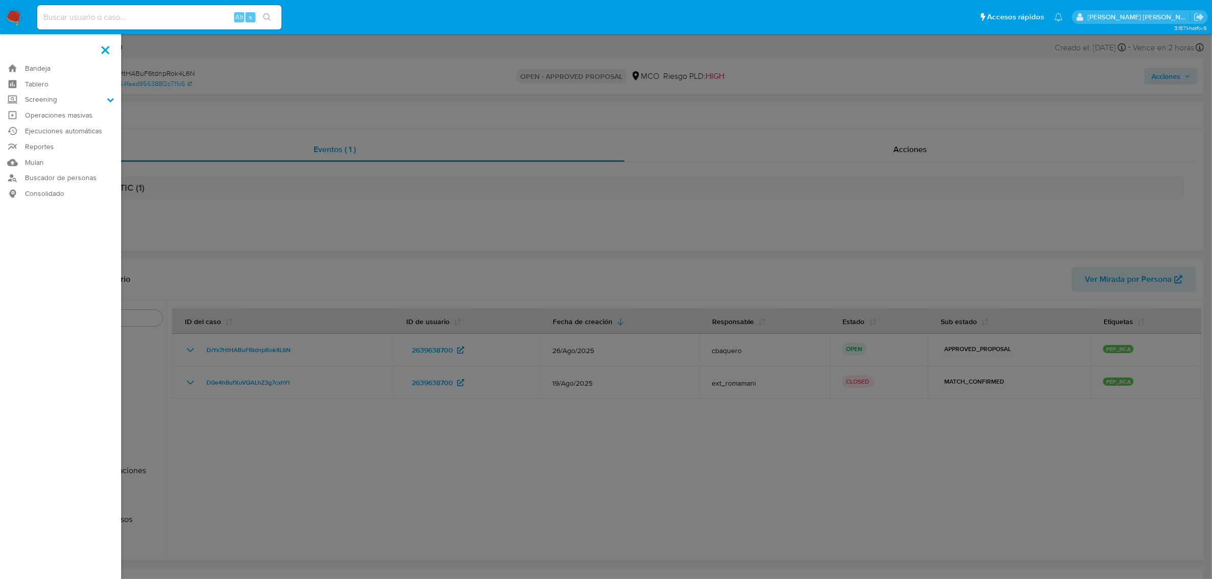
click at [379, 97] on label at bounding box center [606, 289] width 1212 height 579
click at [0, 0] on input "checkbox" at bounding box center [0, 0] width 0 height 0
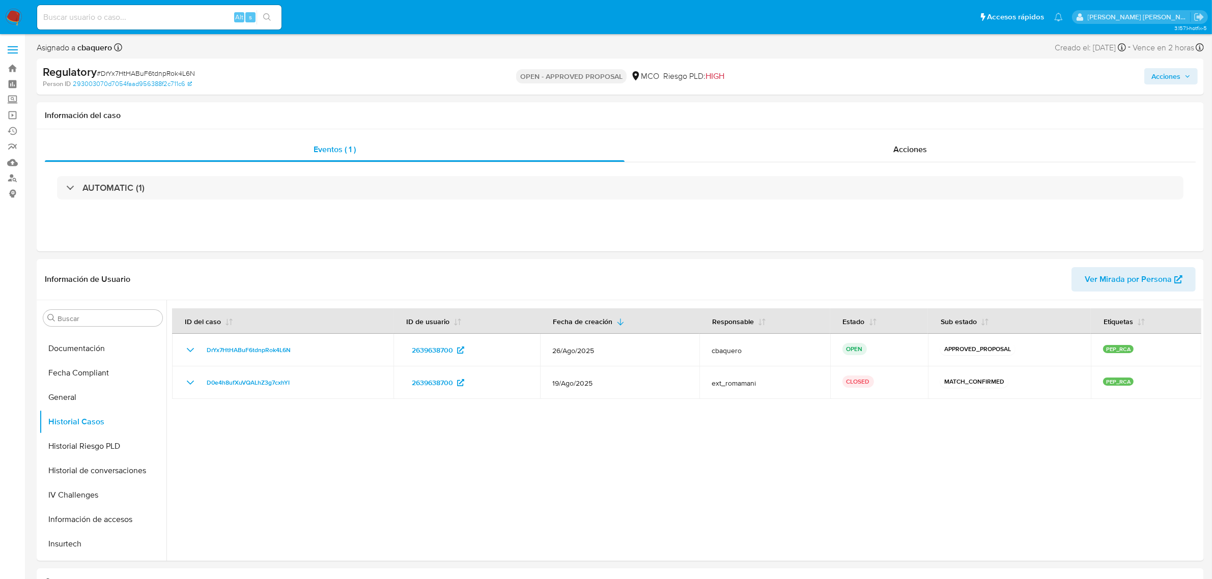
click at [8, 50] on span at bounding box center [13, 50] width 10 height 2
click at [0, 0] on input "checkbox" at bounding box center [0, 0] width 0 height 0
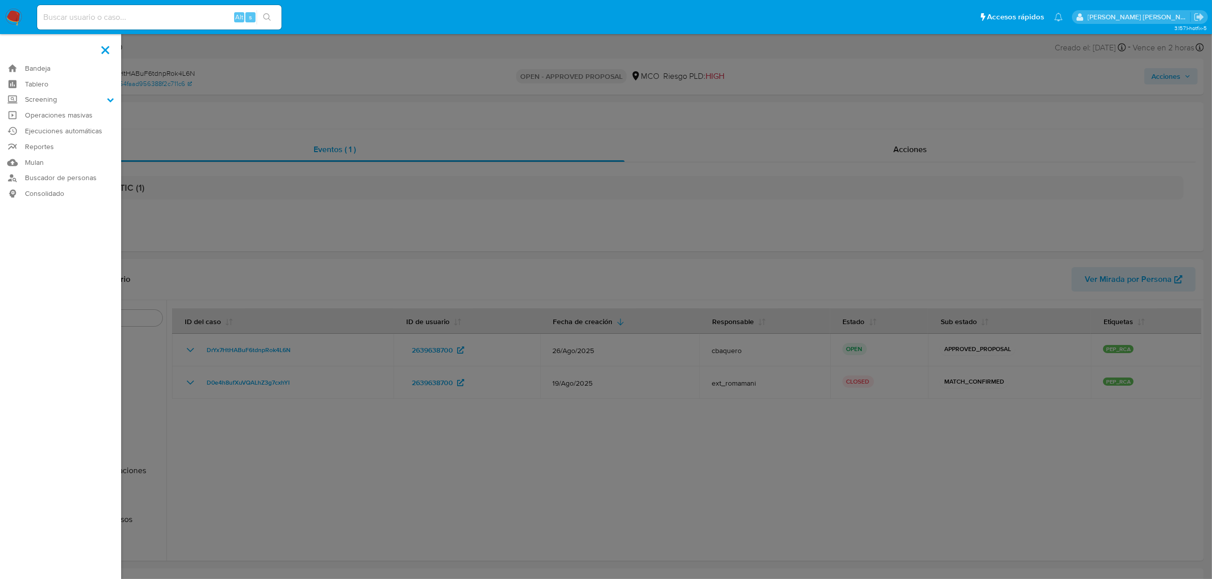
click at [145, 17] on input at bounding box center [159, 17] width 244 height 13
click at [70, 70] on link "Bandeja" at bounding box center [60, 69] width 121 height 16
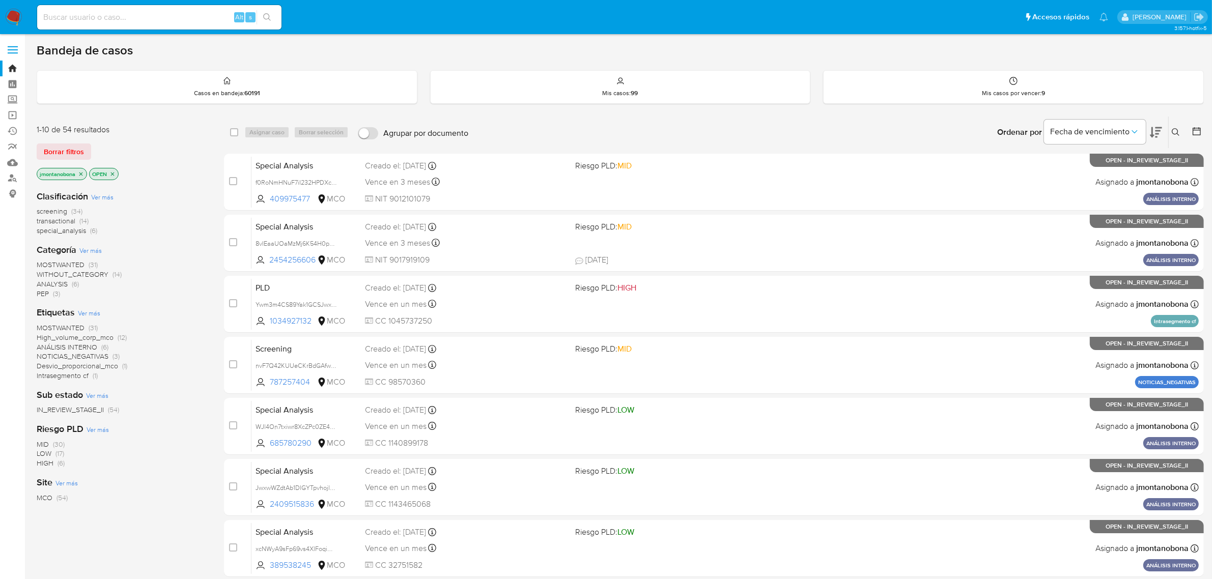
click at [82, 176] on icon "close-filter" at bounding box center [81, 174] width 6 height 6
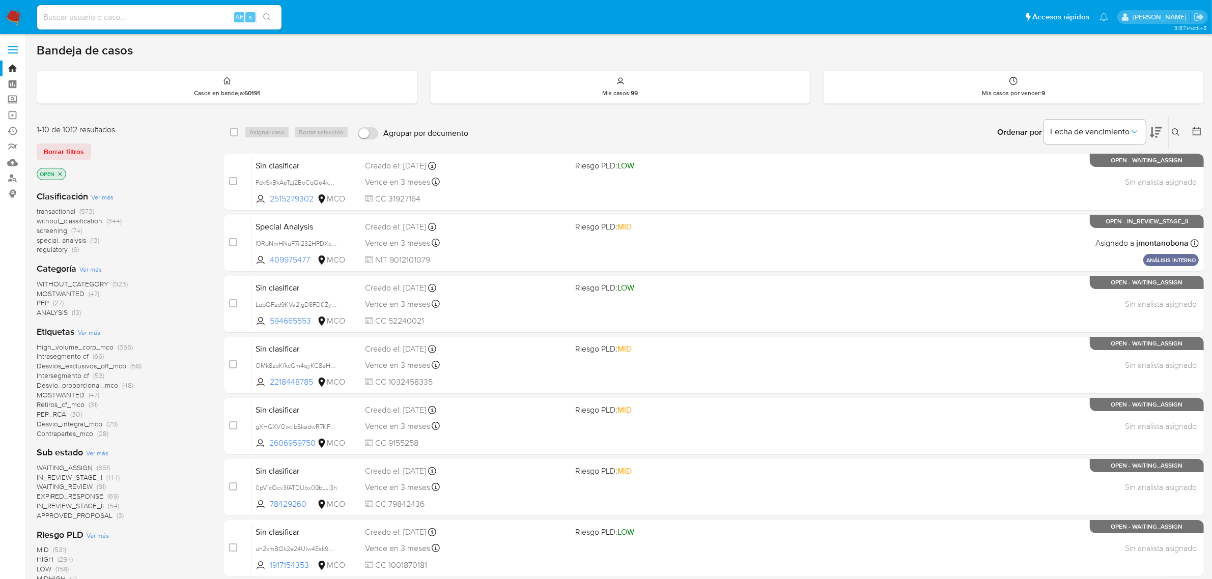
click at [62, 172] on icon "close-filter" at bounding box center [60, 174] width 6 height 6
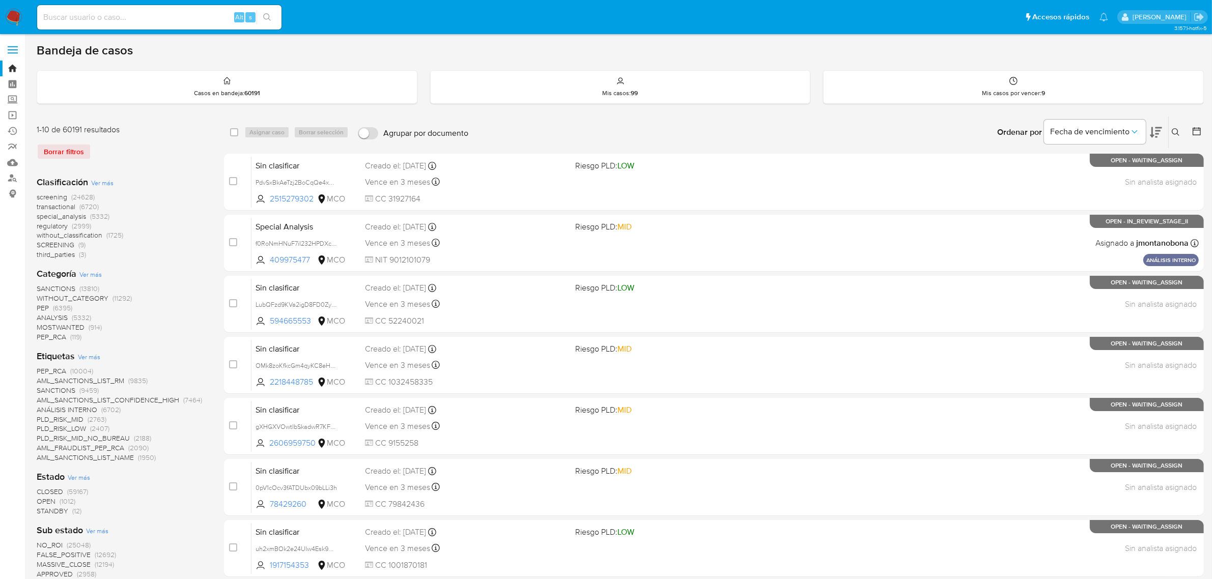
click at [1171, 128] on button at bounding box center [1177, 132] width 17 height 12
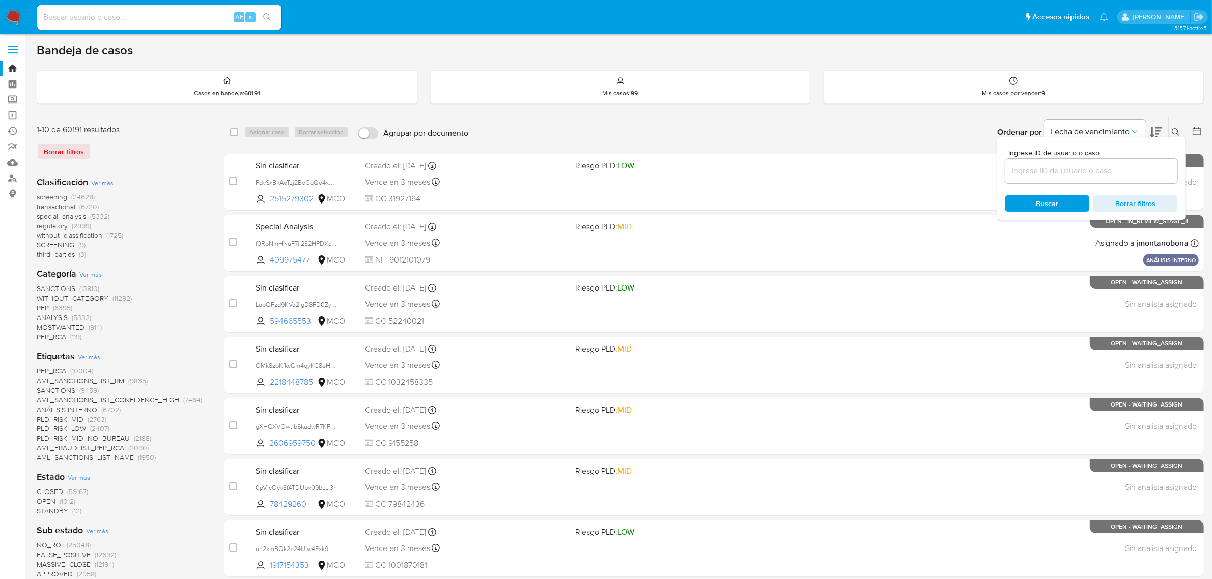
click at [1095, 159] on div at bounding box center [1091, 171] width 172 height 24
click at [1092, 168] on input at bounding box center [1091, 170] width 172 height 13
paste input "DrYx7HtHABuF6tdnpRok4L6N"
type input "DrYx7HtHABuF6tdnpRok4L6N"
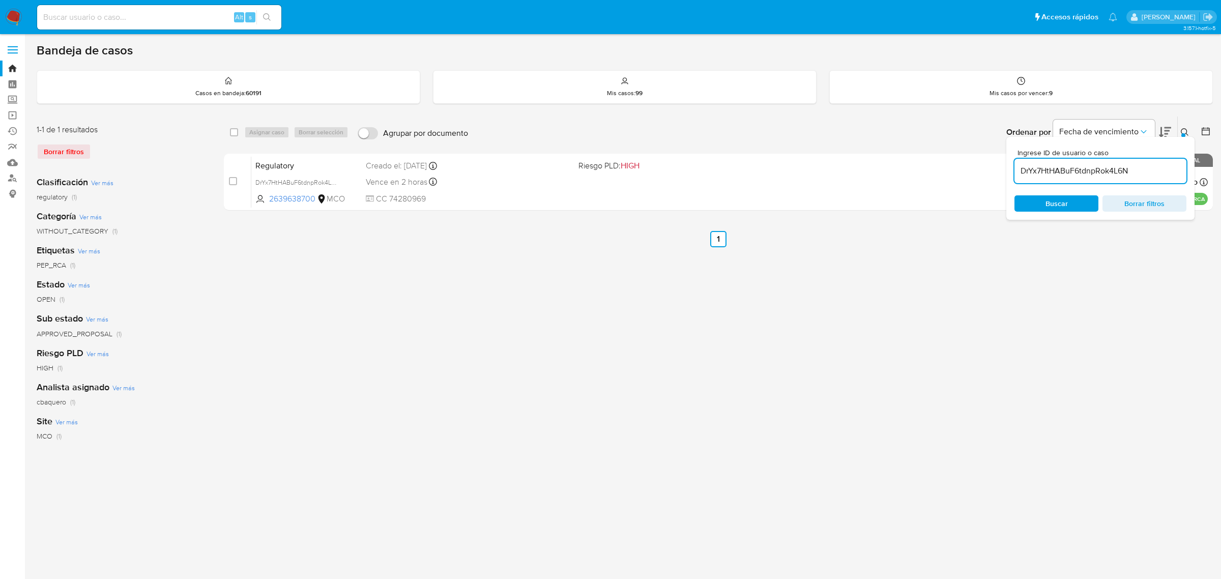
click at [1182, 132] on icon at bounding box center [1185, 132] width 8 height 8
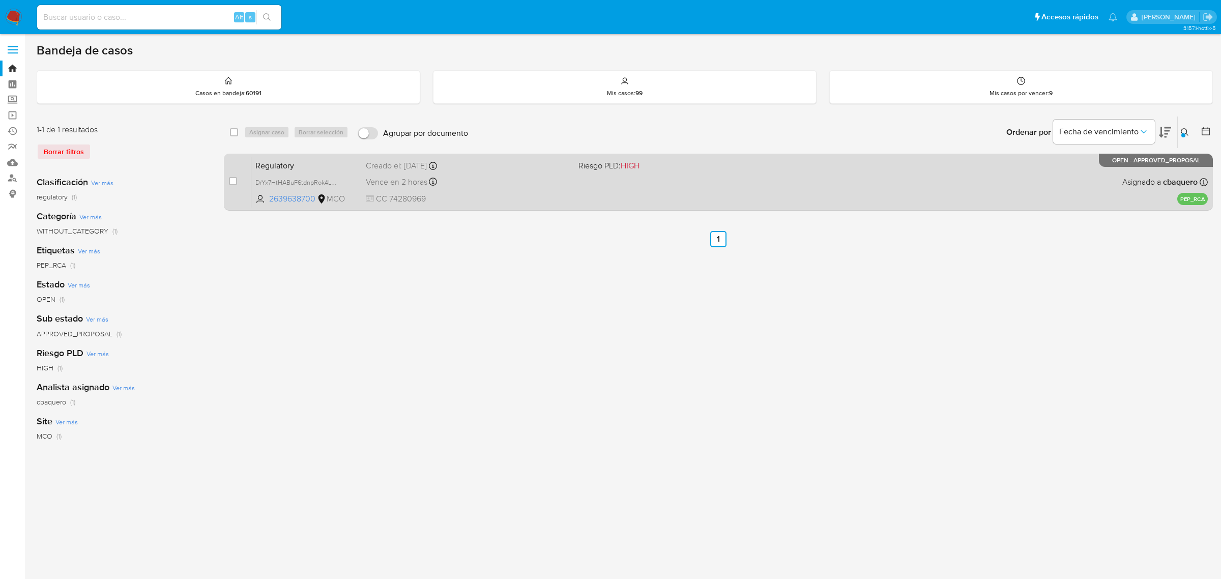
click at [238, 181] on div "case-item-checkbox No es posible asignar el caso" at bounding box center [240, 181] width 22 height 51
click at [232, 179] on input "checkbox" at bounding box center [233, 181] width 8 height 8
checkbox input "true"
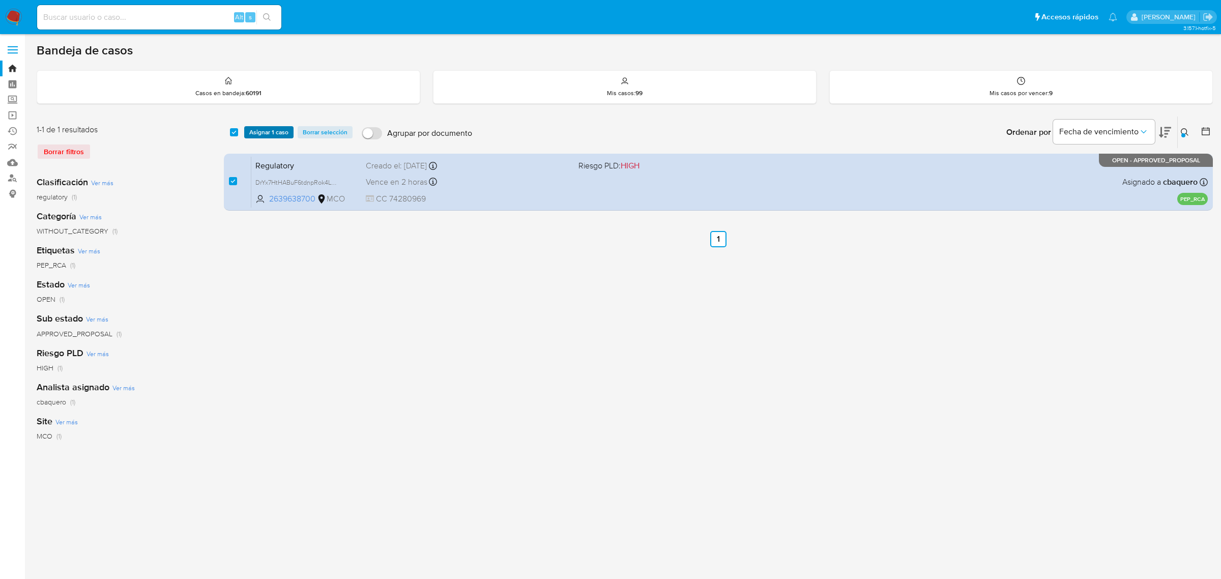
click at [279, 127] on span "Asignar 1 caso" at bounding box center [268, 132] width 39 height 10
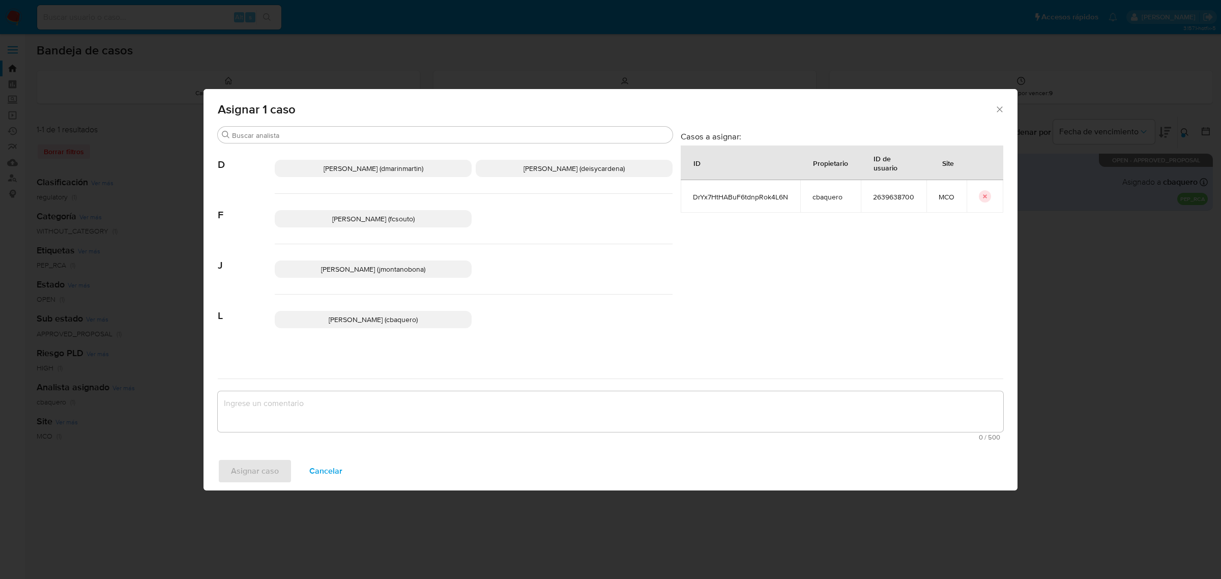
click at [396, 166] on span "David Esteban Marin Martinez (dmarinmartin)" at bounding box center [374, 168] width 100 height 10
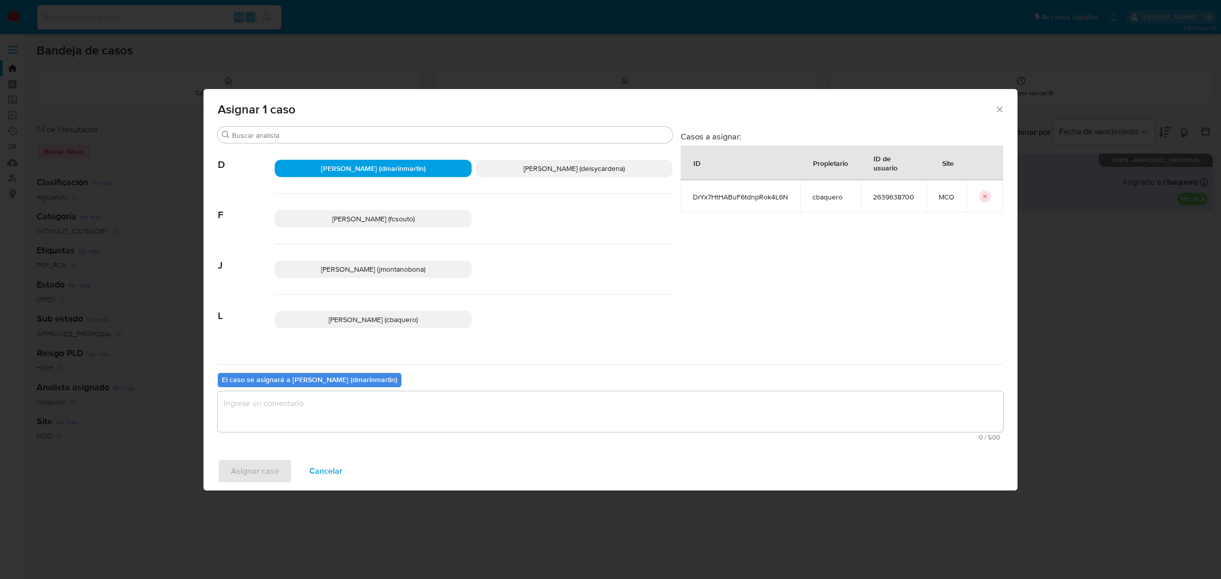
click at [397, 424] on textarea "assign-modal" at bounding box center [611, 411] width 786 height 41
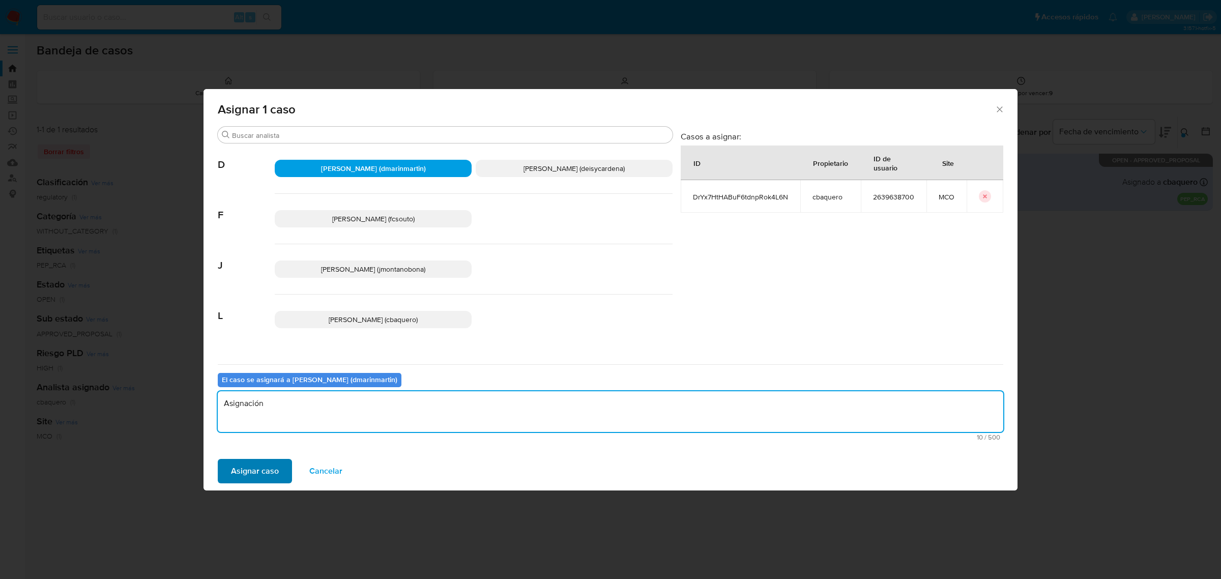
type textarea "Asignación"
click at [243, 464] on span "Asignar caso" at bounding box center [255, 471] width 48 height 22
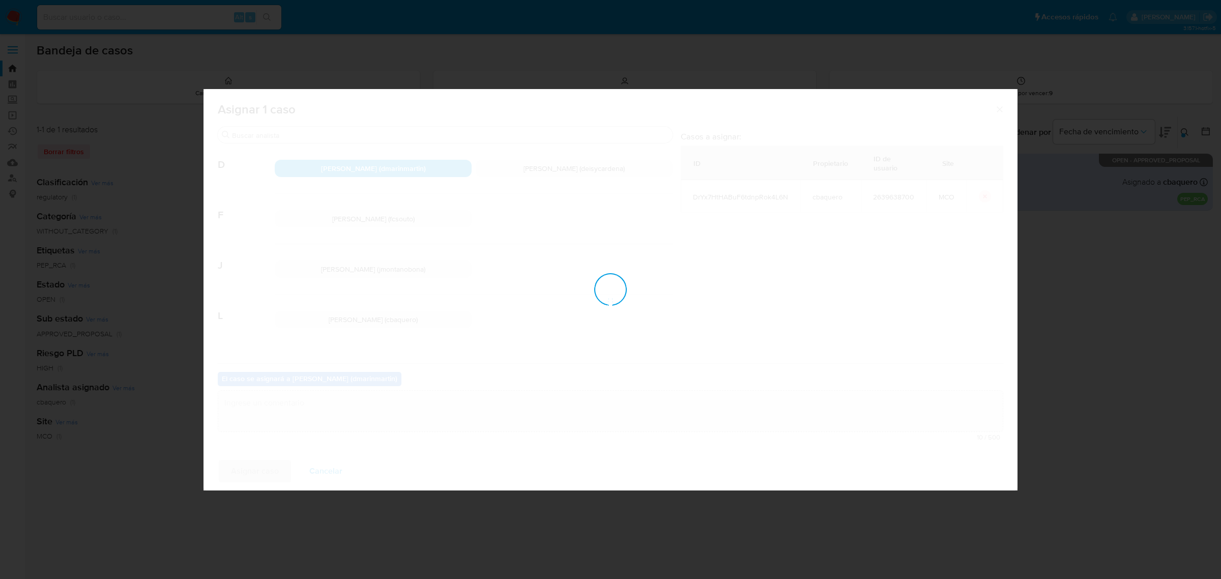
checkbox input "false"
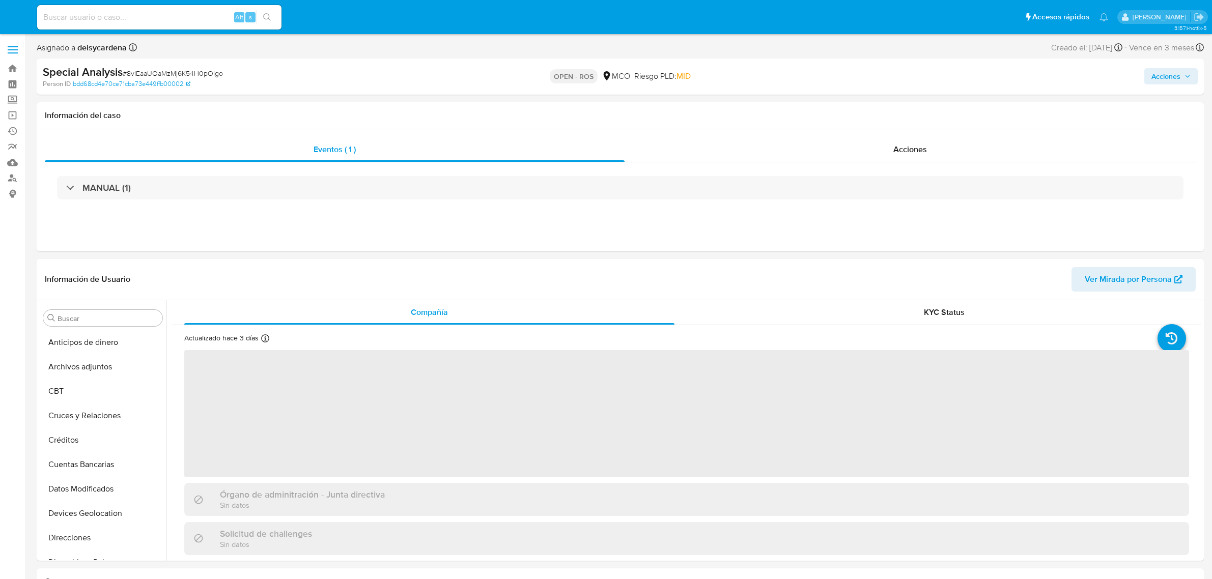
select select "10"
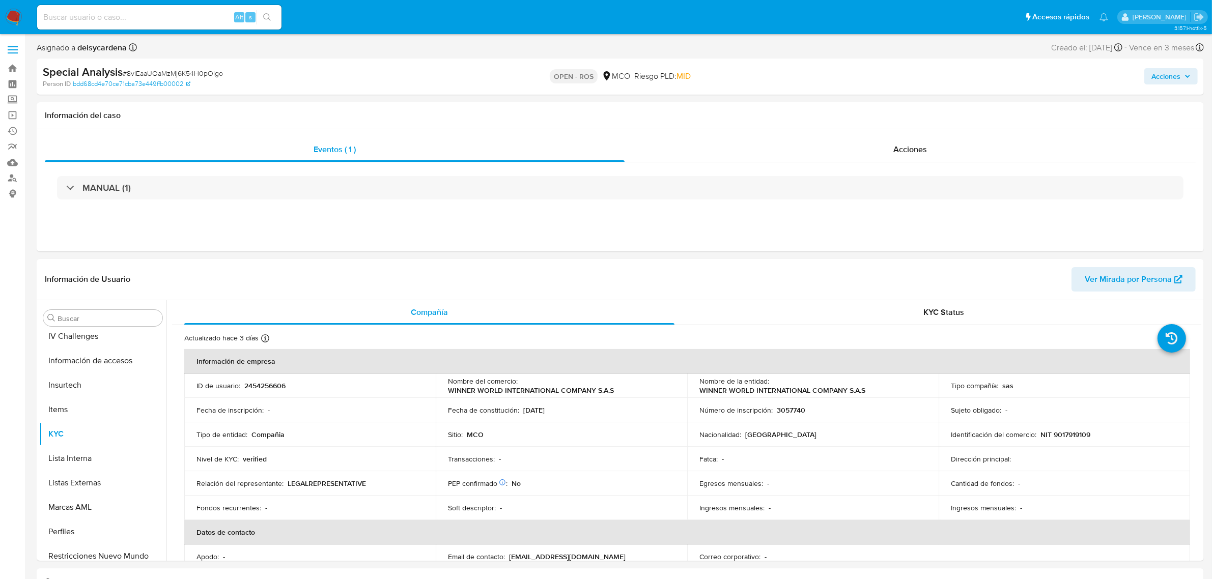
scroll to position [429, 0]
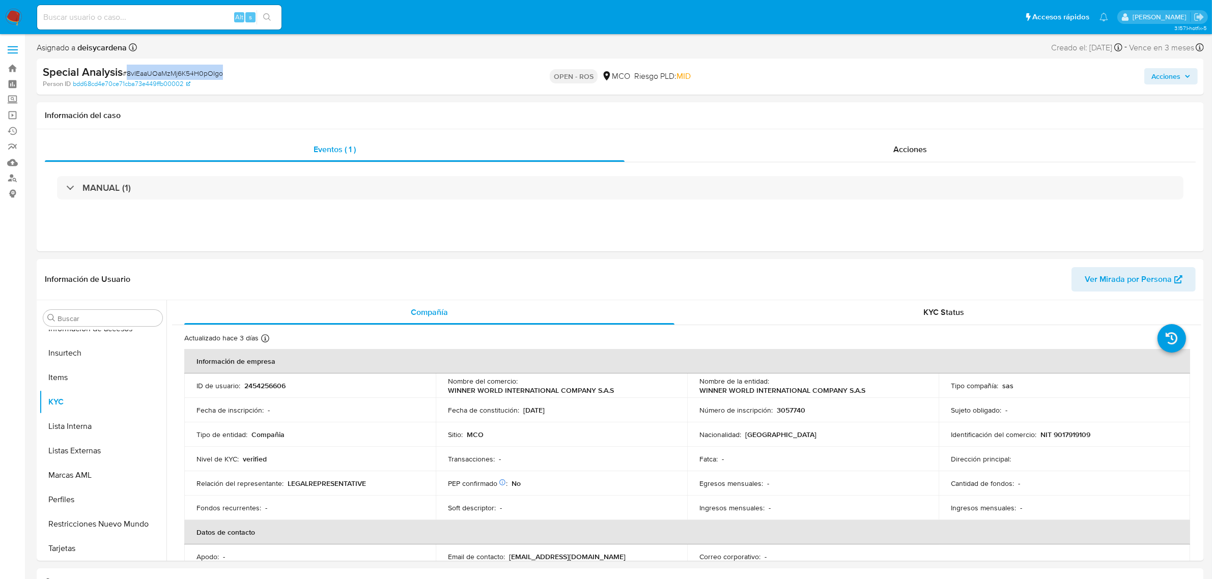
drag, startPoint x: 241, startPoint y: 75, endPoint x: 128, endPoint y: 71, distance: 113.1
click at [128, 71] on div "Special Analysis # 8vIEaaUOaMzMj6K54H0pOIgo" at bounding box center [233, 72] width 381 height 15
copy span "8vIEaaUOaMzMj6K54H0pOIgo"
click at [897, 148] on span "Acciones" at bounding box center [910, 150] width 34 height 12
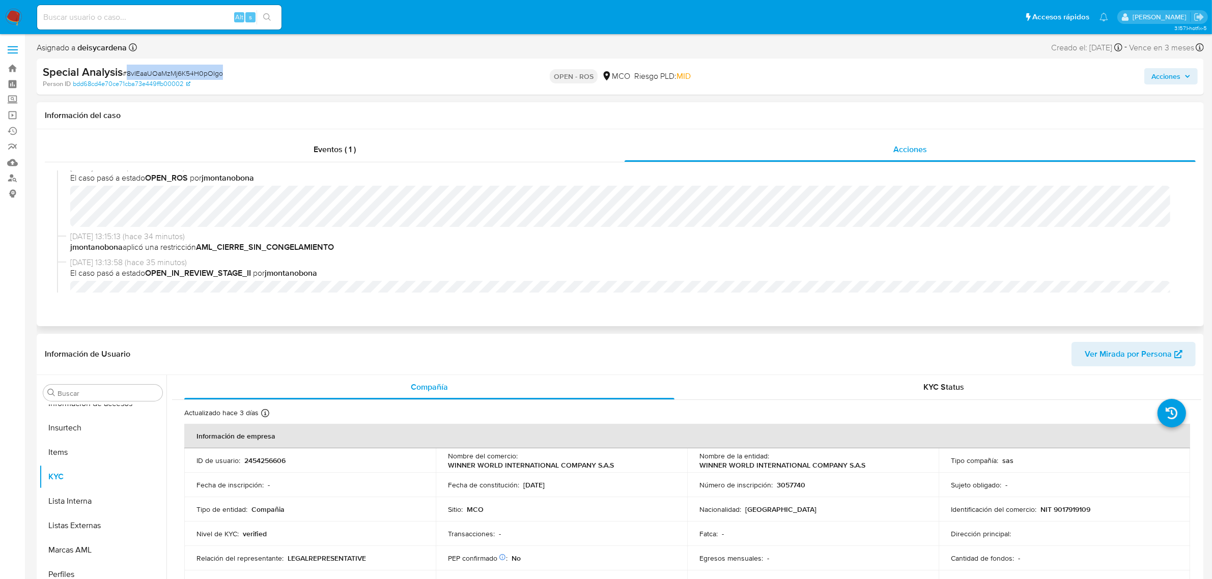
scroll to position [0, 0]
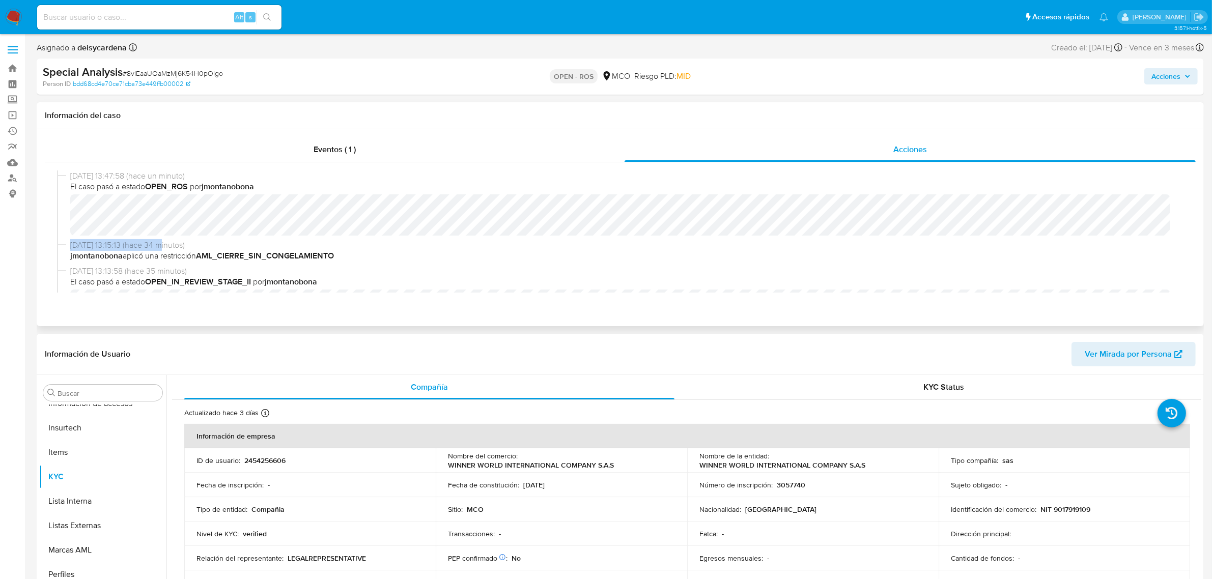
click at [162, 244] on div "[DATE] 13:47:58 (hace un minuto) El caso pasó a estado OPEN_ROS por jmontanobon…" at bounding box center [620, 231] width 1126 height 122
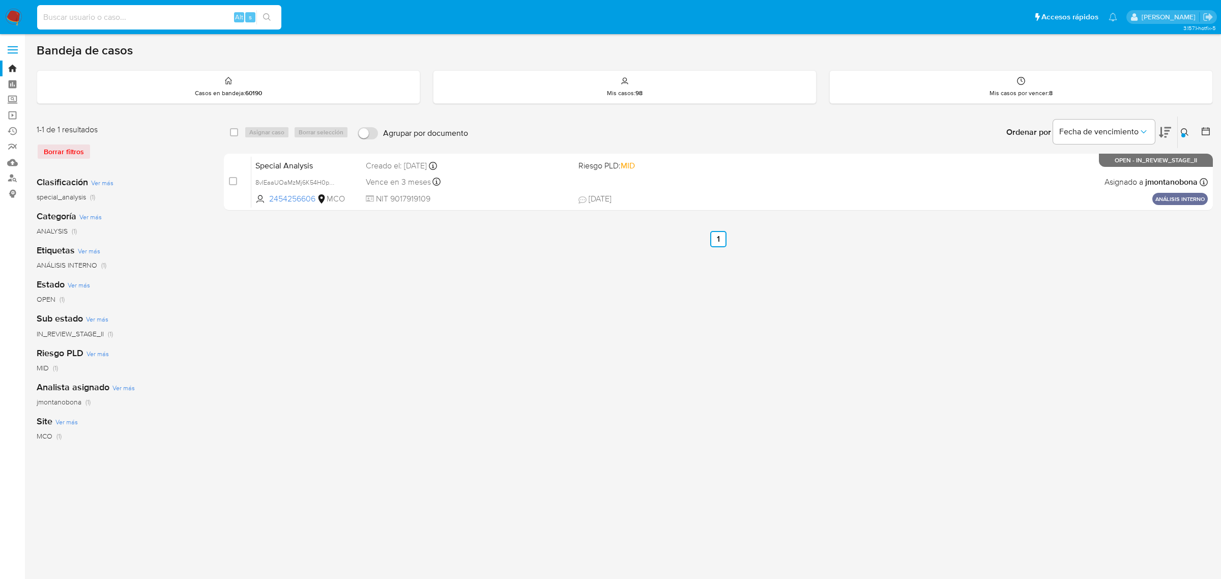
click at [187, 11] on input at bounding box center [159, 17] width 244 height 13
type input "1tDRtOHBNIALgDnnfBTwZDHg"
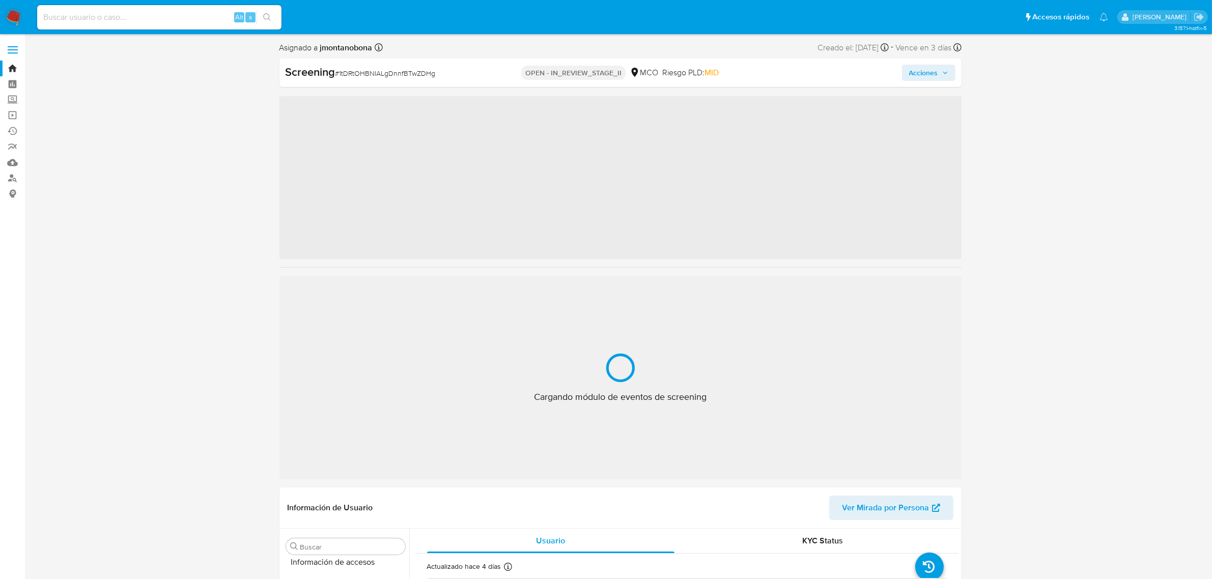
scroll to position [429, 0]
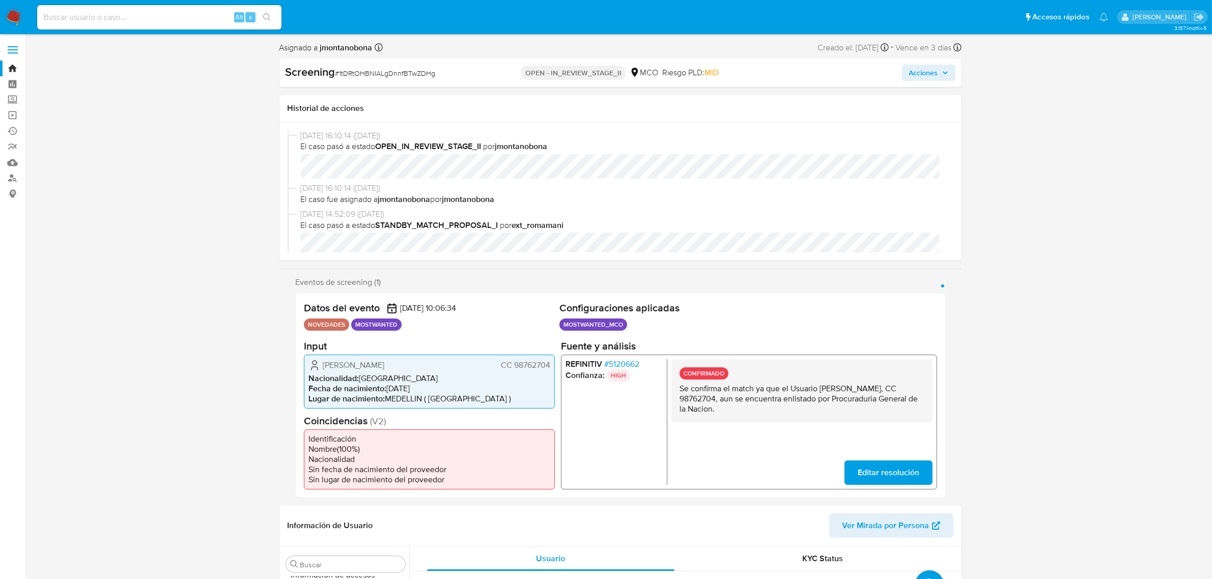
select select "10"
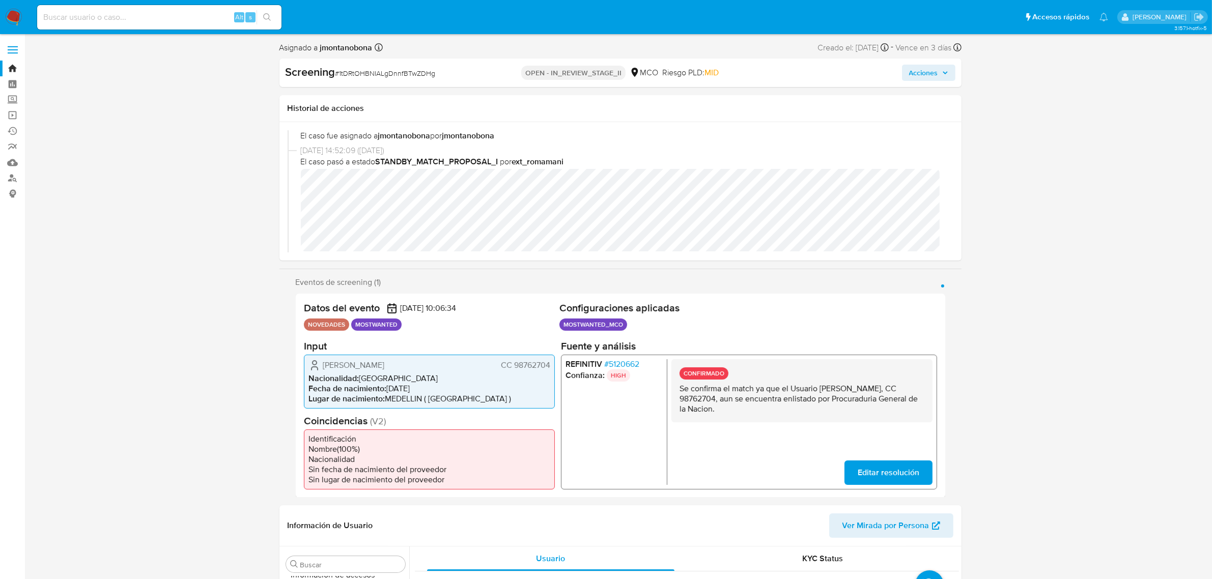
click at [934, 71] on span "Acciones" at bounding box center [923, 73] width 29 height 16
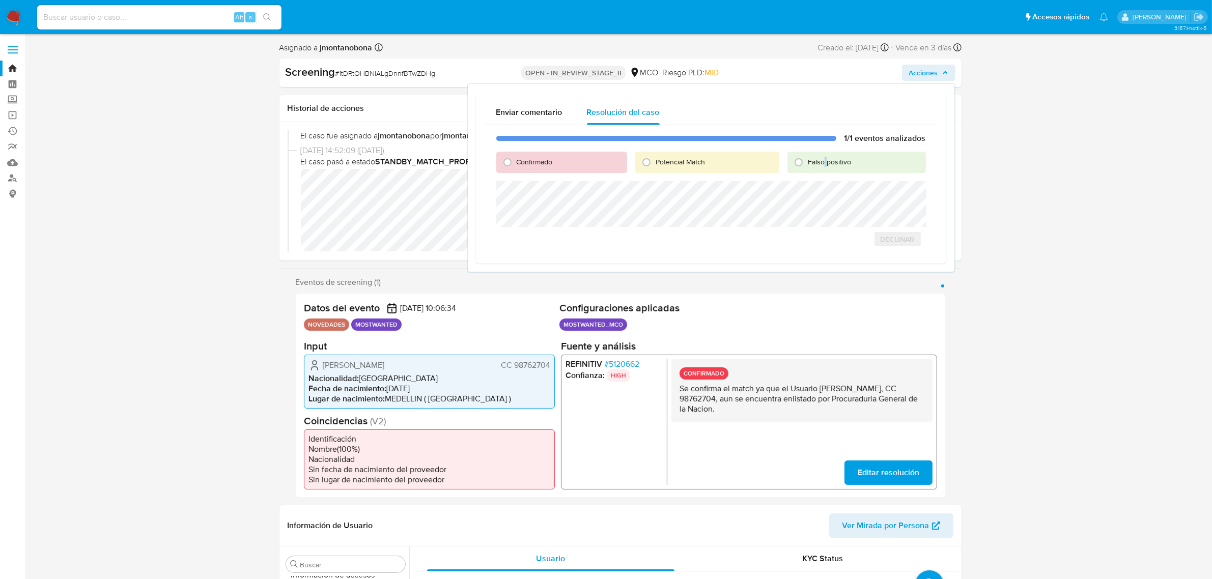
click at [826, 165] on span "Falso positivo" at bounding box center [829, 162] width 43 height 10
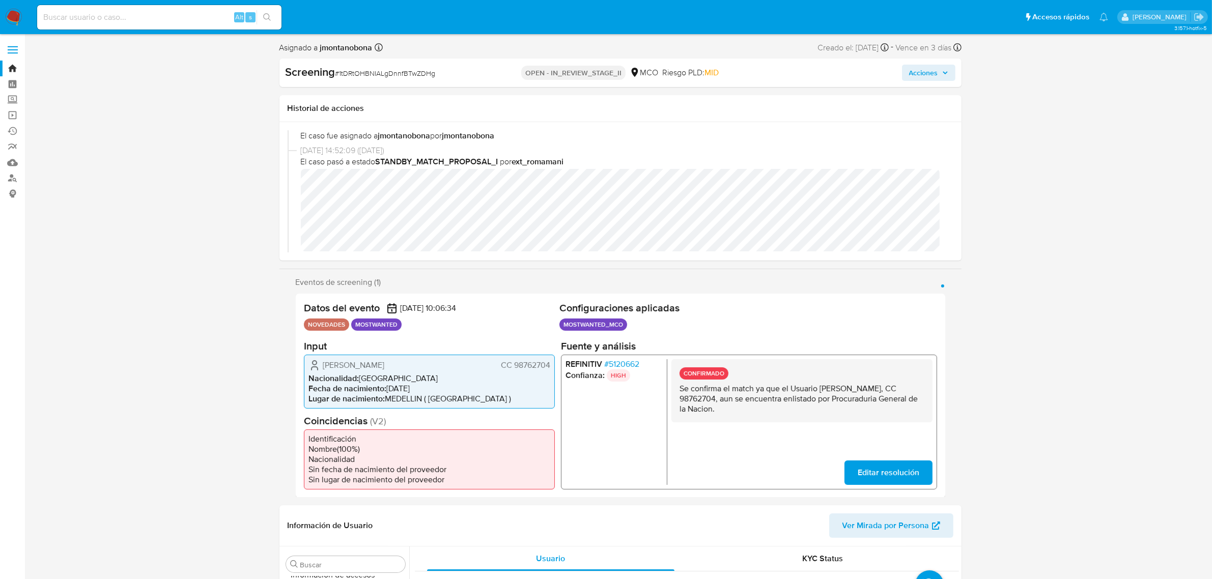
click at [924, 72] on span "Acciones" at bounding box center [923, 73] width 29 height 16
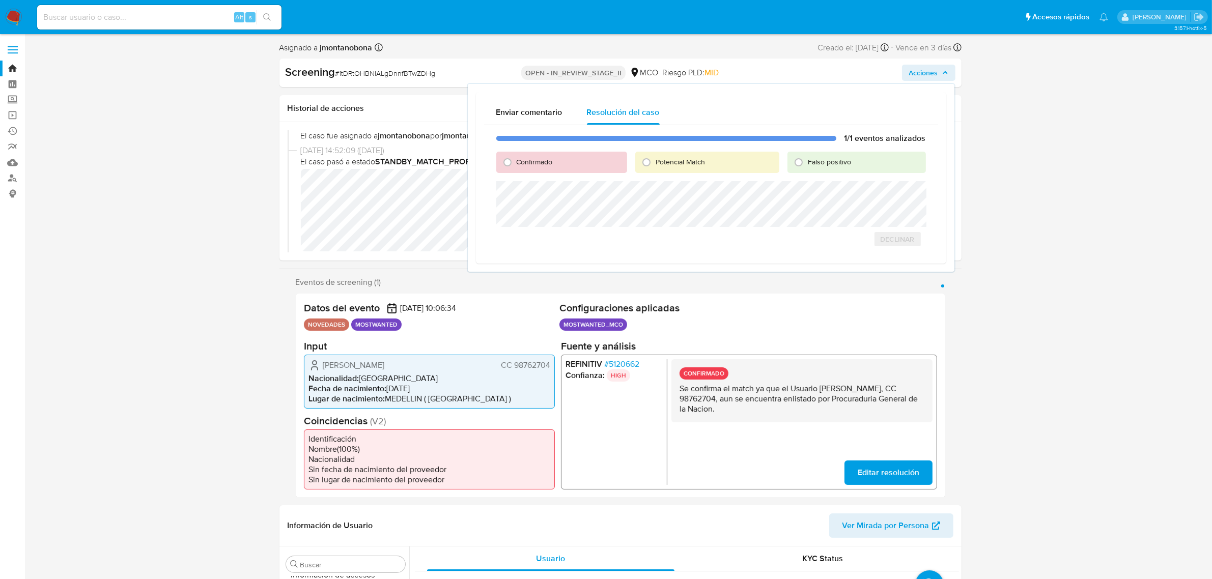
click at [559, 156] on div "Confirmado" at bounding box center [561, 162] width 131 height 21
click at [528, 162] on span "Confirmado" at bounding box center [535, 162] width 36 height 10
click at [516, 162] on input "Confirmado" at bounding box center [507, 162] width 16 height 16
radio input "true"
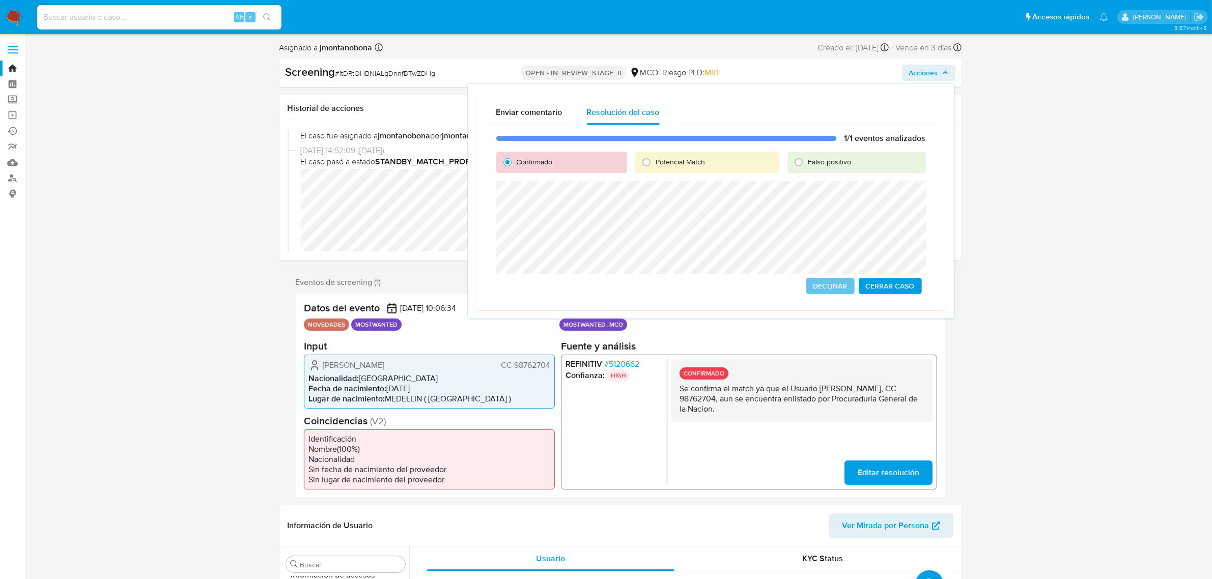
click at [902, 283] on span "Cerrar Caso" at bounding box center [890, 286] width 49 height 14
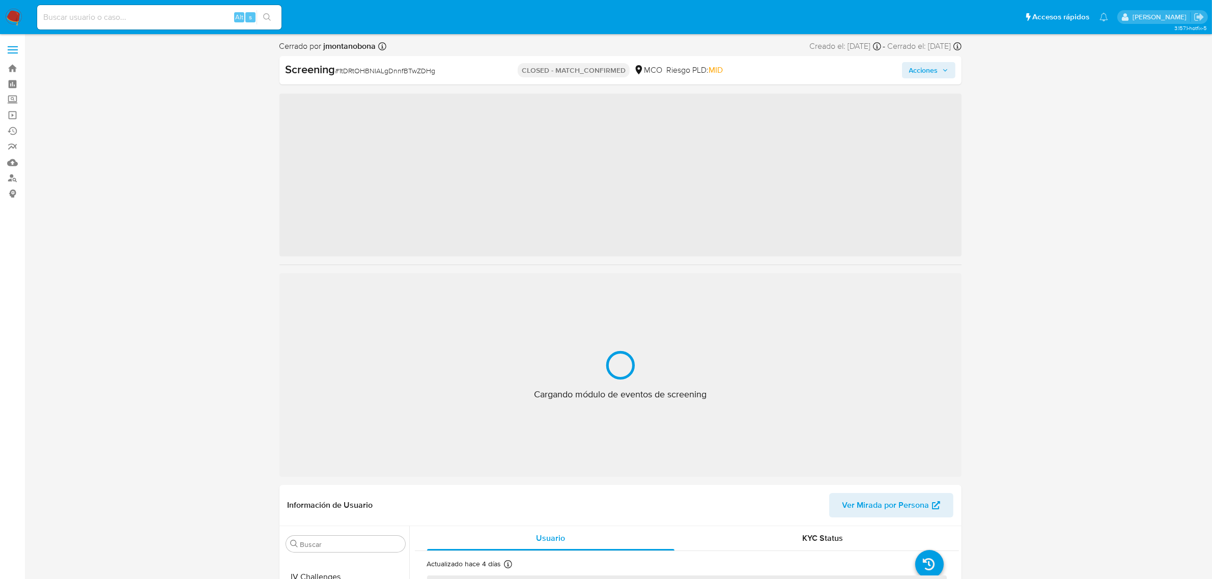
scroll to position [429, 0]
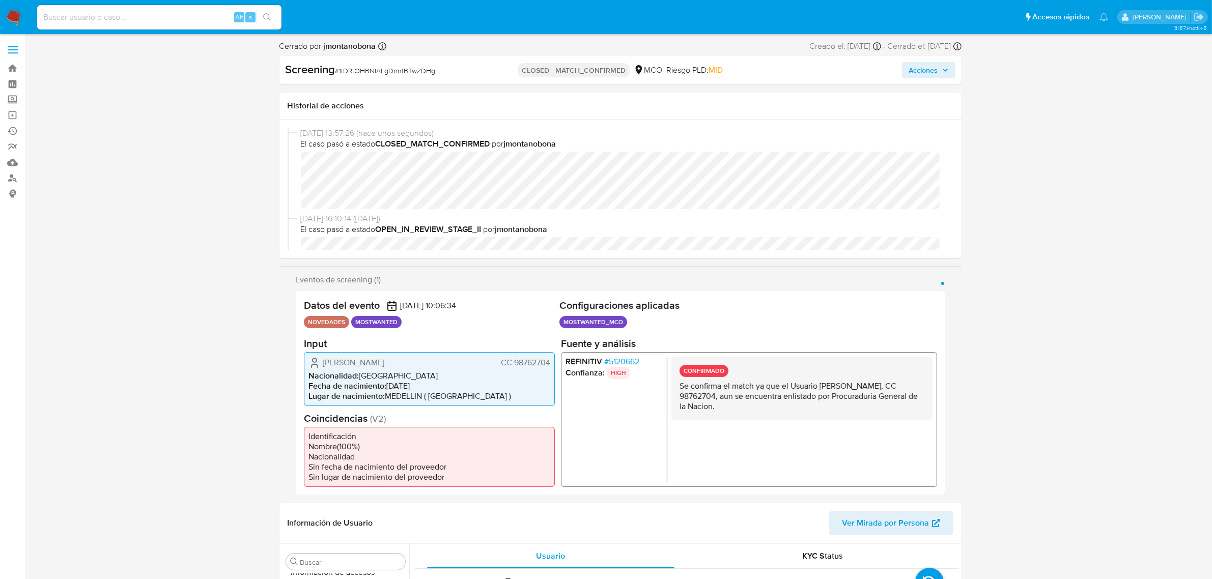
select select "10"
click at [177, 9] on div "Alt s" at bounding box center [159, 17] width 244 height 24
click at [184, 13] on input at bounding box center [159, 17] width 244 height 13
paste input "CKhQmoLy9h9MObPajyEMlv2E"
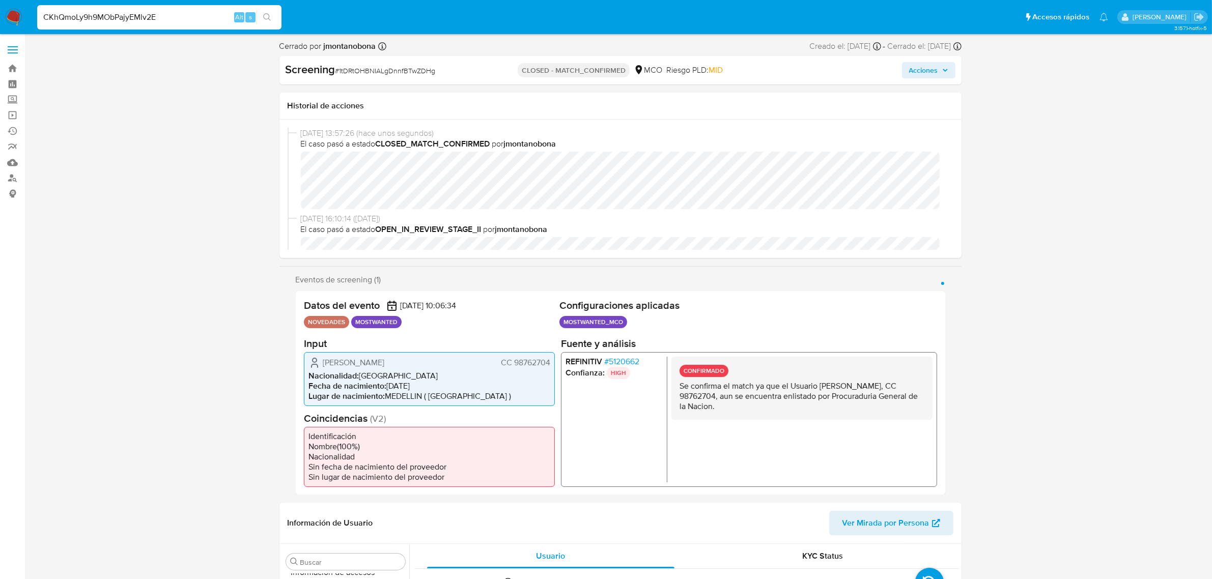
type input "CKhQmoLy9h9MObPajyEMlv2E"
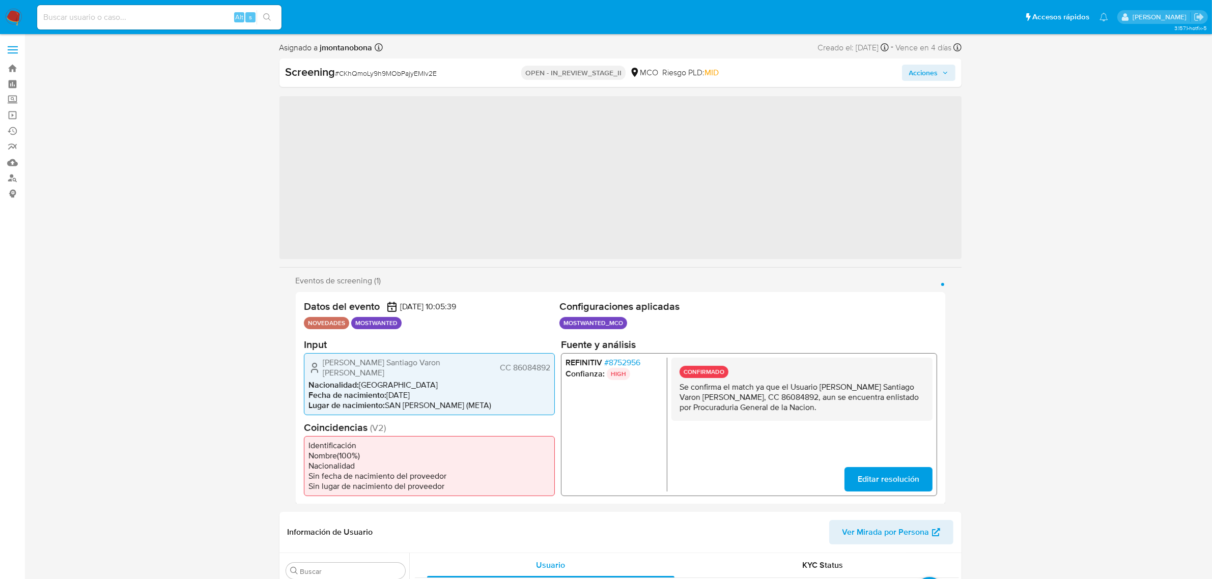
scroll to position [429, 0]
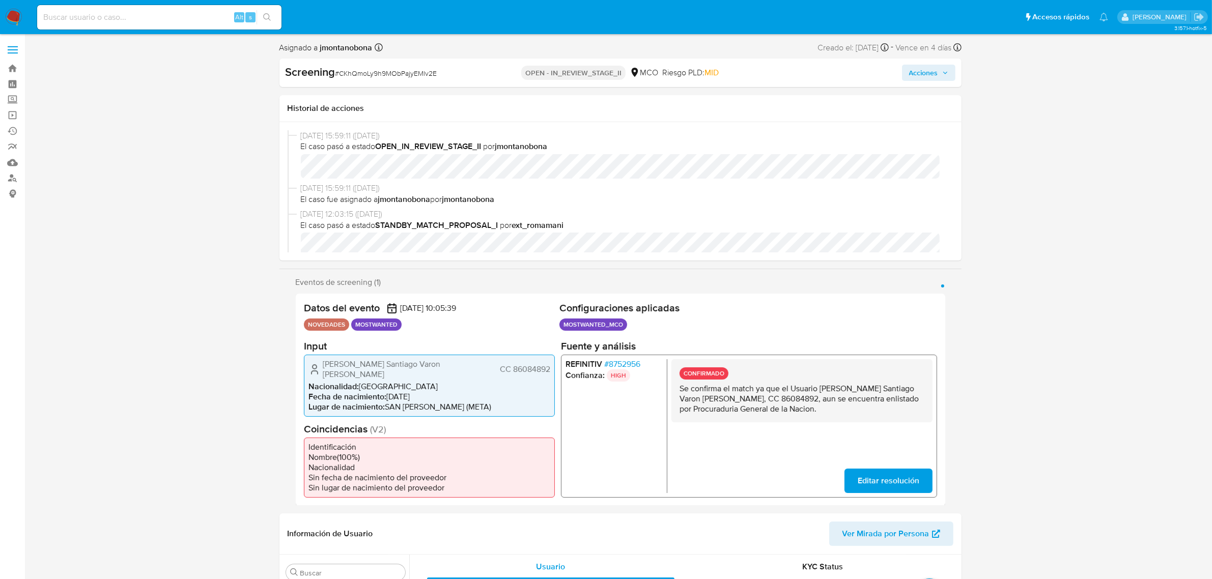
select select "10"
click at [942, 73] on span "Acciones" at bounding box center [928, 73] width 39 height 14
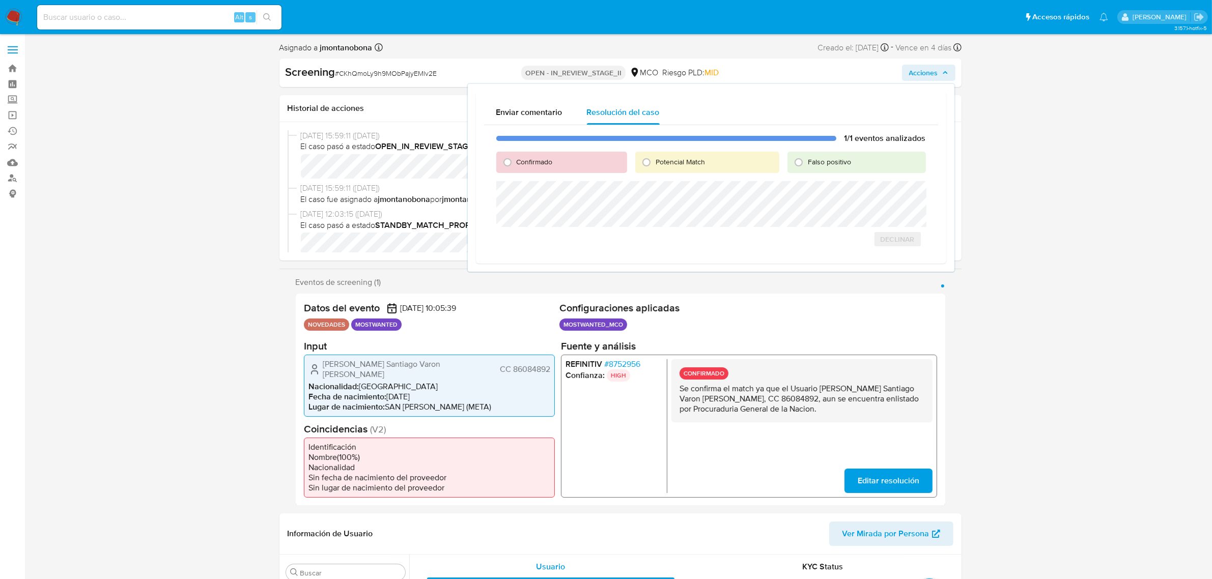
click at [541, 161] on span "Confirmado" at bounding box center [535, 162] width 36 height 10
click at [516, 161] on input "Confirmado" at bounding box center [507, 162] width 16 height 16
radio input "true"
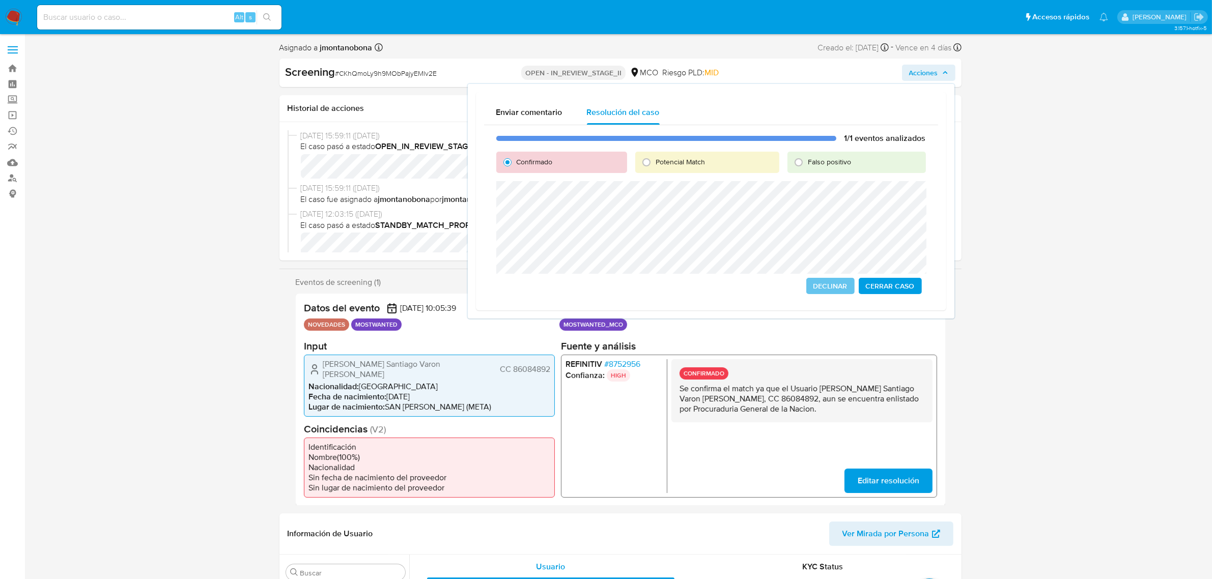
click at [889, 288] on span "Cerrar Caso" at bounding box center [890, 286] width 49 height 14
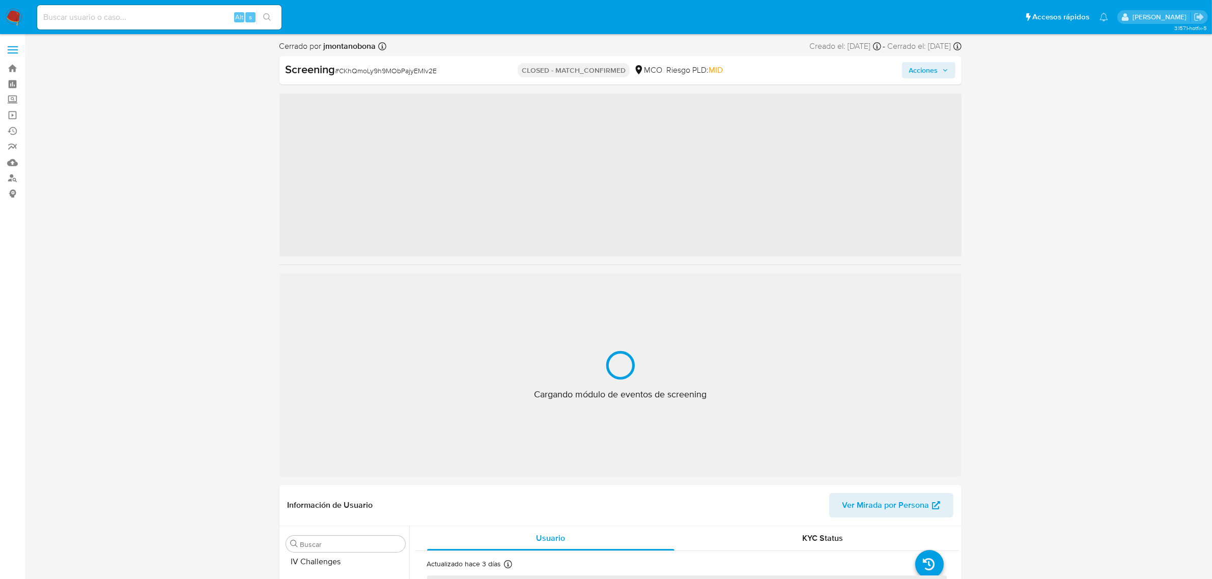
scroll to position [429, 0]
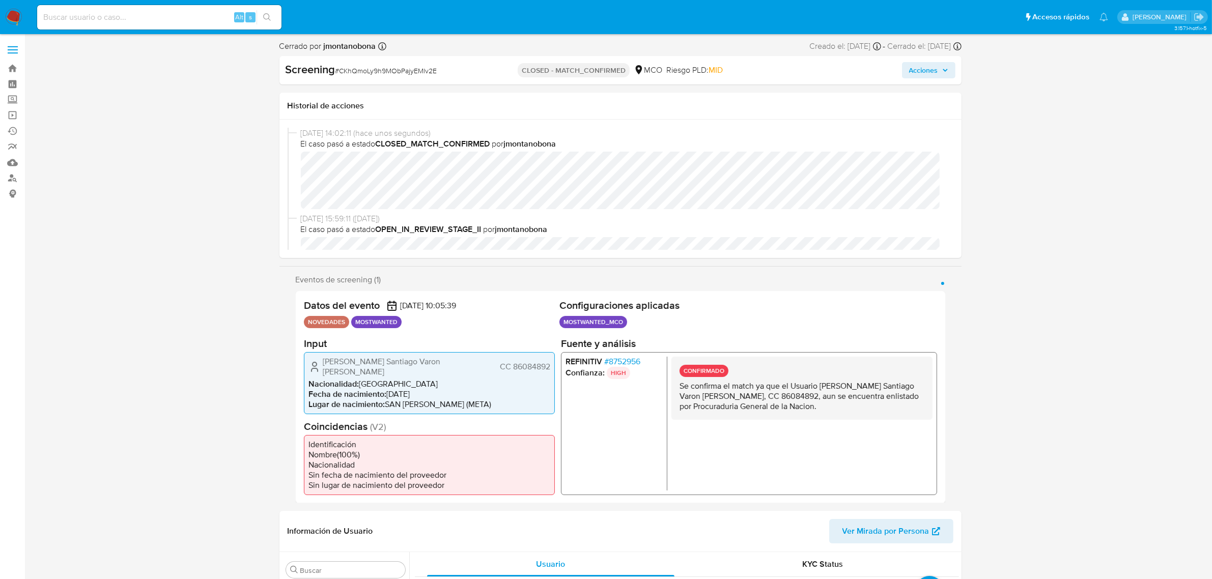
select select "10"
click at [197, 26] on div "Alt s" at bounding box center [159, 17] width 244 height 24
click at [200, 18] on input at bounding box center [159, 17] width 244 height 13
paste input "1tDRtOHBNIALgDnnfBTwZDHg"
type input "1tDRtOHBNIALgDnnfBTwZDHg"
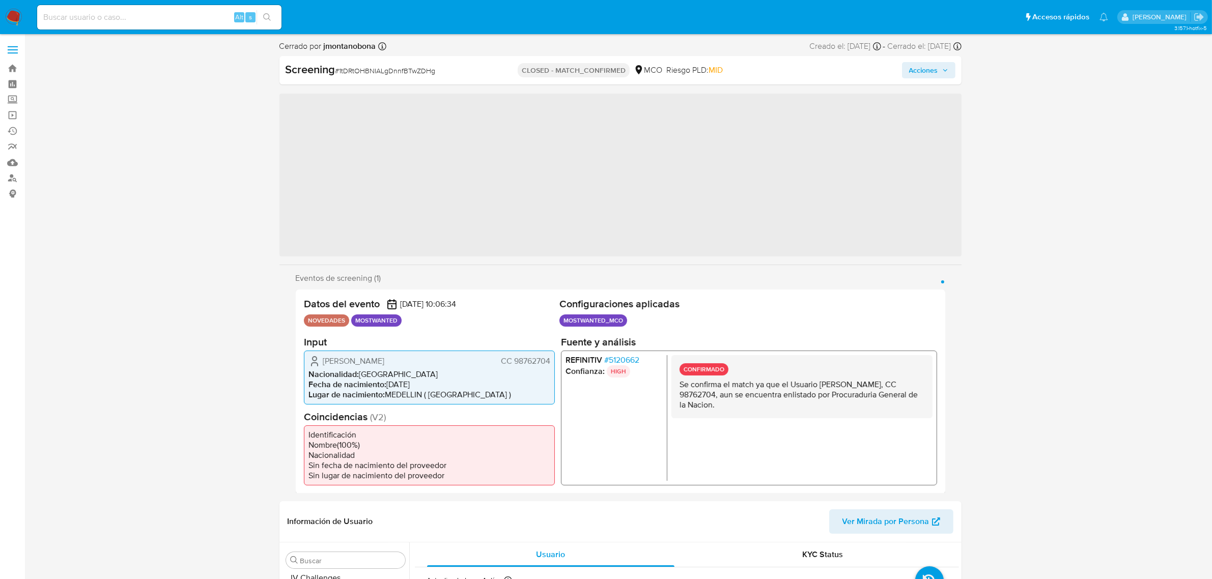
scroll to position [429, 0]
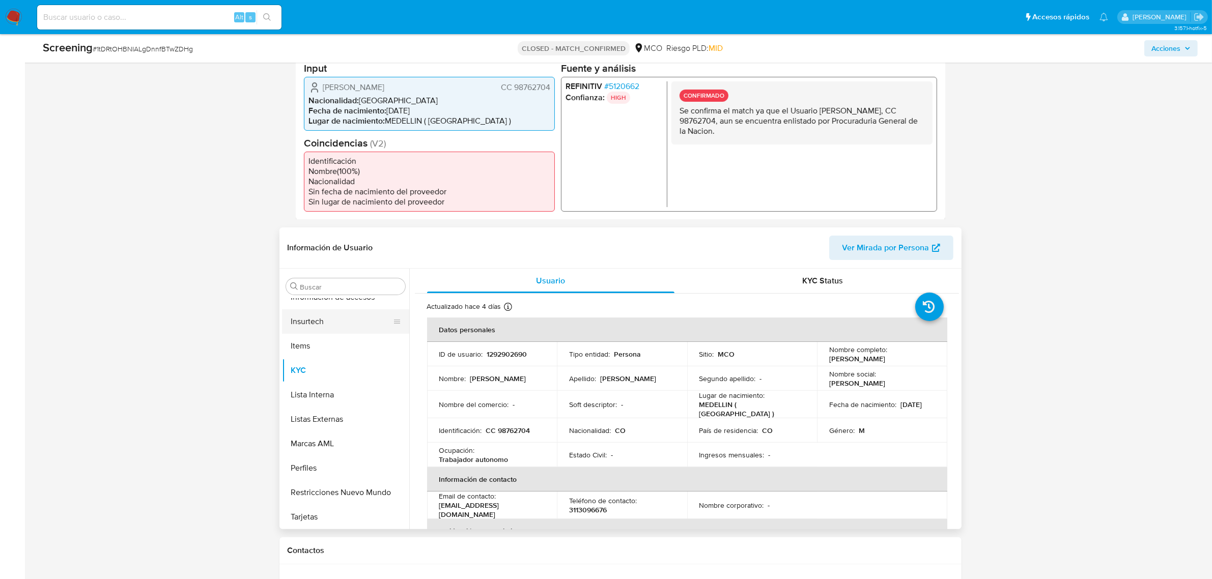
select select "10"
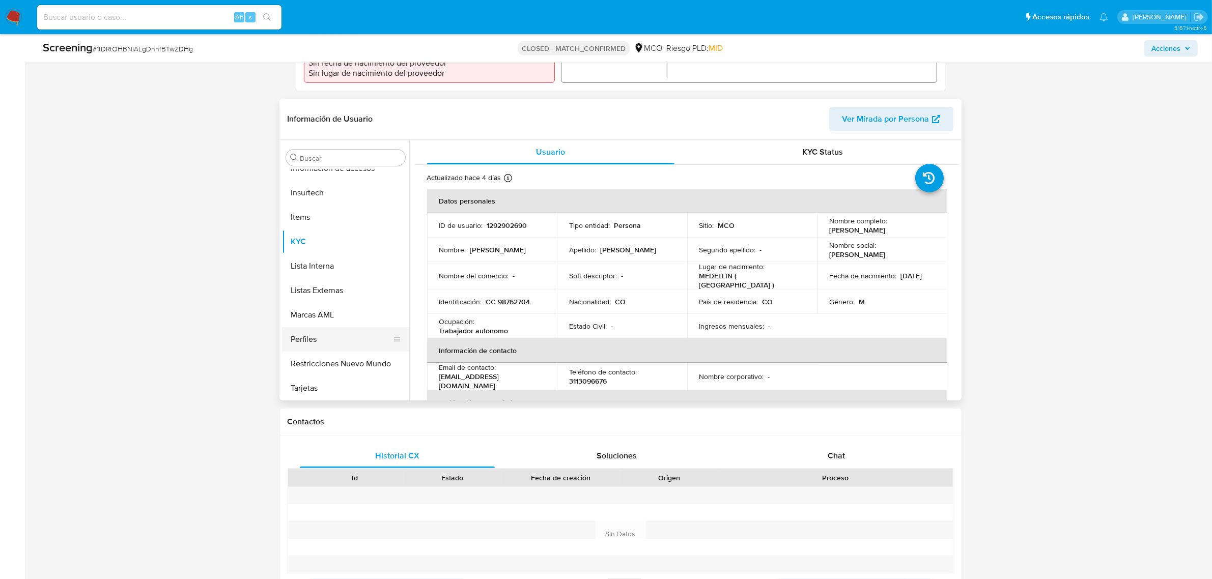
scroll to position [382, 0]
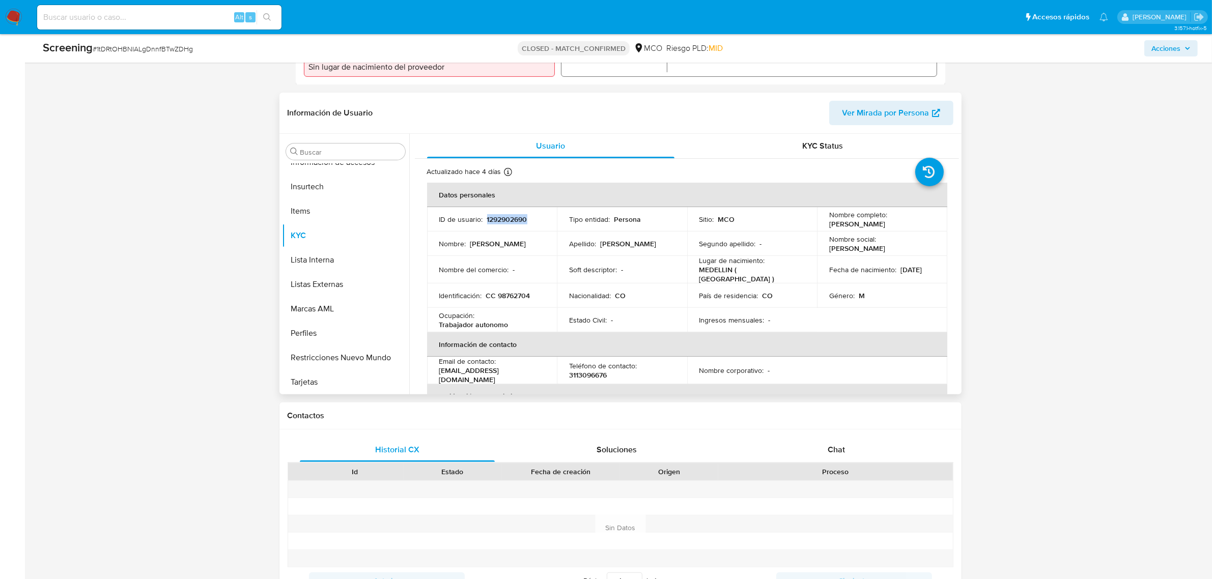
drag, startPoint x: 530, startPoint y: 221, endPoint x: 485, endPoint y: 224, distance: 44.9
click at [485, 224] on div "ID de usuario : 1292902690" at bounding box center [492, 219] width 106 height 9
copy p "1292902690"
drag, startPoint x: 530, startPoint y: 294, endPoint x: 497, endPoint y: 298, distance: 33.3
click at [497, 298] on div "Identificación : CC 98762704" at bounding box center [492, 295] width 106 height 9
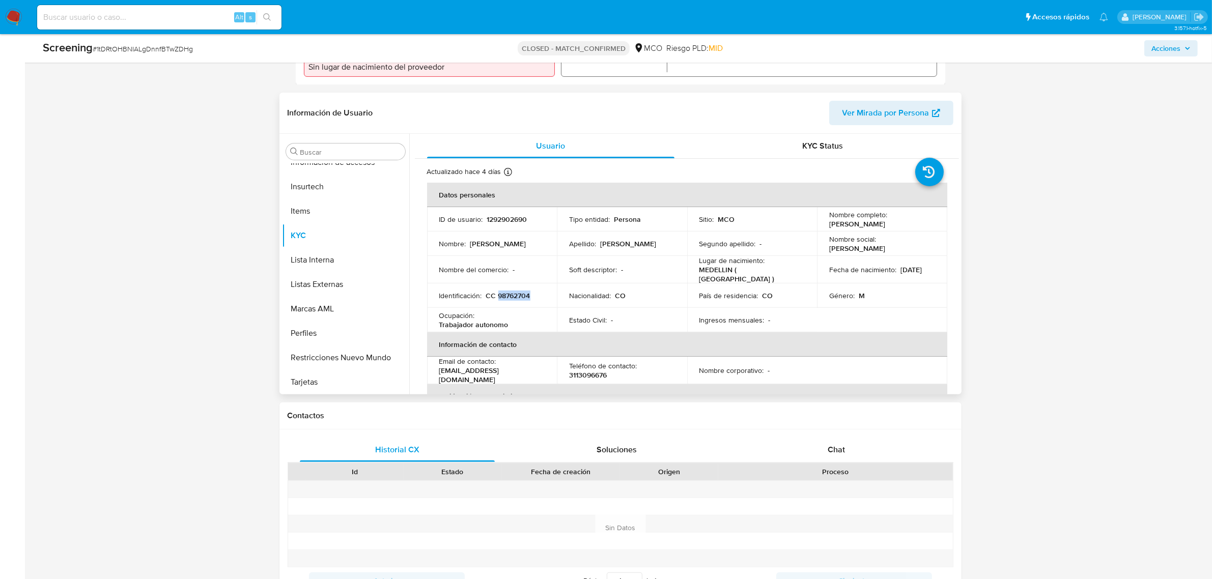
copy p "98762704"
click at [162, 16] on input at bounding box center [159, 17] width 244 height 13
paste input "CKhQmoLy9h9MObPajyEMlv2E"
type input "CKhQmoLy9h9MObPajyEMlv2E"
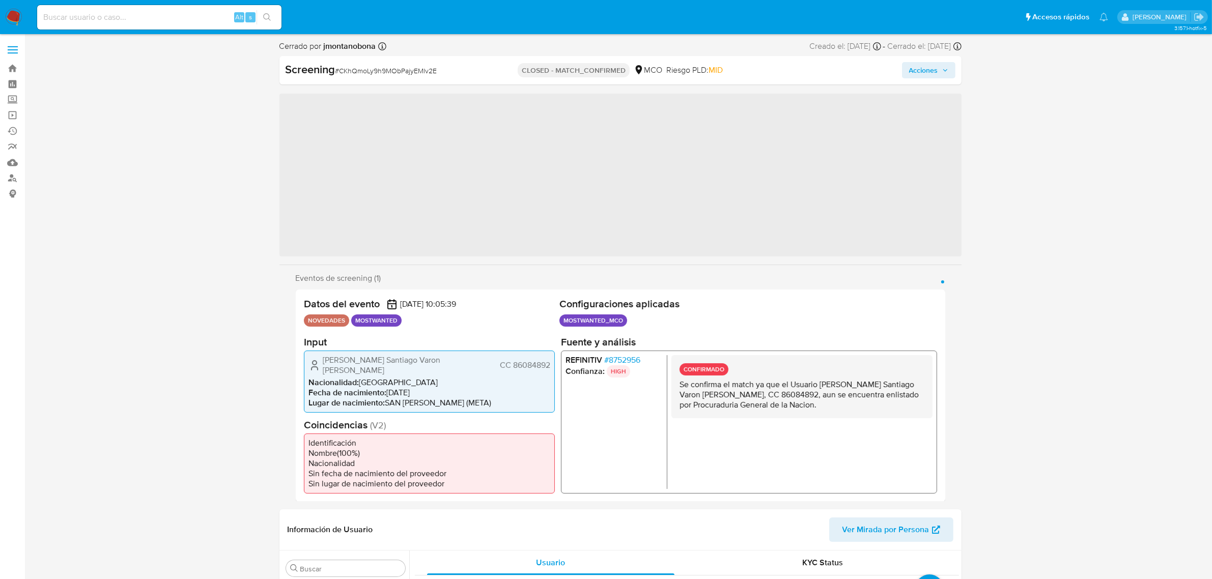
scroll to position [429, 0]
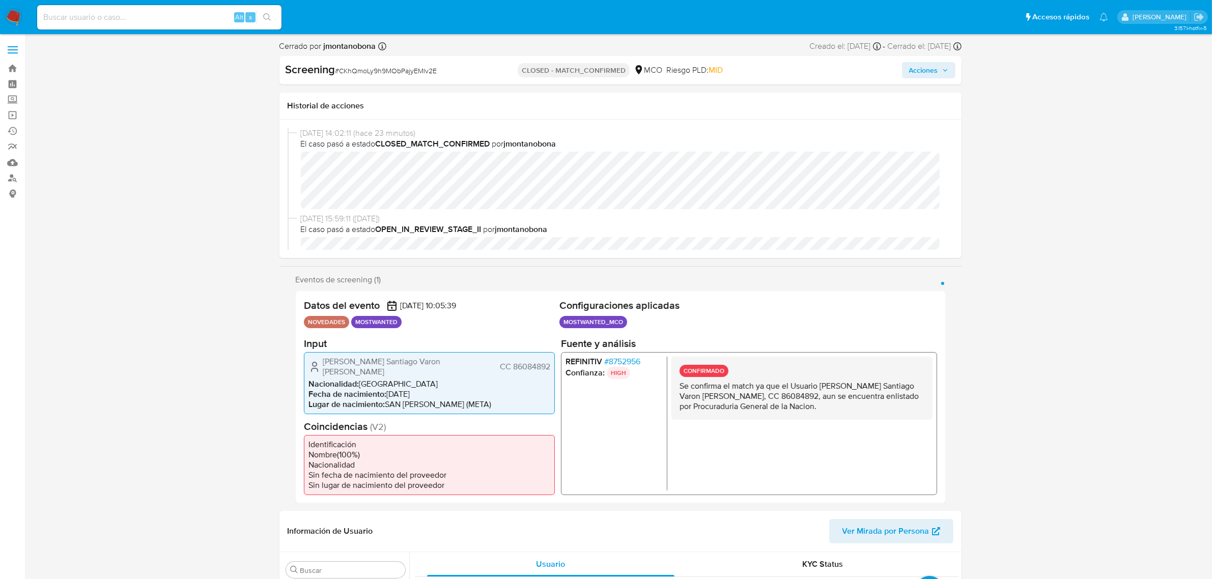
select select "10"
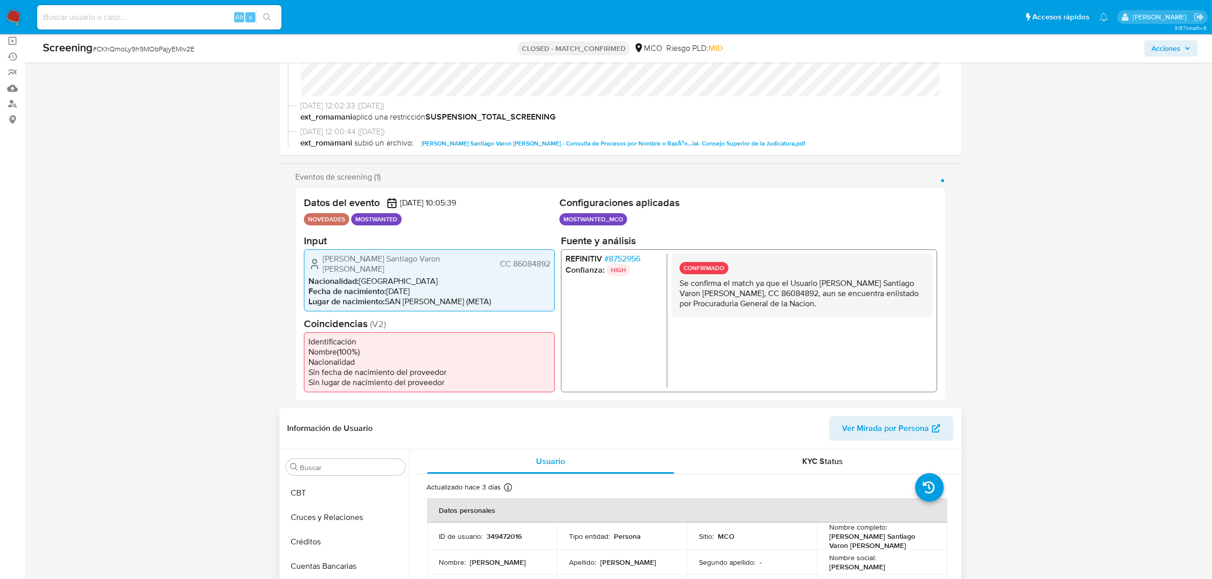
scroll to position [254, 0]
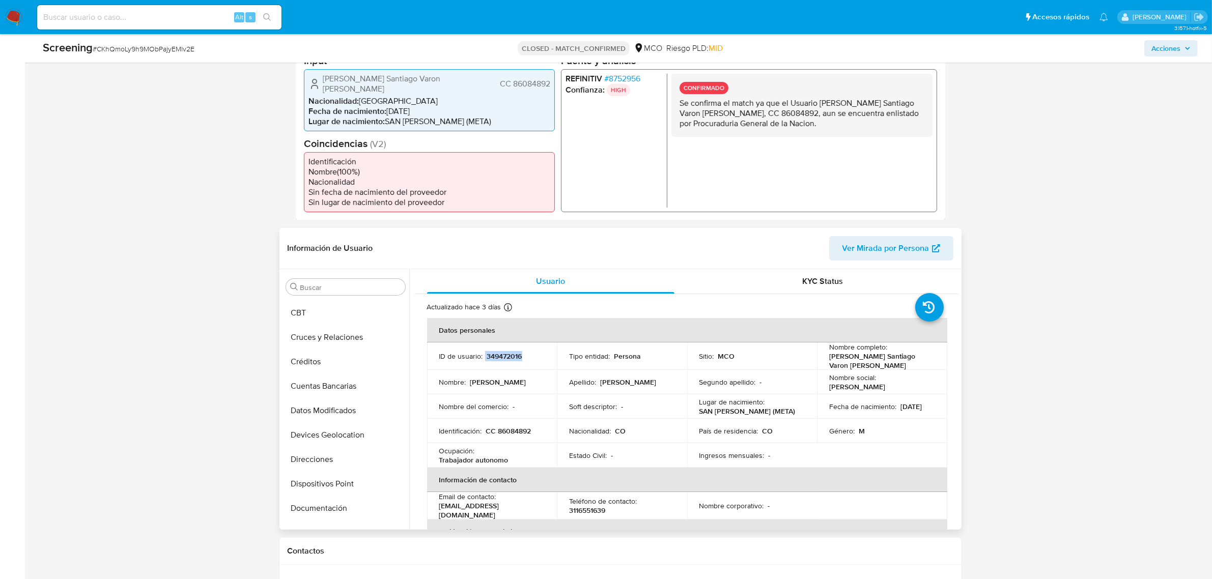
drag, startPoint x: 522, startPoint y: 344, endPoint x: 484, endPoint y: 346, distance: 37.7
click at [484, 352] on div "ID de usuario : 349472016" at bounding box center [492, 356] width 106 height 9
copy div "349472016"
drag, startPoint x: 529, startPoint y: 421, endPoint x: 498, endPoint y: 421, distance: 31.6
click at [498, 426] on p "CC 86084892" at bounding box center [508, 430] width 45 height 9
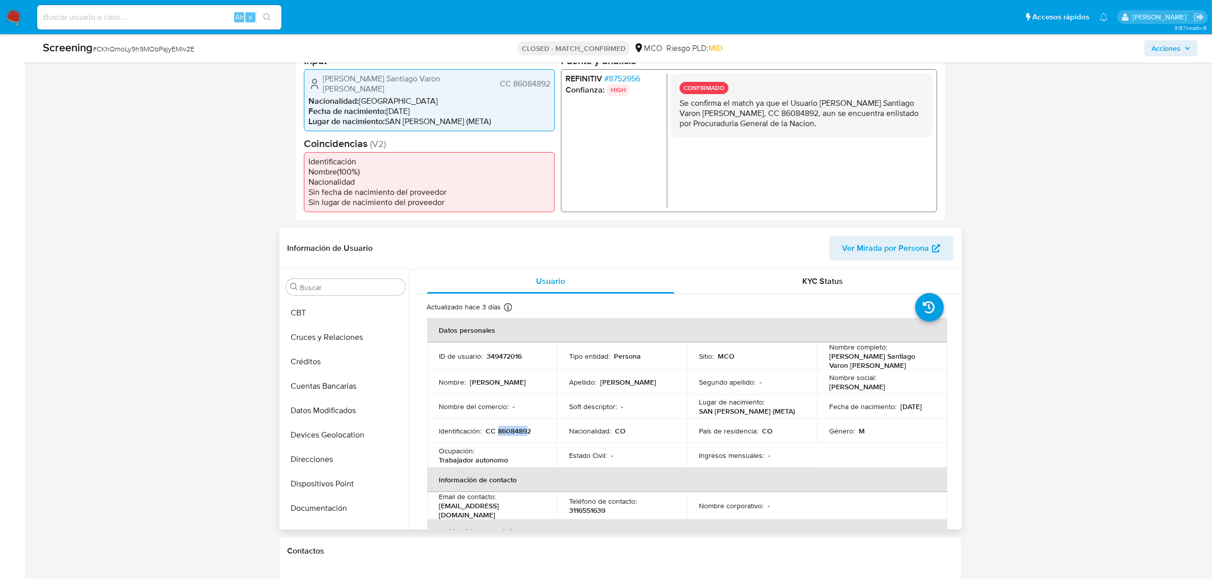
click at [498, 426] on p "CC 86084892" at bounding box center [508, 430] width 45 height 9
drag, startPoint x: 498, startPoint y: 421, endPoint x: 524, endPoint y: 421, distance: 26.5
click at [524, 426] on p "CC 86084892" at bounding box center [508, 430] width 45 height 9
drag, startPoint x: 828, startPoint y: 353, endPoint x: 914, endPoint y: 350, distance: 86.1
click at [914, 350] on div "Nombre completo : Jose Santiago Varon Reyes" at bounding box center [882, 356] width 106 height 27
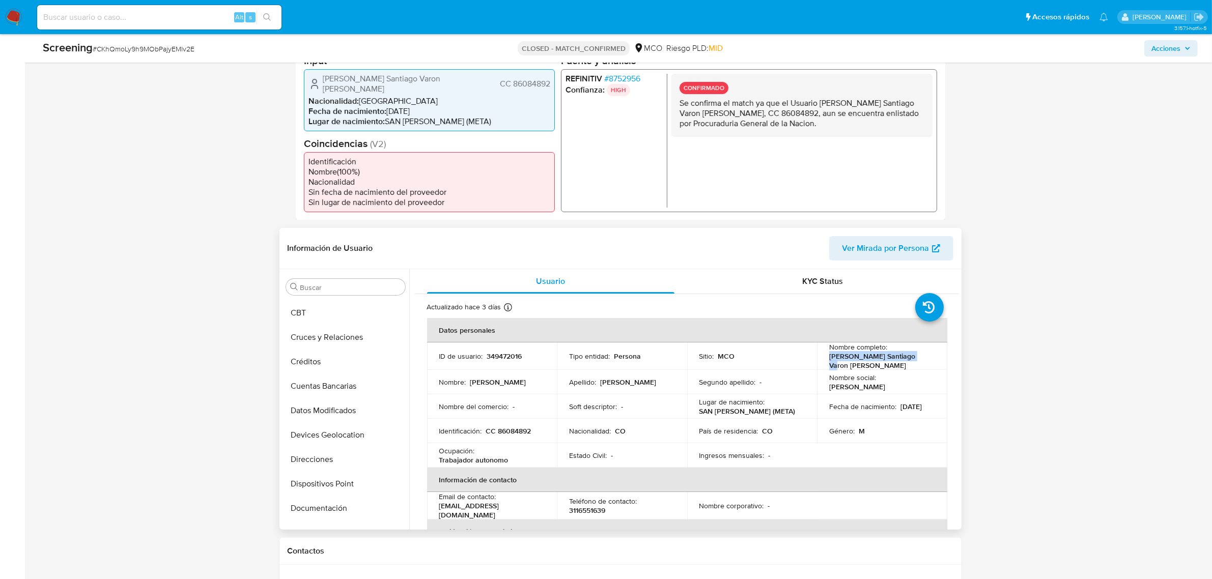
copy p "Jose Santiago Varon Reyes"
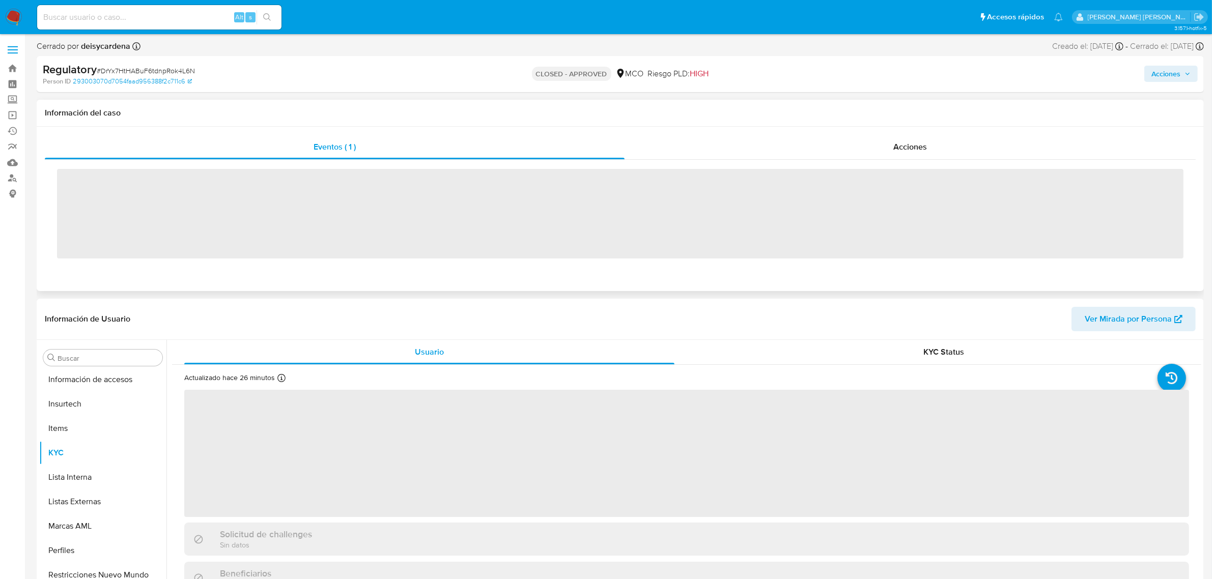
scroll to position [429, 0]
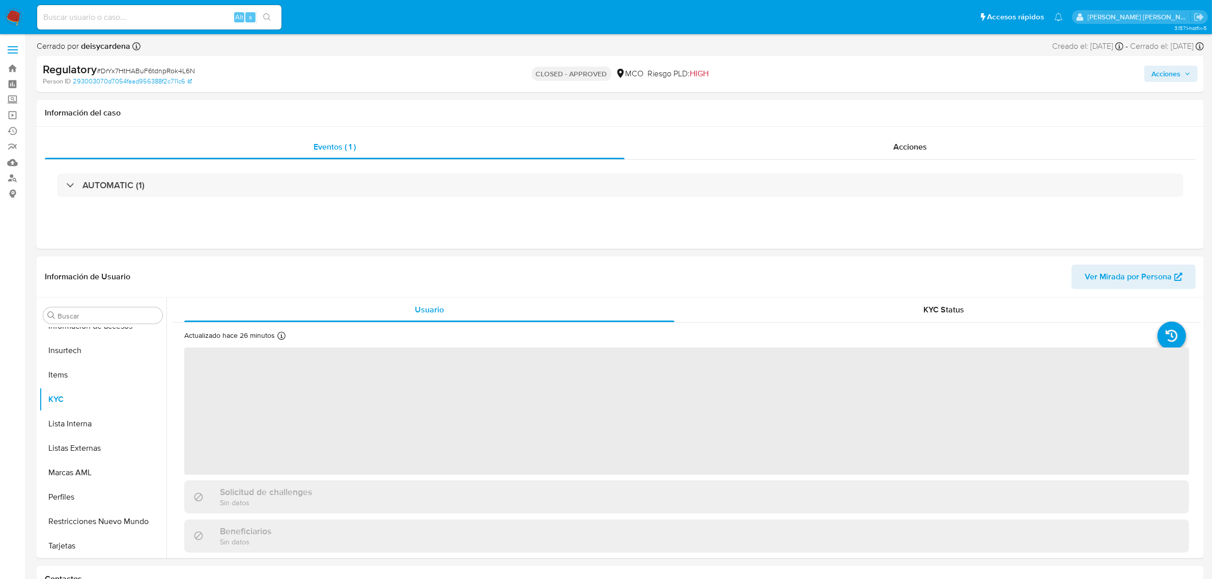
select select "10"
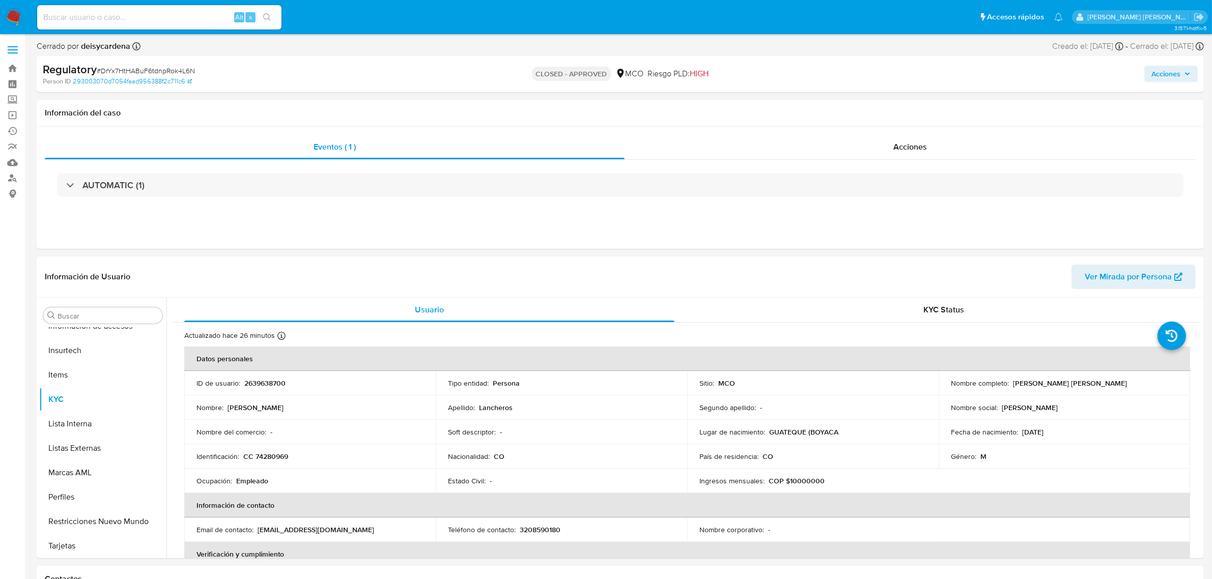
click at [1194, 74] on button "Acciones" at bounding box center [1170, 74] width 53 height 16
click at [884, 108] on span "Resolución del caso" at bounding box center [881, 106] width 73 height 12
click at [782, 107] on span "Enviar comentario" at bounding box center [763, 106] width 66 height 12
click at [1166, 77] on span "Acciones" at bounding box center [1165, 74] width 29 height 16
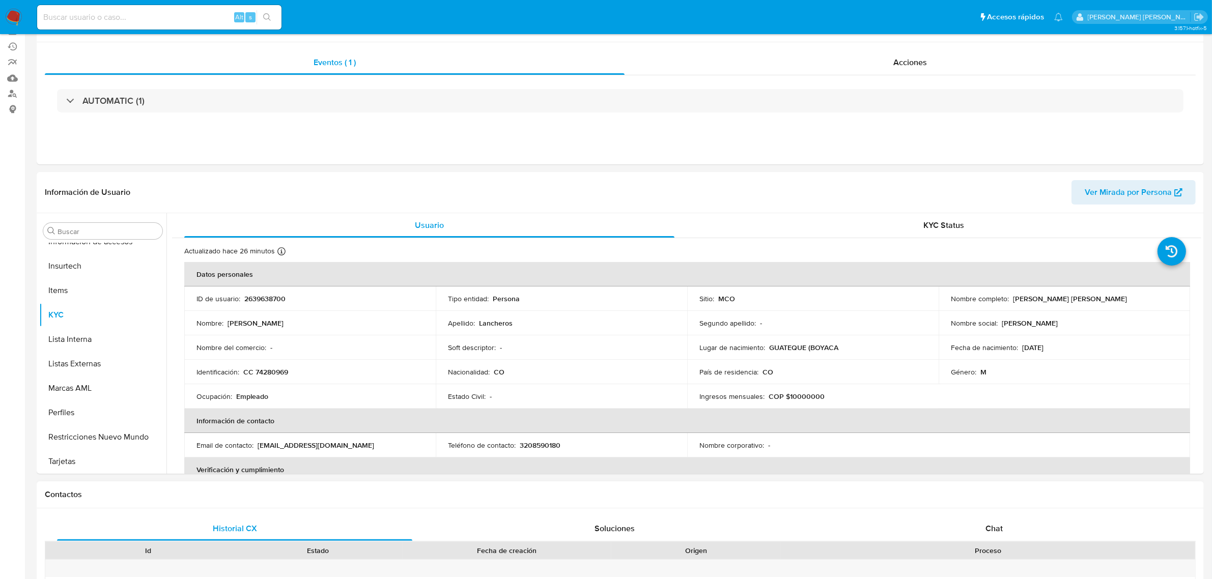
scroll to position [0, 0]
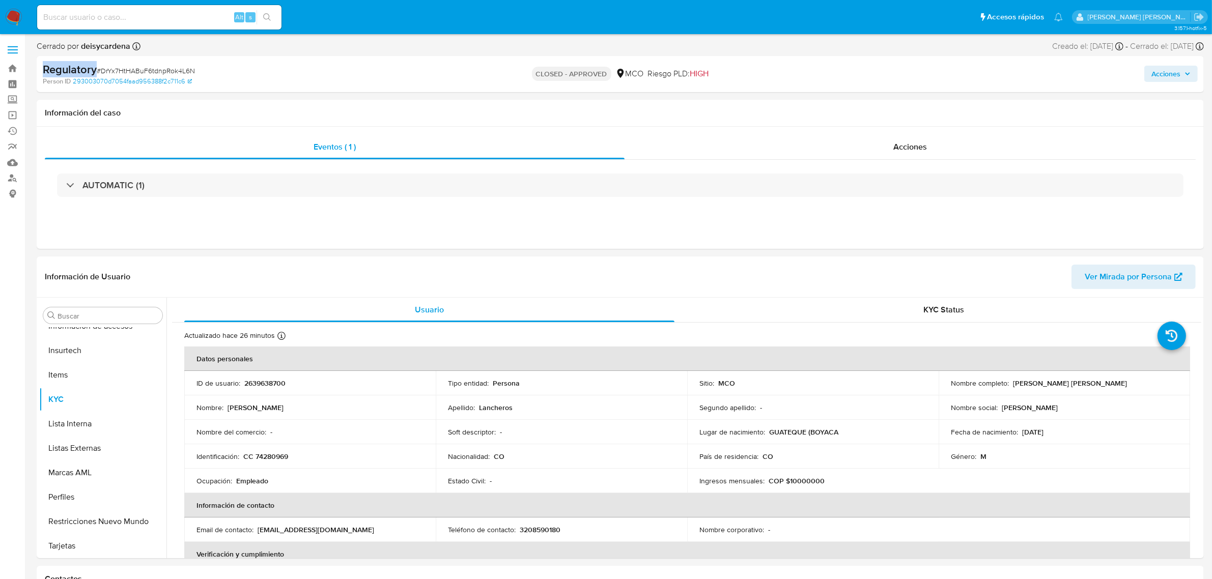
drag, startPoint x: 95, startPoint y: 71, endPoint x: 43, endPoint y: 70, distance: 51.4
click at [43, 70] on b "Regulatory" at bounding box center [70, 69] width 54 height 16
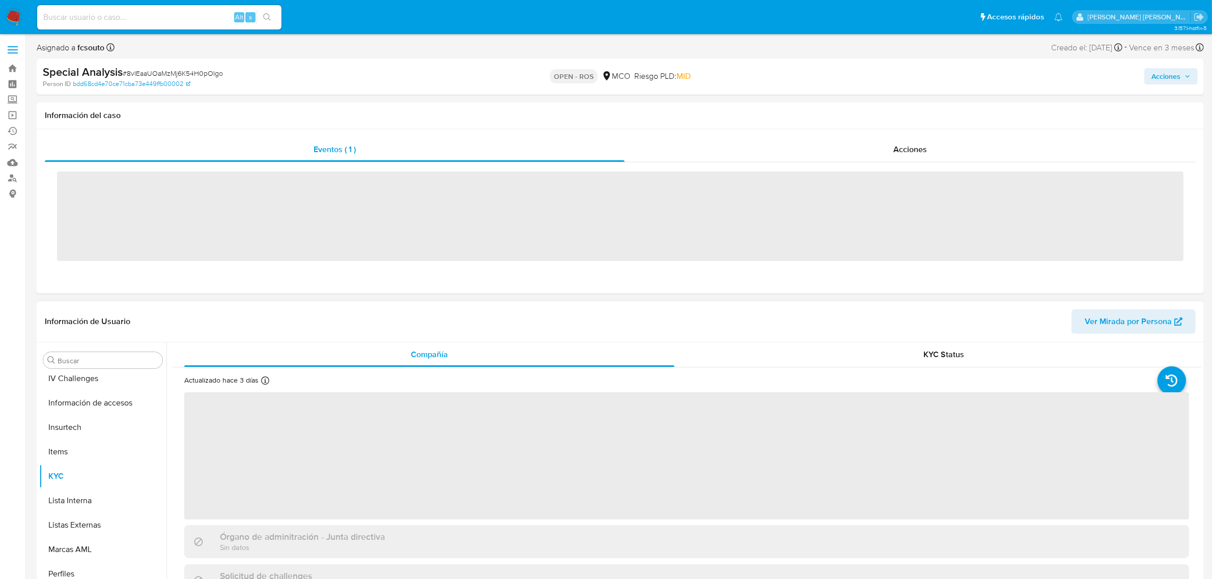
scroll to position [429, 0]
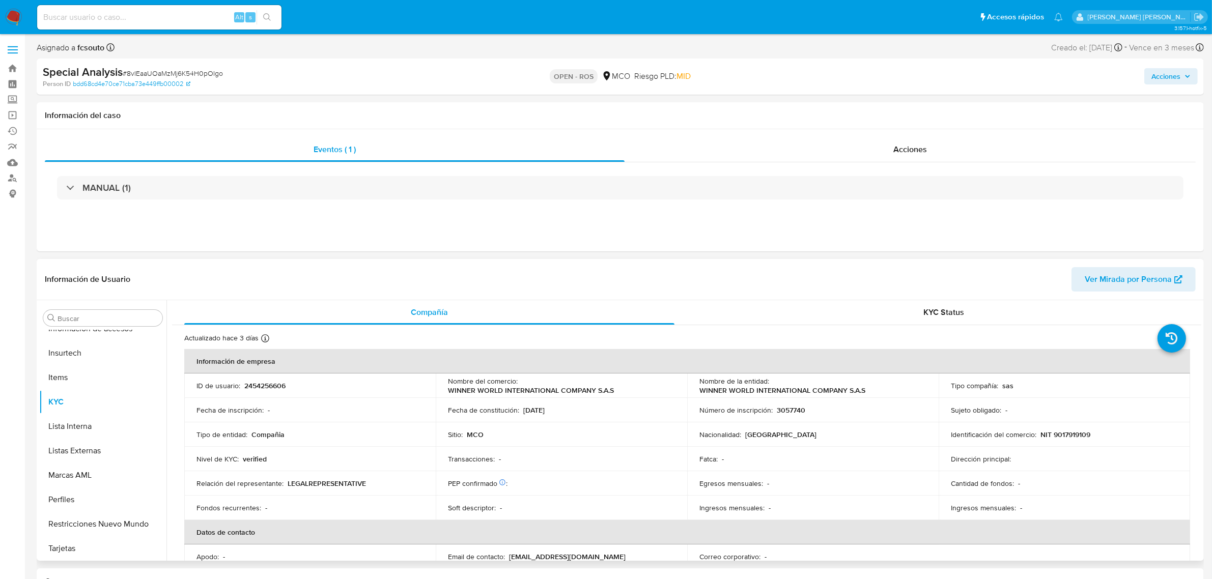
select select "10"
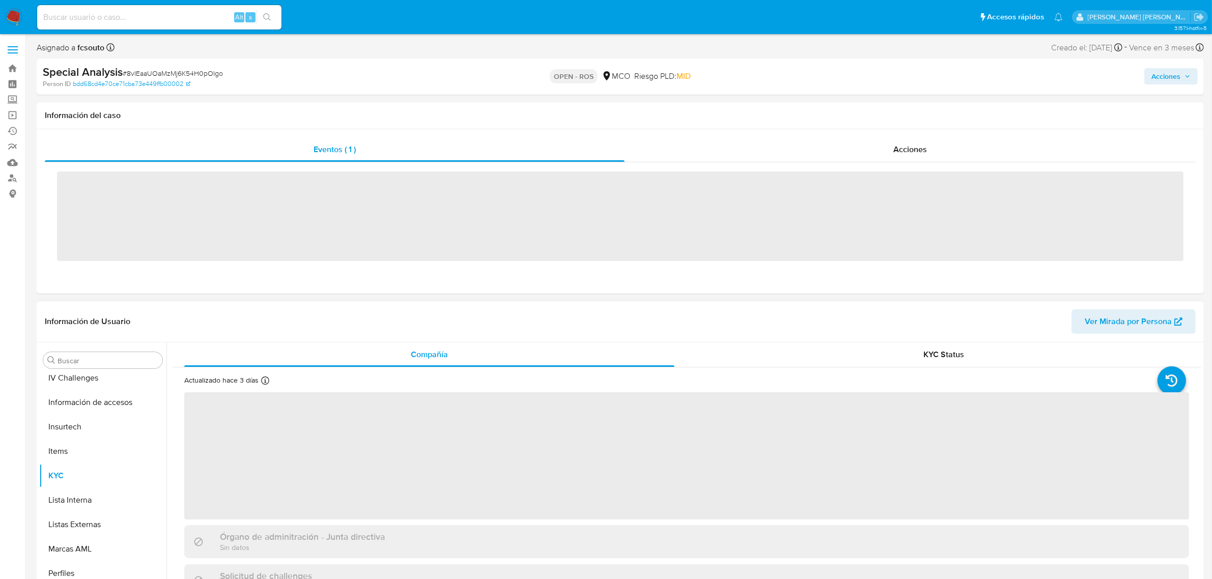
scroll to position [429, 0]
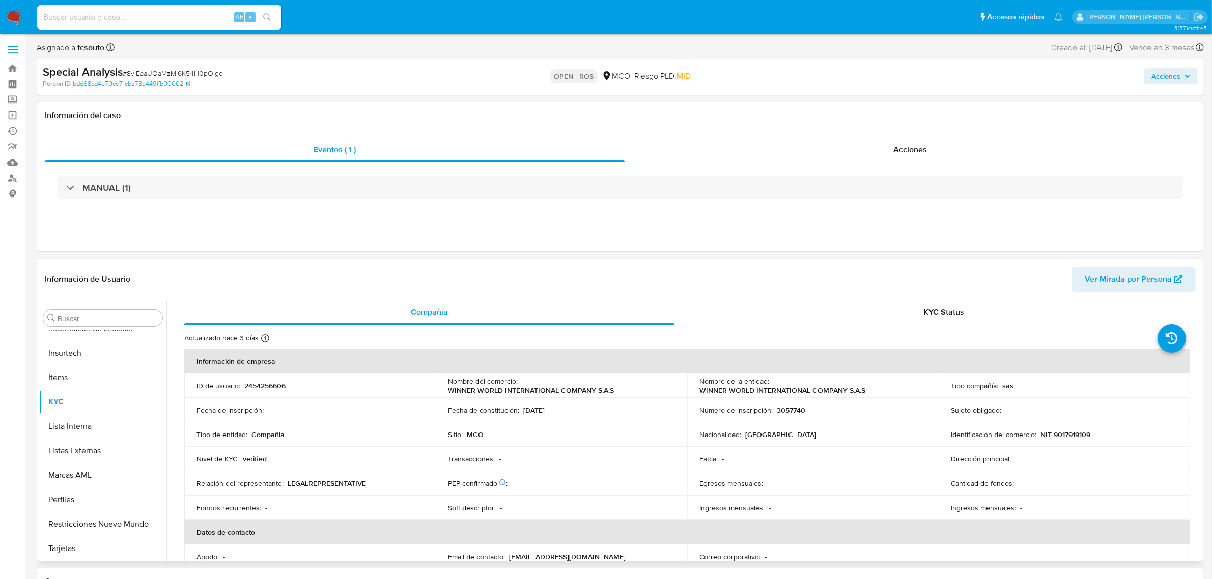
select select "10"
